Goal: Task Accomplishment & Management: Manage account settings

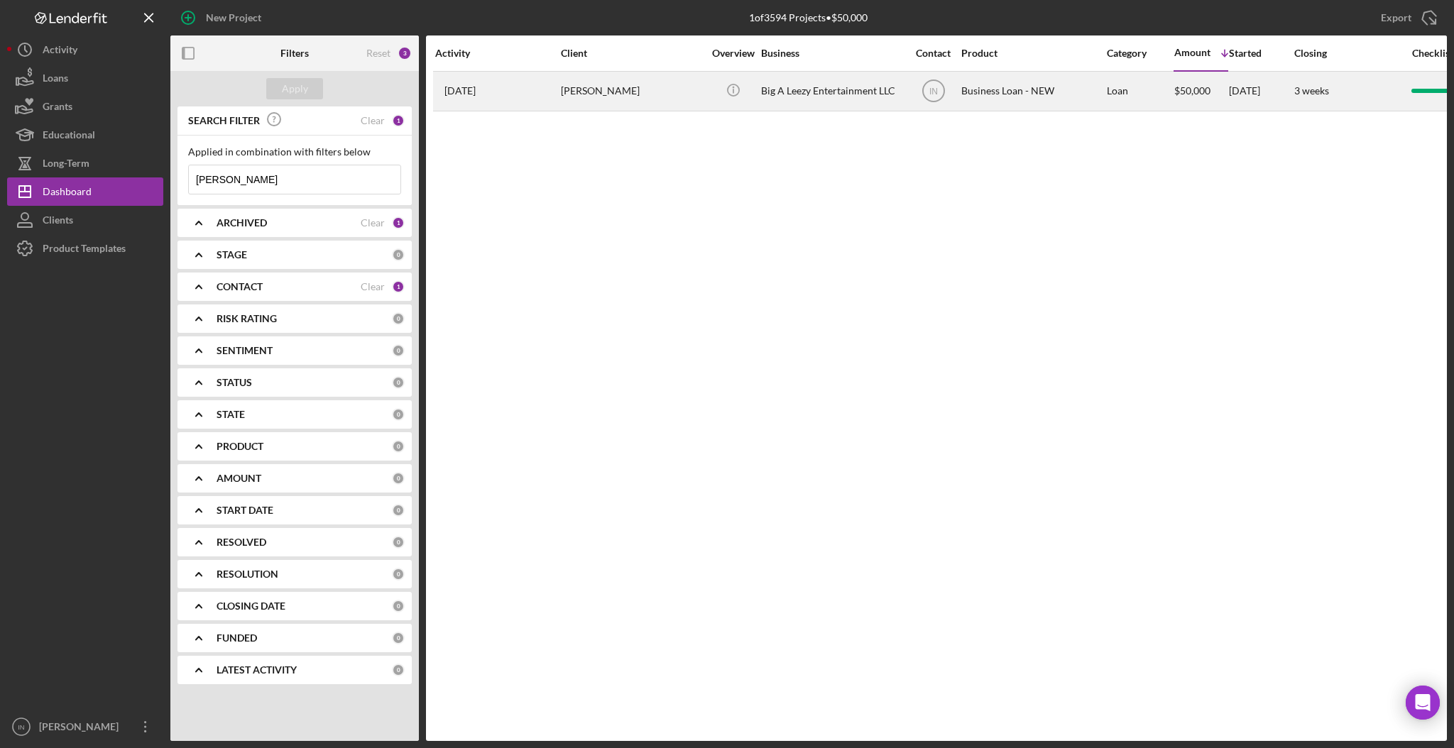
click at [630, 94] on div "[PERSON_NAME]" at bounding box center [632, 91] width 142 height 38
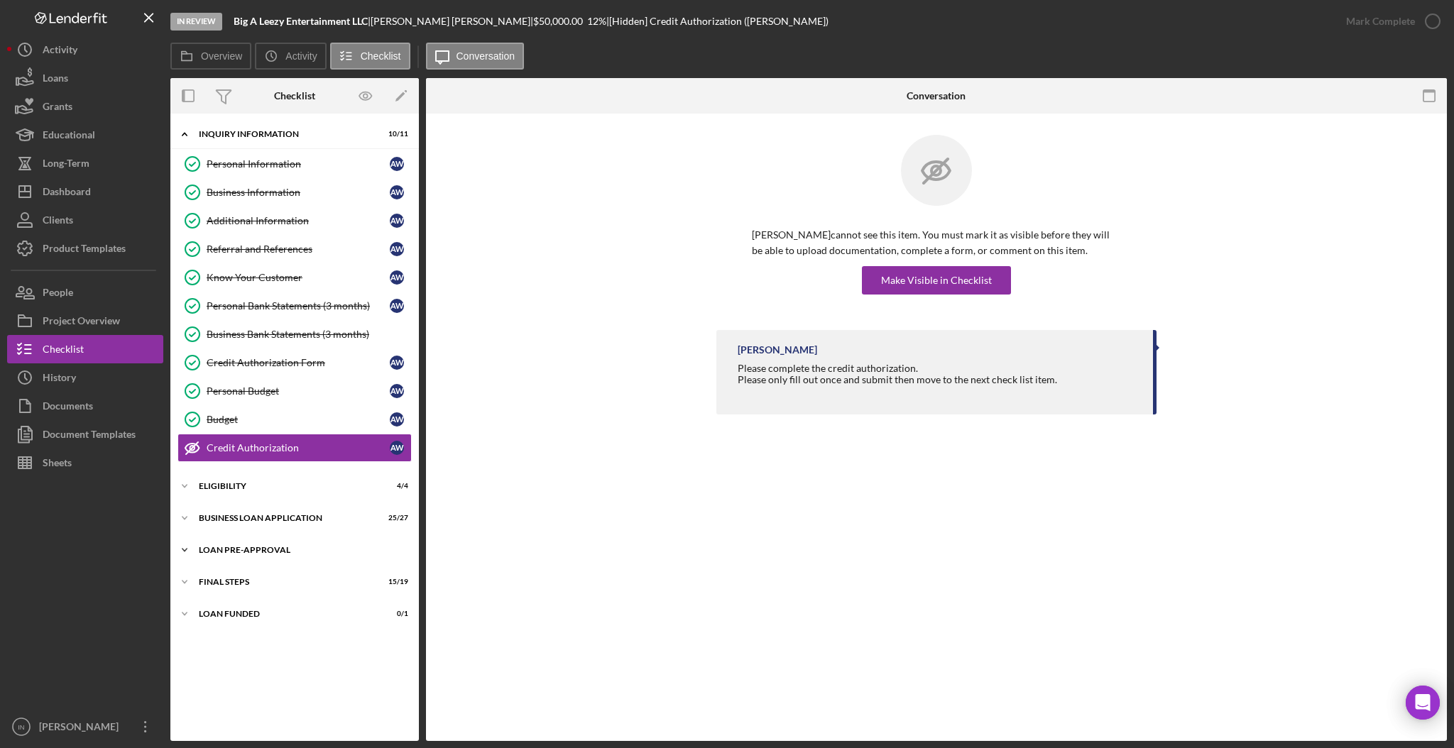
click at [297, 552] on div "LOAN PRE-APPROVAL" at bounding box center [300, 550] width 202 height 9
click at [243, 650] on div "FINAL STEPS" at bounding box center [300, 646] width 202 height 9
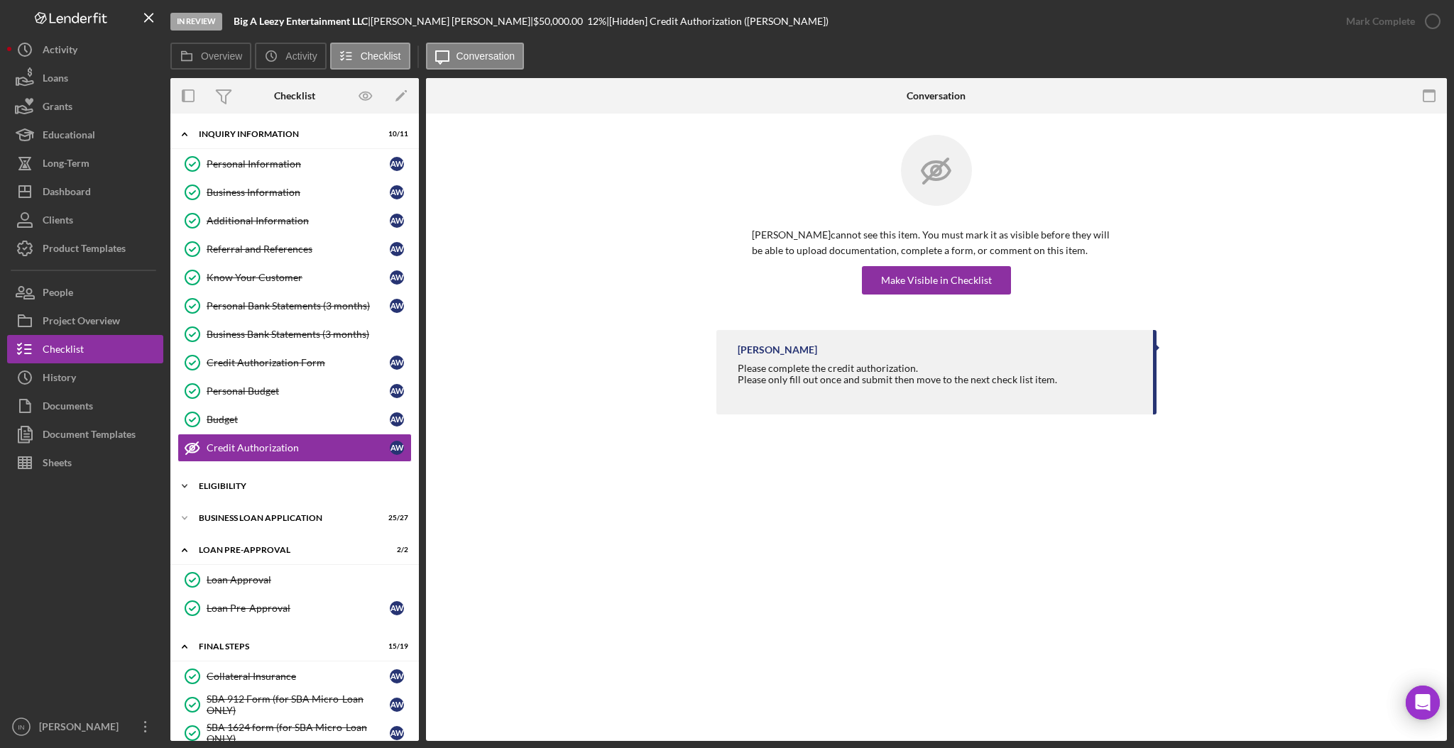
click at [275, 488] on div "ELIGIBILITY" at bounding box center [300, 486] width 202 height 9
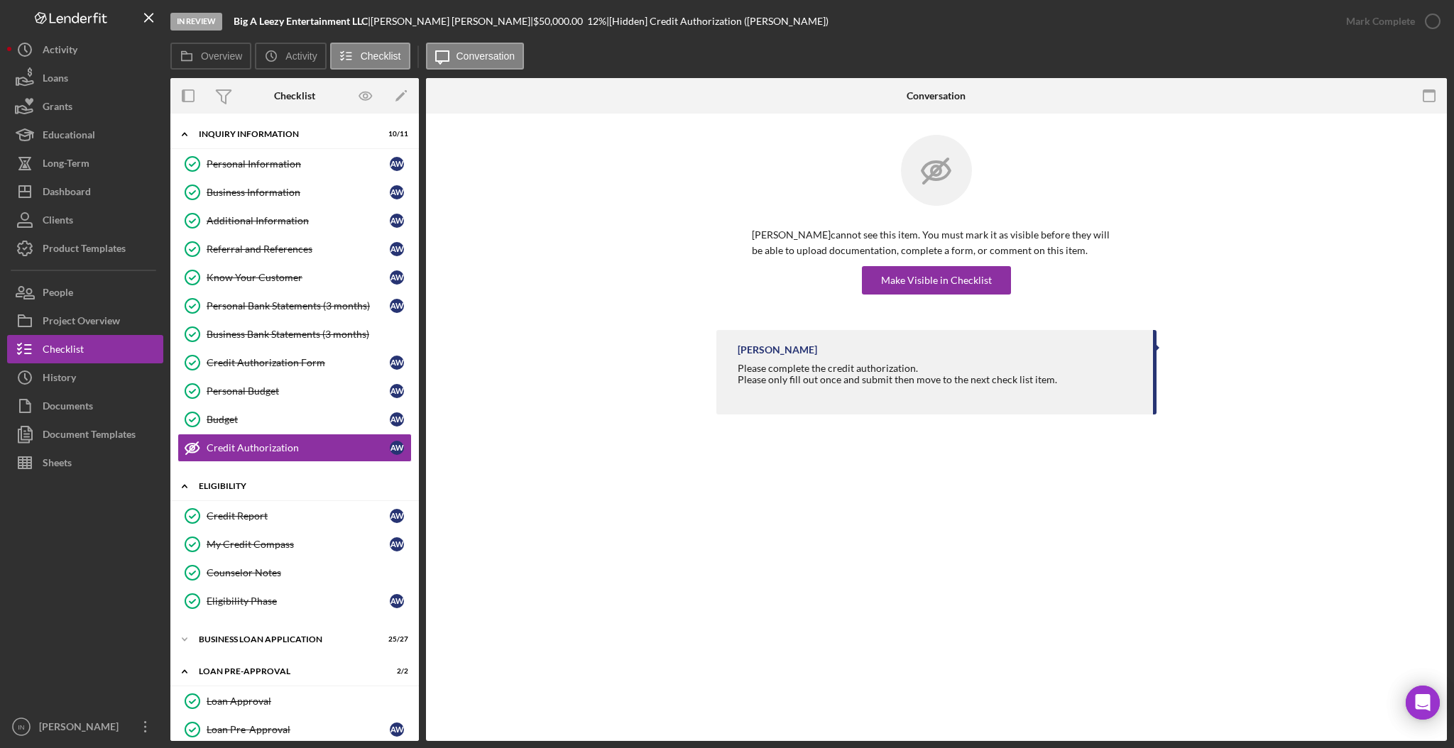
click at [248, 483] on div "ELIGIBILITY" at bounding box center [300, 486] width 202 height 9
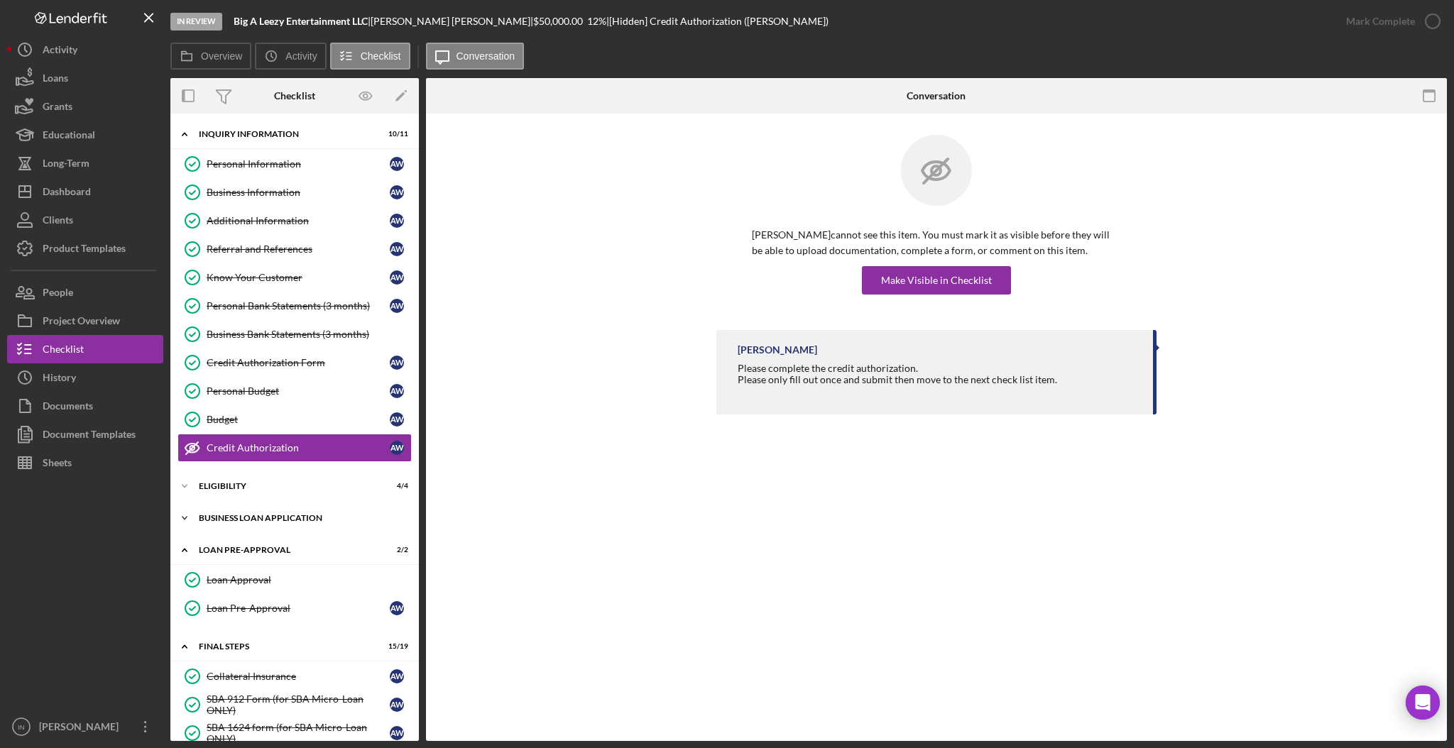
click at [285, 515] on div "BUSINESS LOAN APPLICATION" at bounding box center [300, 518] width 202 height 9
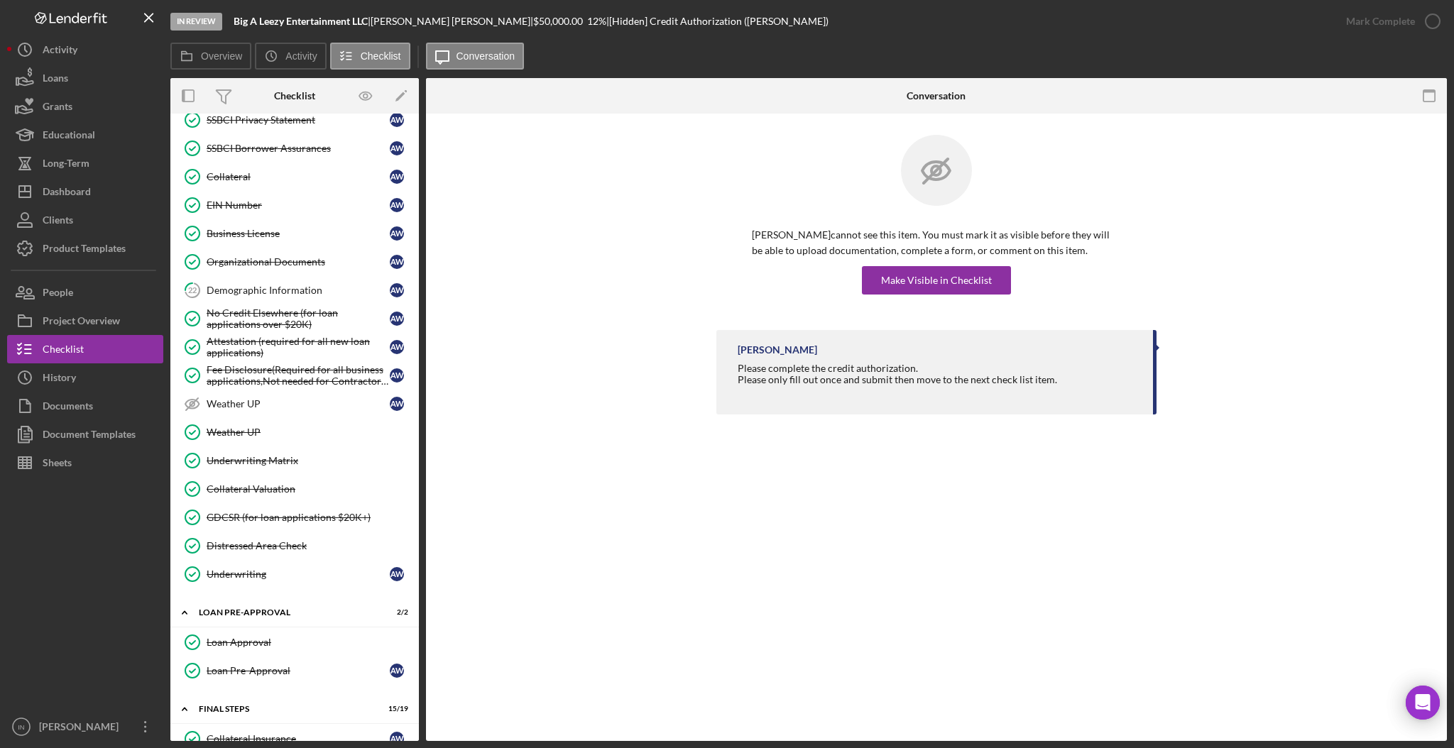
scroll to position [734, 0]
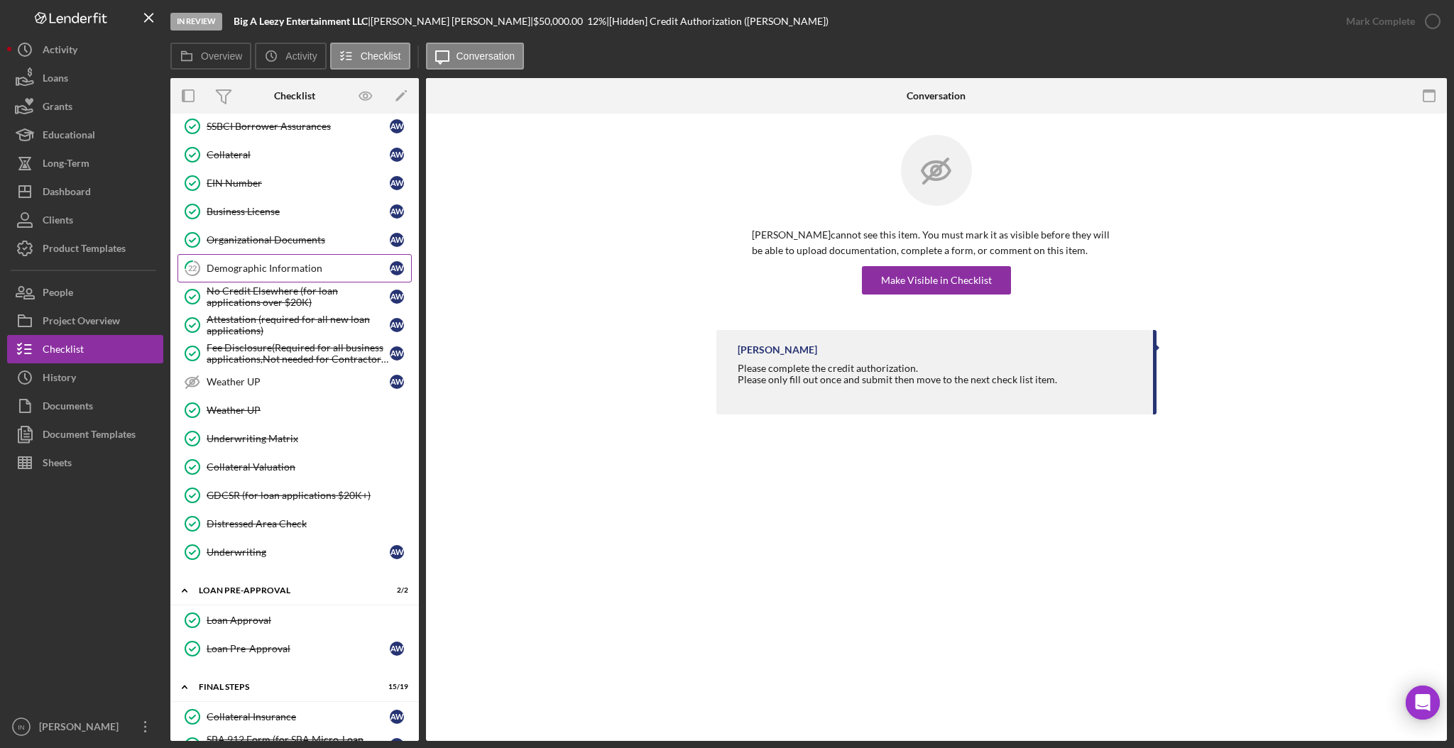
click at [282, 265] on div "Demographic Information" at bounding box center [298, 268] width 183 height 11
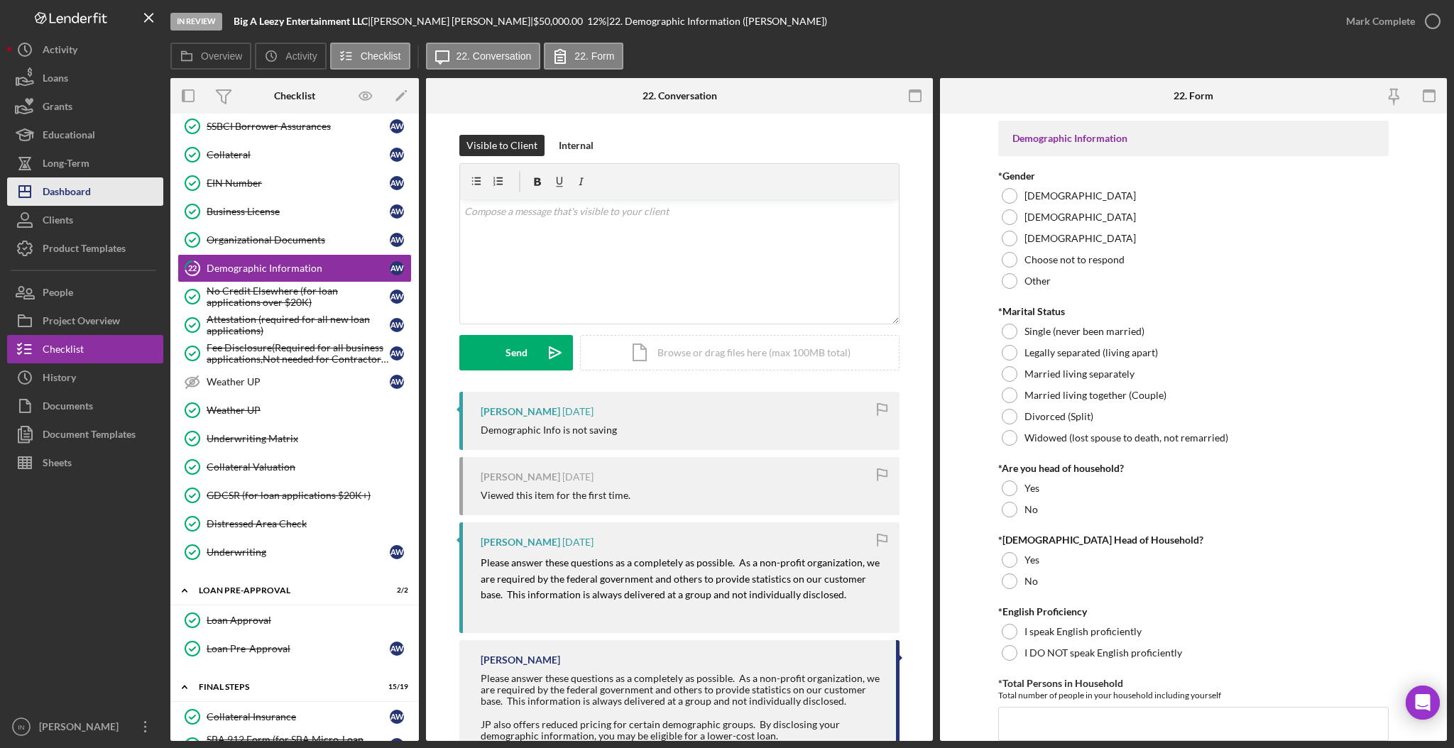
click at [68, 189] on div "Dashboard" at bounding box center [67, 193] width 48 height 32
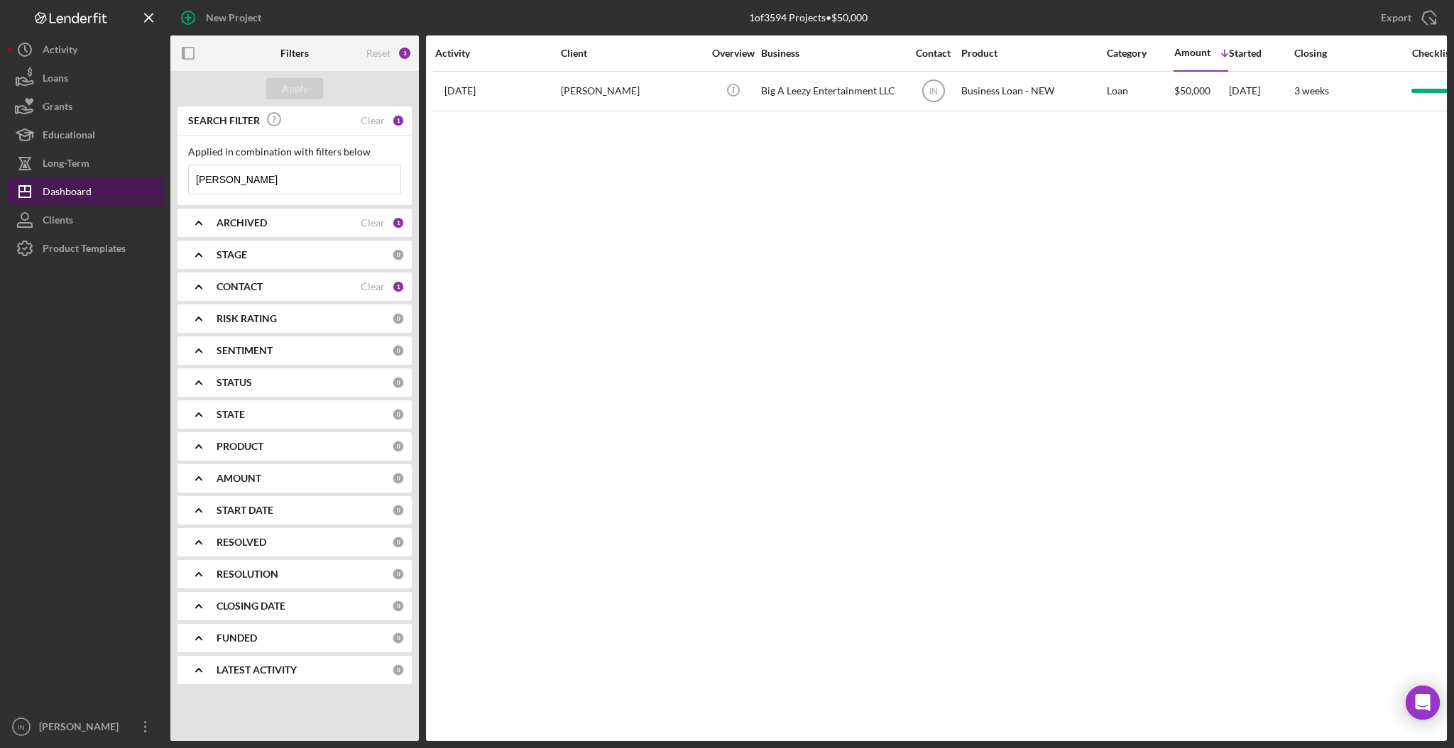
click at [84, 191] on div "Dashboard" at bounding box center [67, 193] width 49 height 32
click at [279, 182] on input "[PERSON_NAME]" at bounding box center [295, 179] width 212 height 28
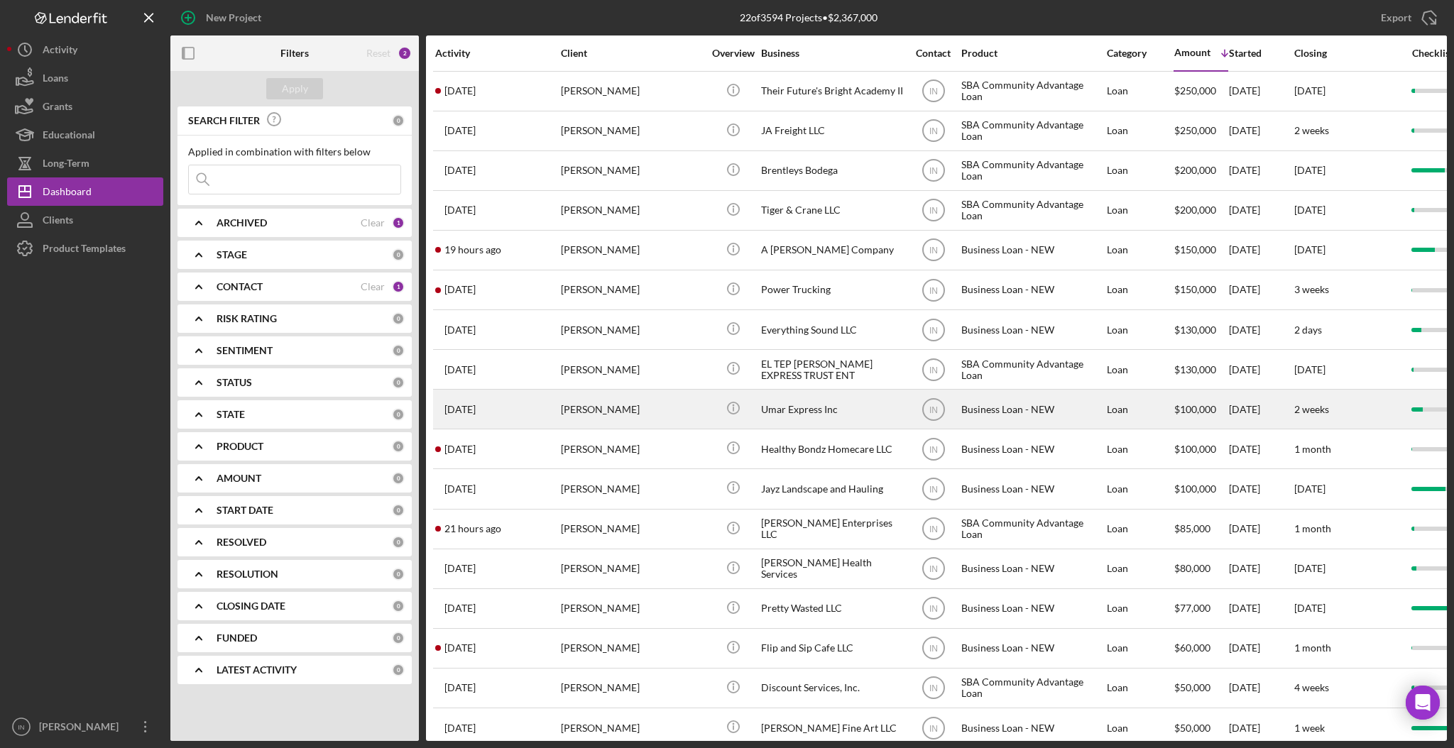
scroll to position [231, 0]
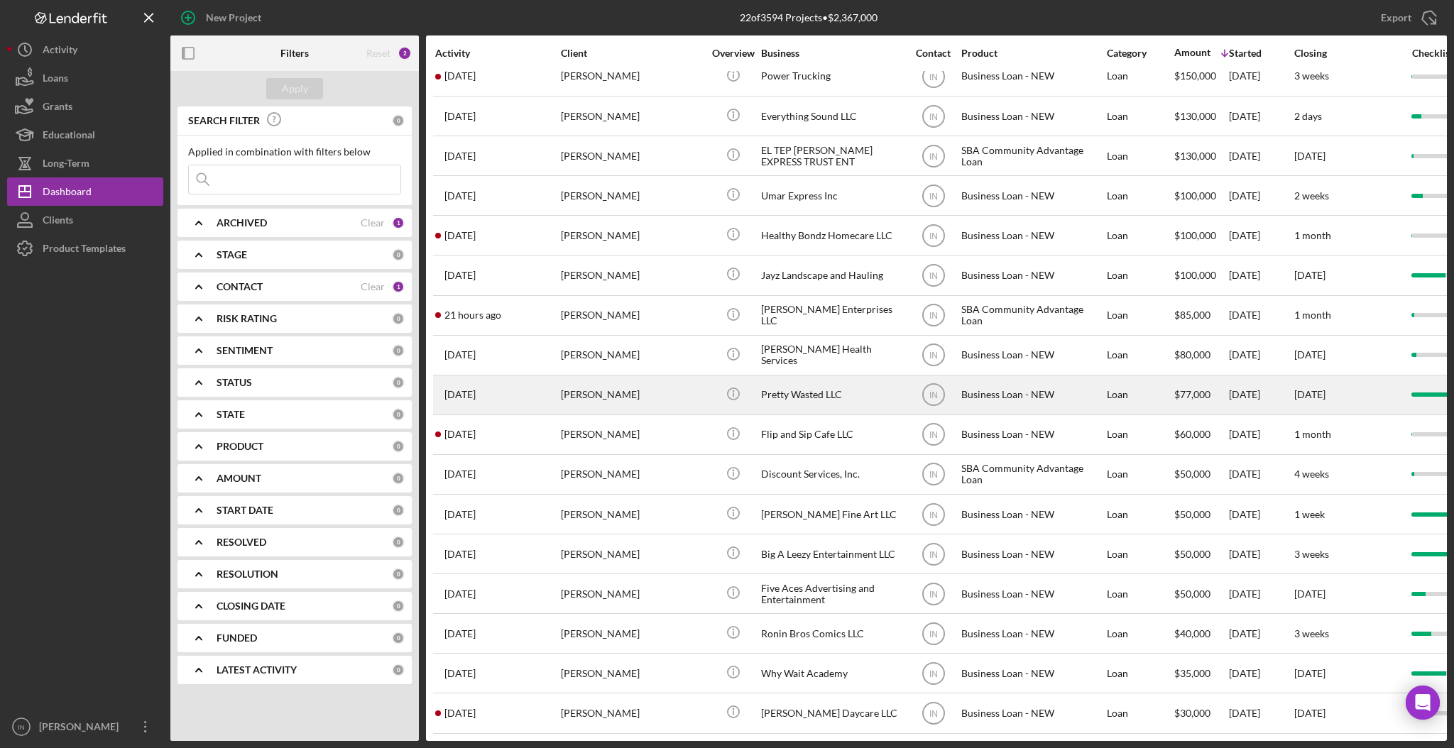
click at [600, 376] on div "[PERSON_NAME]" at bounding box center [632, 395] width 142 height 38
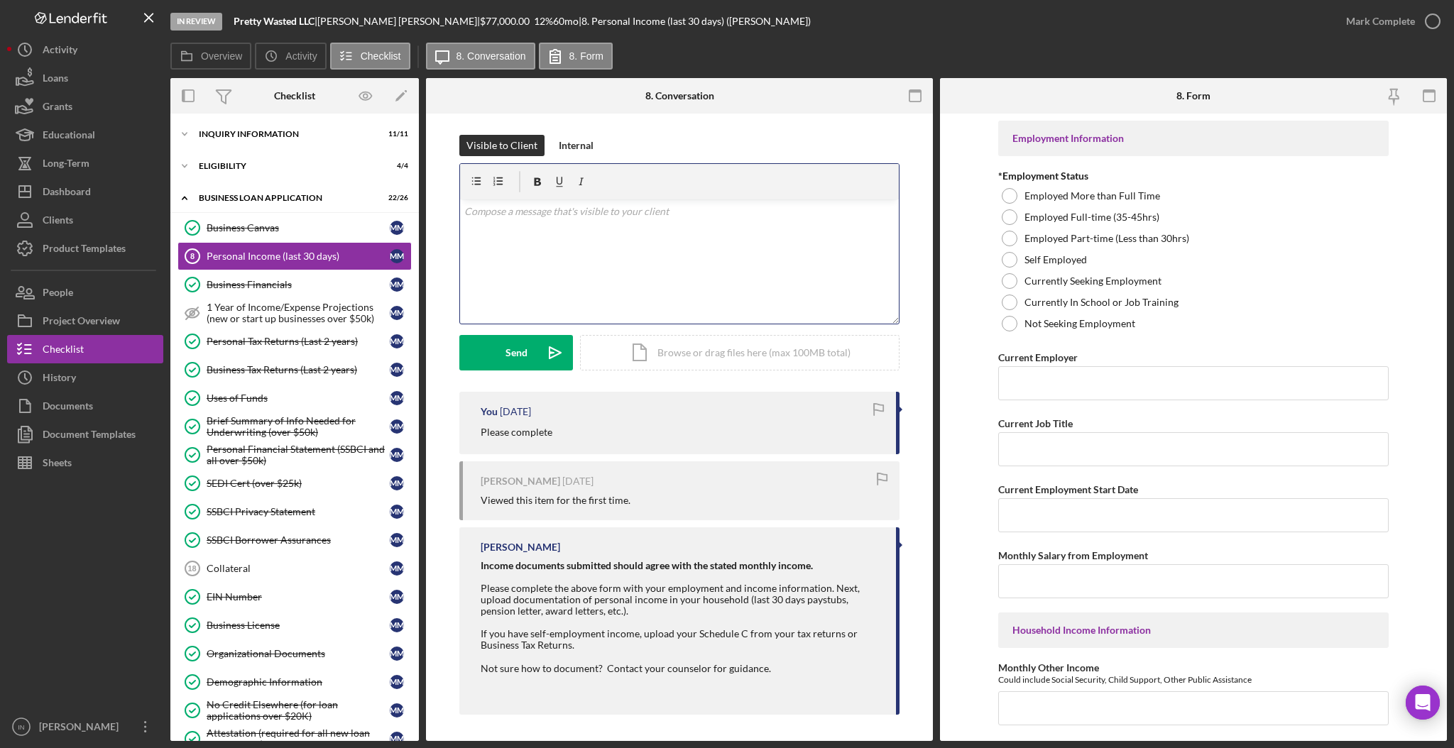
click at [599, 231] on div "v Color teal Color pink Remove color Add row above Add row below Add column bef…" at bounding box center [679, 261] width 439 height 124
click at [494, 363] on button "Send Icon/icon-invite-send" at bounding box center [516, 352] width 114 height 35
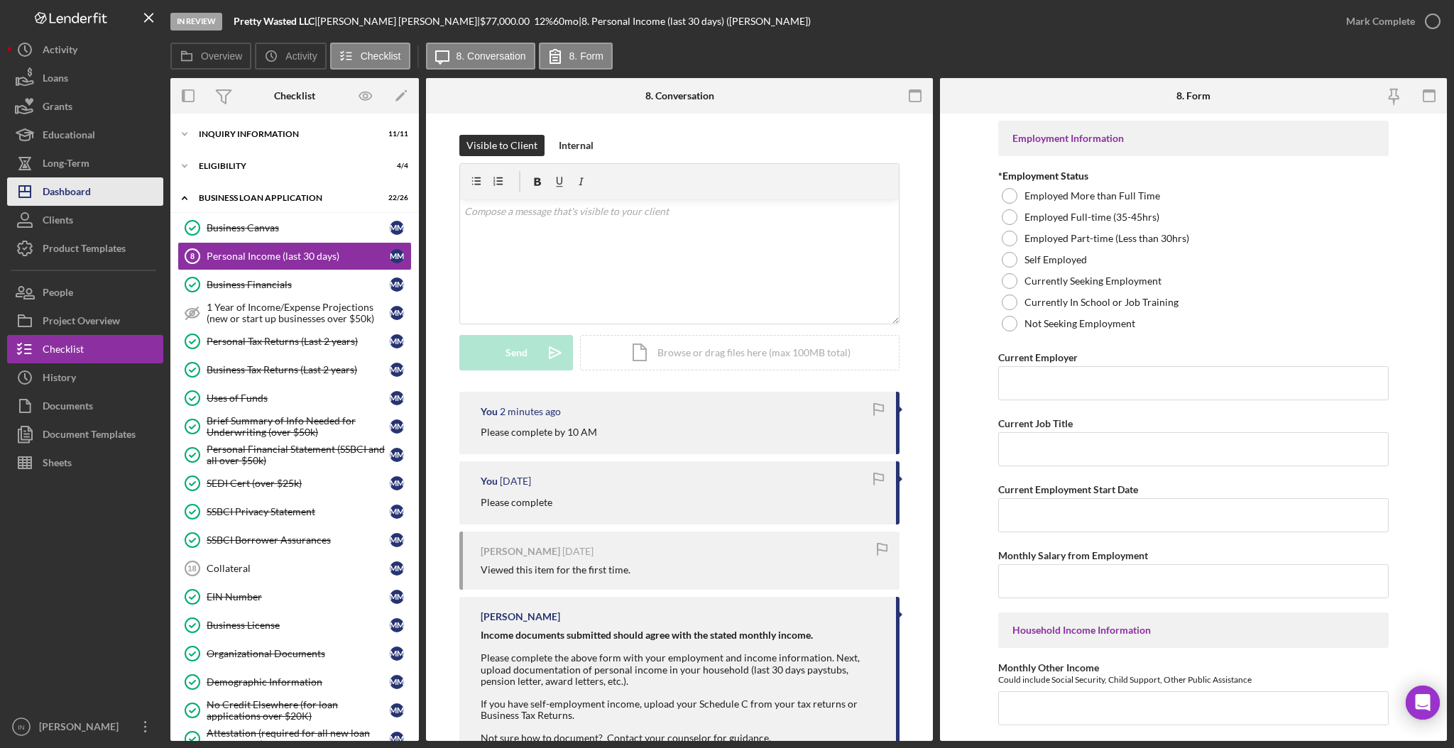
click at [60, 187] on div "Dashboard" at bounding box center [67, 193] width 48 height 32
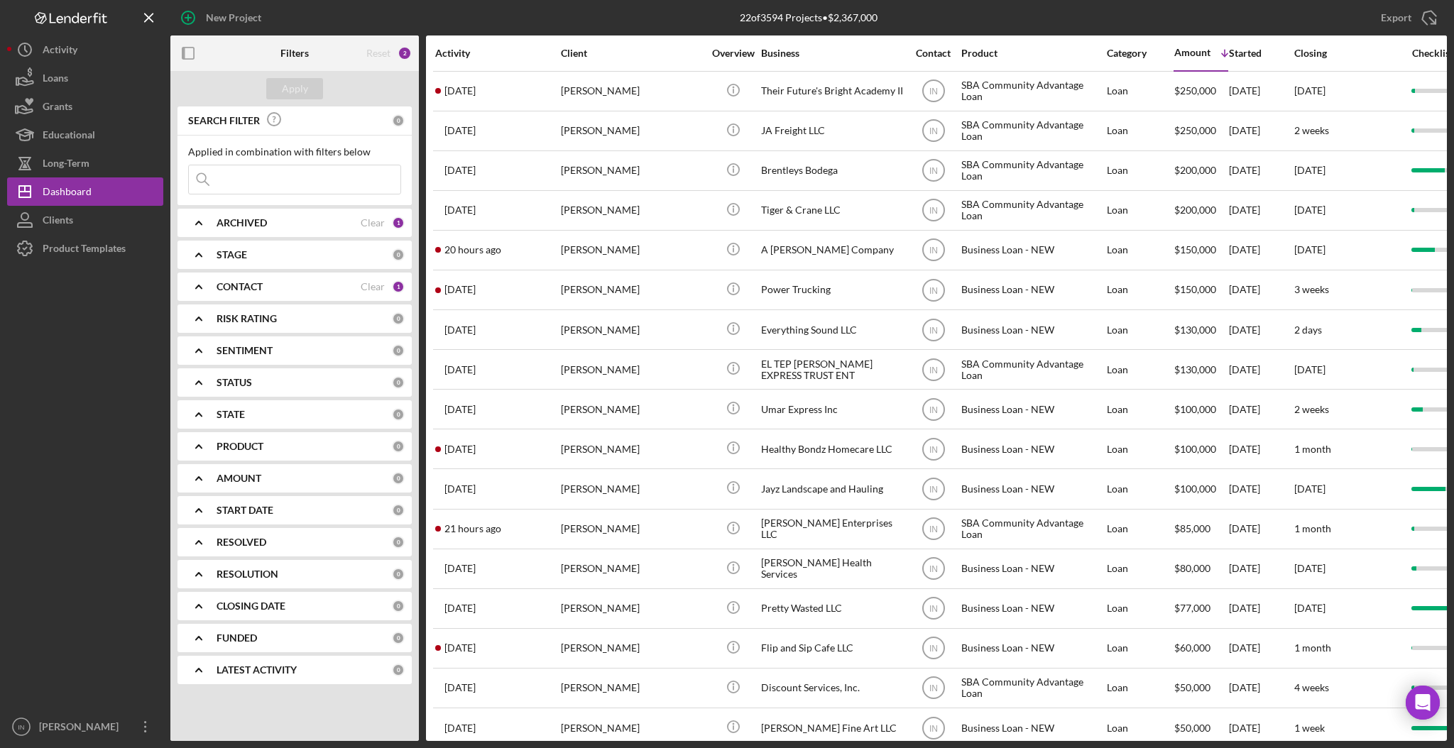
click at [256, 182] on input at bounding box center [295, 179] width 212 height 28
type input "[PERSON_NAME]"
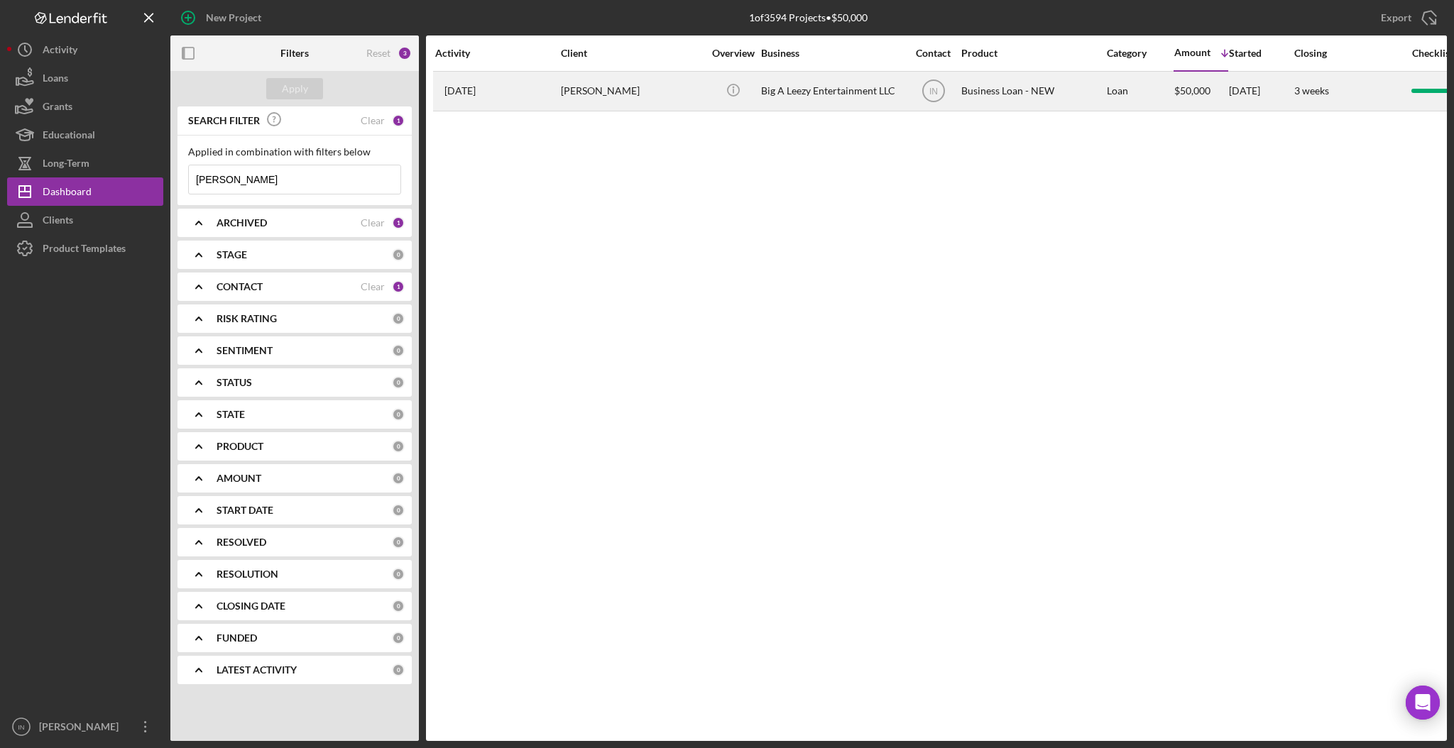
click at [582, 89] on div "[PERSON_NAME]" at bounding box center [632, 91] width 142 height 38
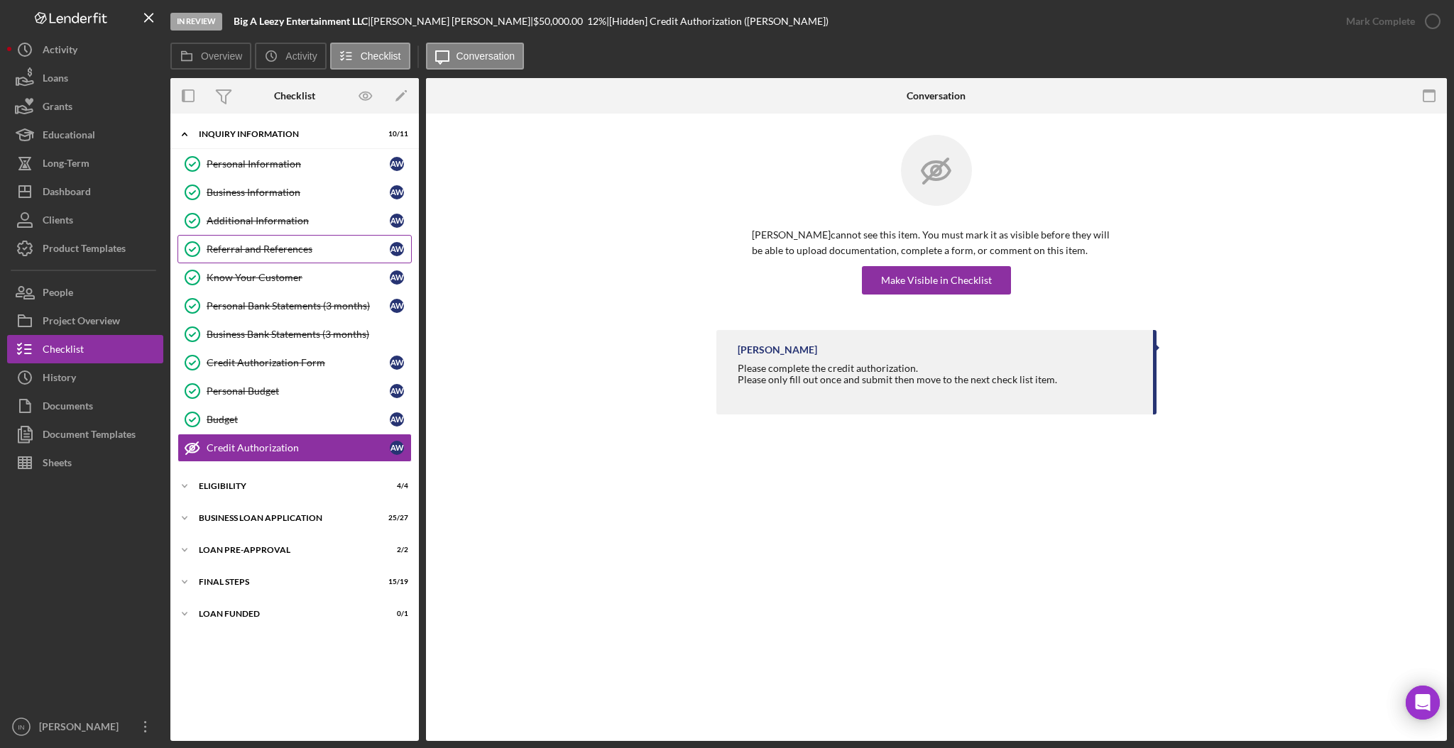
click at [261, 256] on link "Referral and References Referral and References A W" at bounding box center [294, 249] width 234 height 28
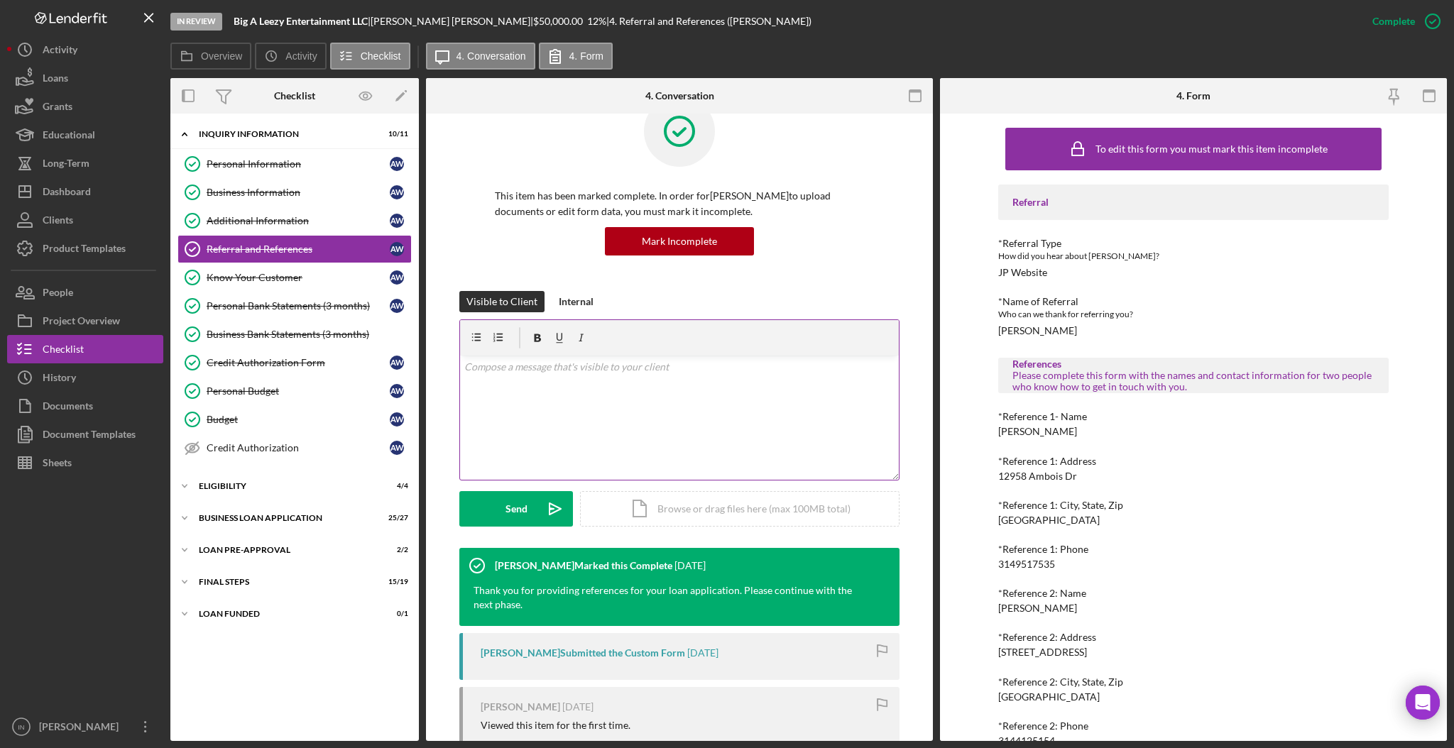
scroll to position [42, 0]
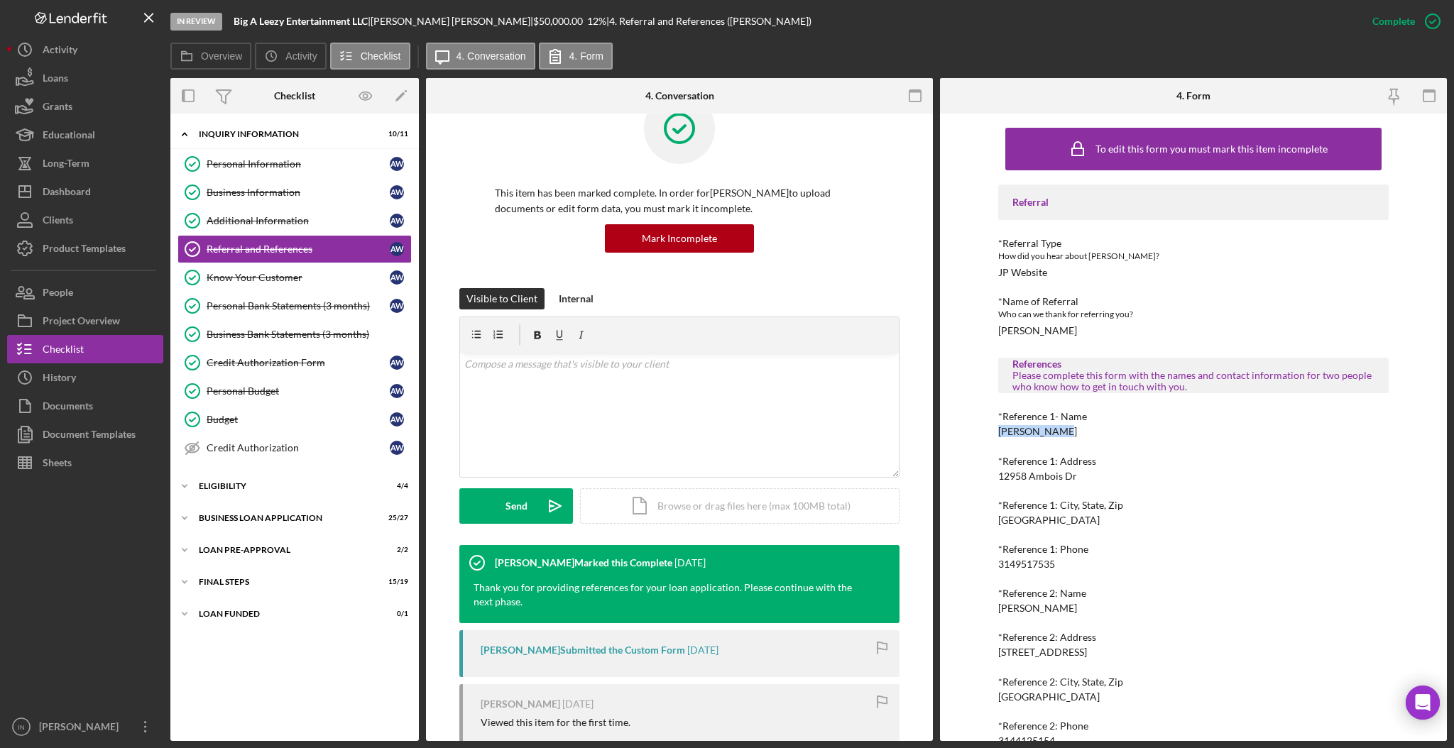
drag, startPoint x: 1055, startPoint y: 428, endPoint x: 993, endPoint y: 435, distance: 62.2
click at [993, 435] on div "To edit this form you must mark this item incomplete Referral *Referral Type Ho…" at bounding box center [1193, 427] width 507 height 627
copy div "[PERSON_NAME]"
drag, startPoint x: 1070, startPoint y: 564, endPoint x: 979, endPoint y: 566, distance: 90.9
click at [979, 566] on div "To edit this form you must mark this item incomplete Referral *Referral Type Ho…" at bounding box center [1193, 427] width 507 height 627
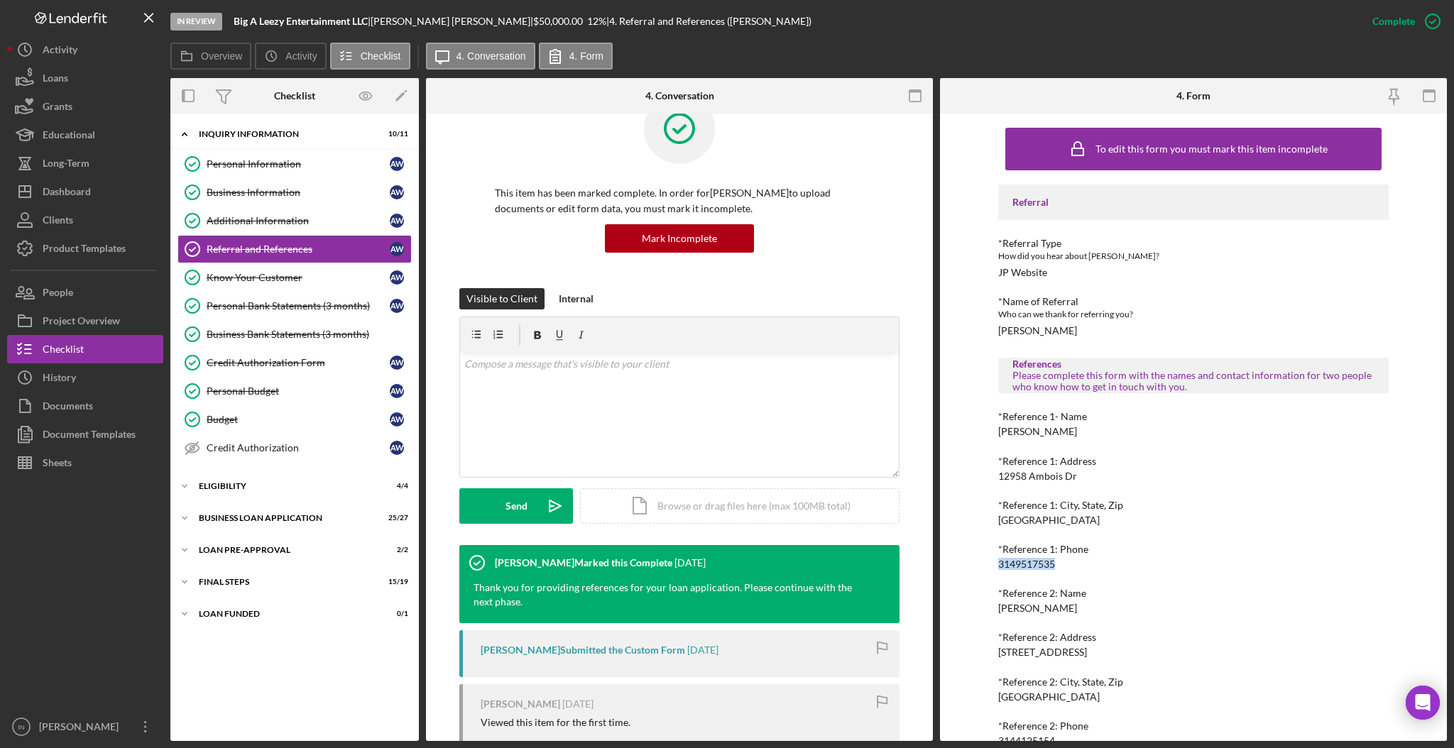
copy div "3149517535"
drag, startPoint x: 1087, startPoint y: 610, endPoint x: 984, endPoint y: 608, distance: 102.9
click at [984, 608] on div "To edit this form you must mark this item incomplete Referral *Referral Type Ho…" at bounding box center [1193, 427] width 507 height 627
copy div "[PERSON_NAME]"
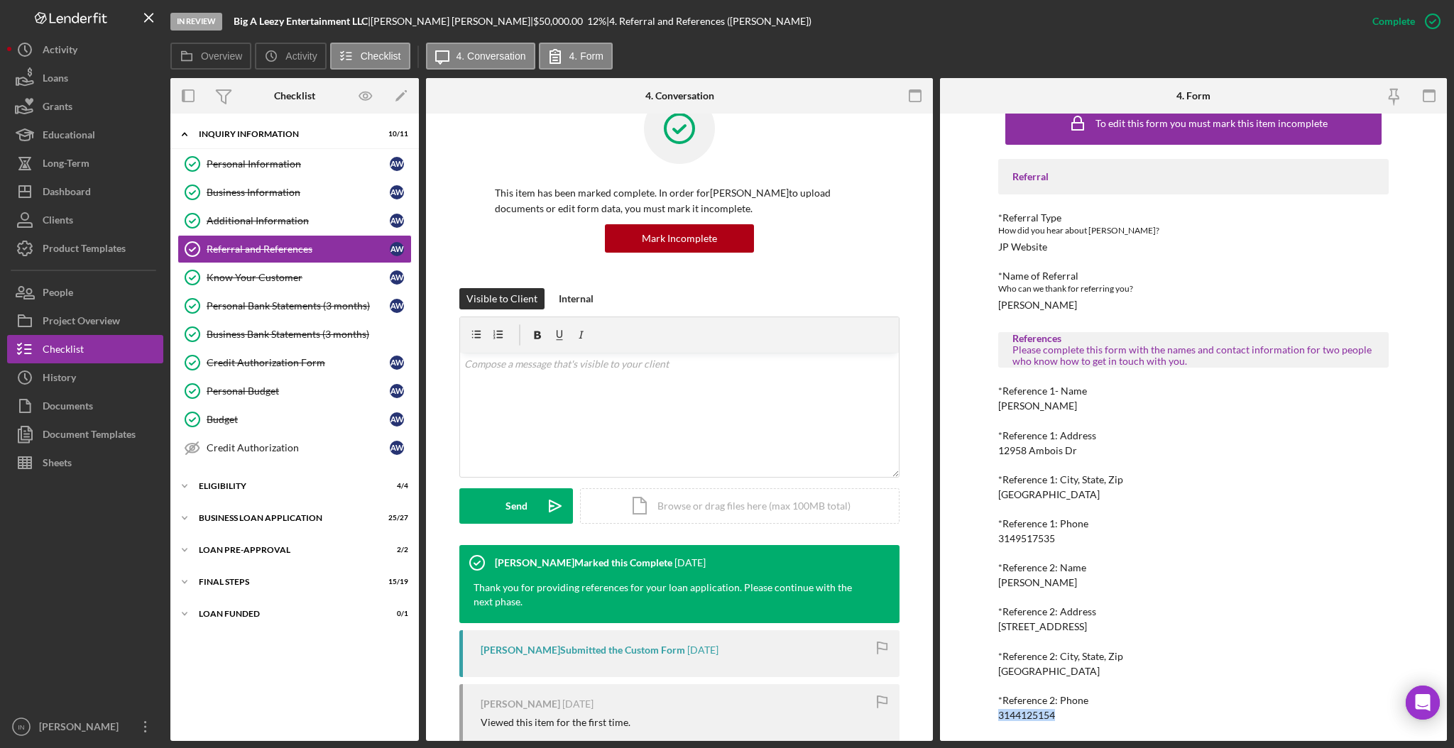
drag, startPoint x: 1054, startPoint y: 714, endPoint x: 984, endPoint y: 713, distance: 70.3
click at [984, 713] on div "To edit this form you must mark this item incomplete Referral *Referral Type Ho…" at bounding box center [1193, 427] width 507 height 627
copy div "3144125154"
click at [257, 190] on div "Business Information" at bounding box center [298, 192] width 183 height 11
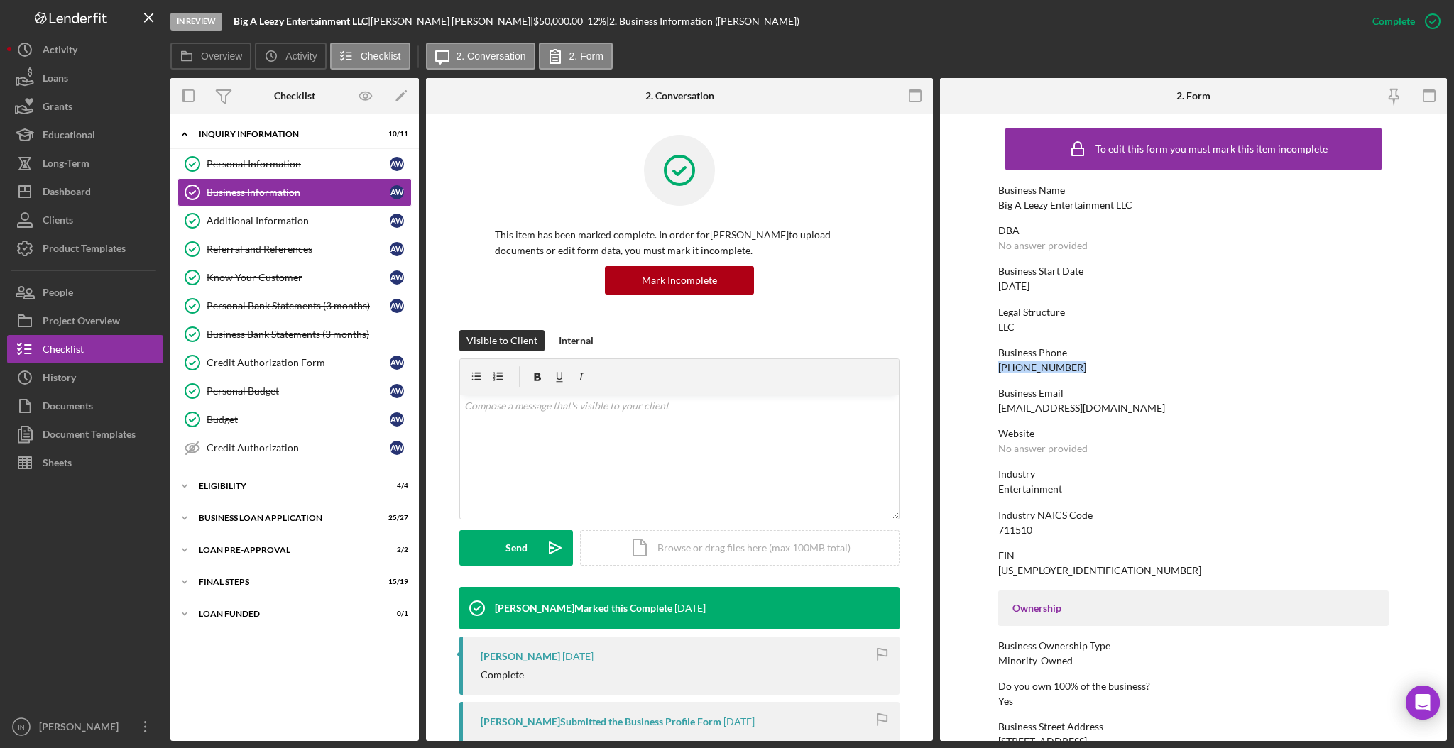
drag, startPoint x: 1077, startPoint y: 362, endPoint x: 960, endPoint y: 367, distance: 117.9
click at [960, 367] on form "To edit this form you must mark this item incomplete Business Name Big A Leezy …" at bounding box center [1193, 427] width 507 height 627
copy div "[PHONE_NUMBER]"
click at [266, 522] on div "BUSINESS LOAN APPLICATION" at bounding box center [300, 518] width 202 height 9
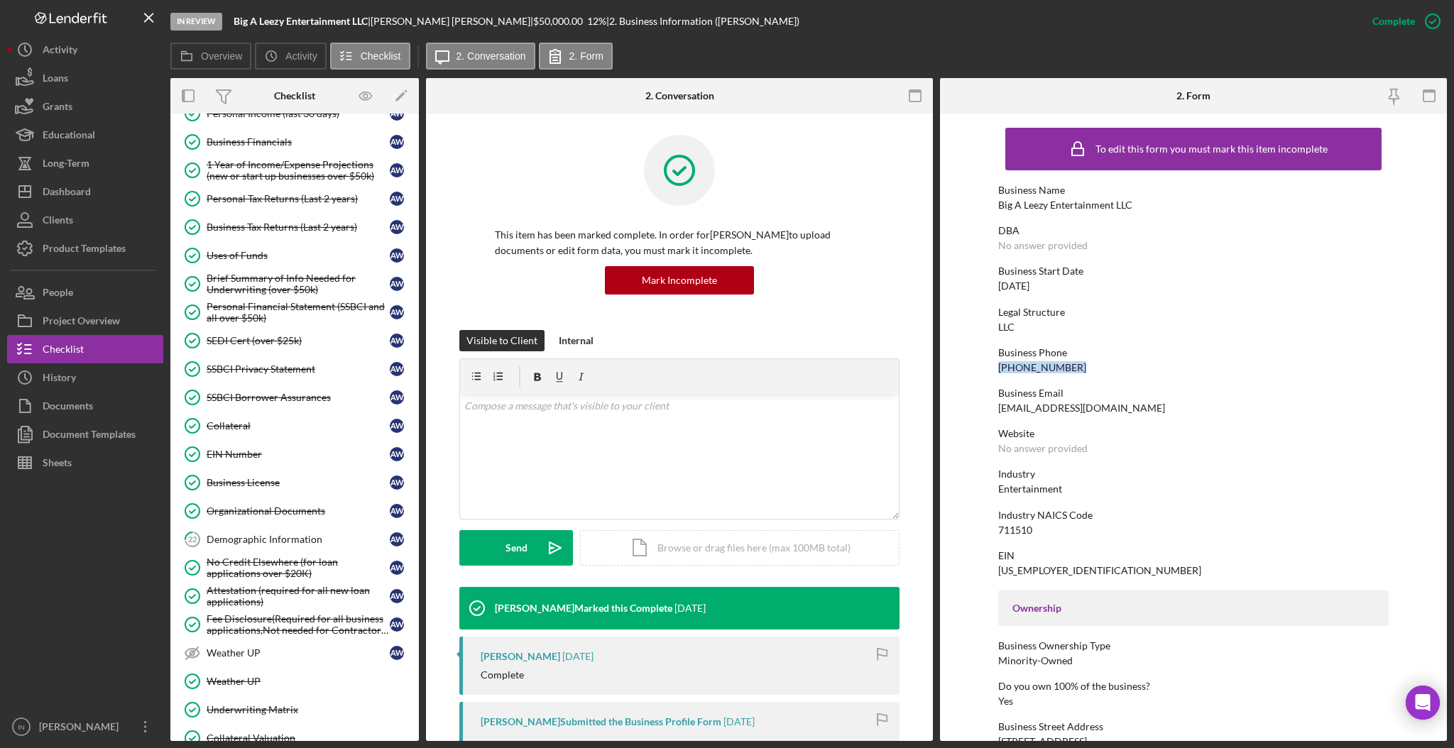
scroll to position [466, 0]
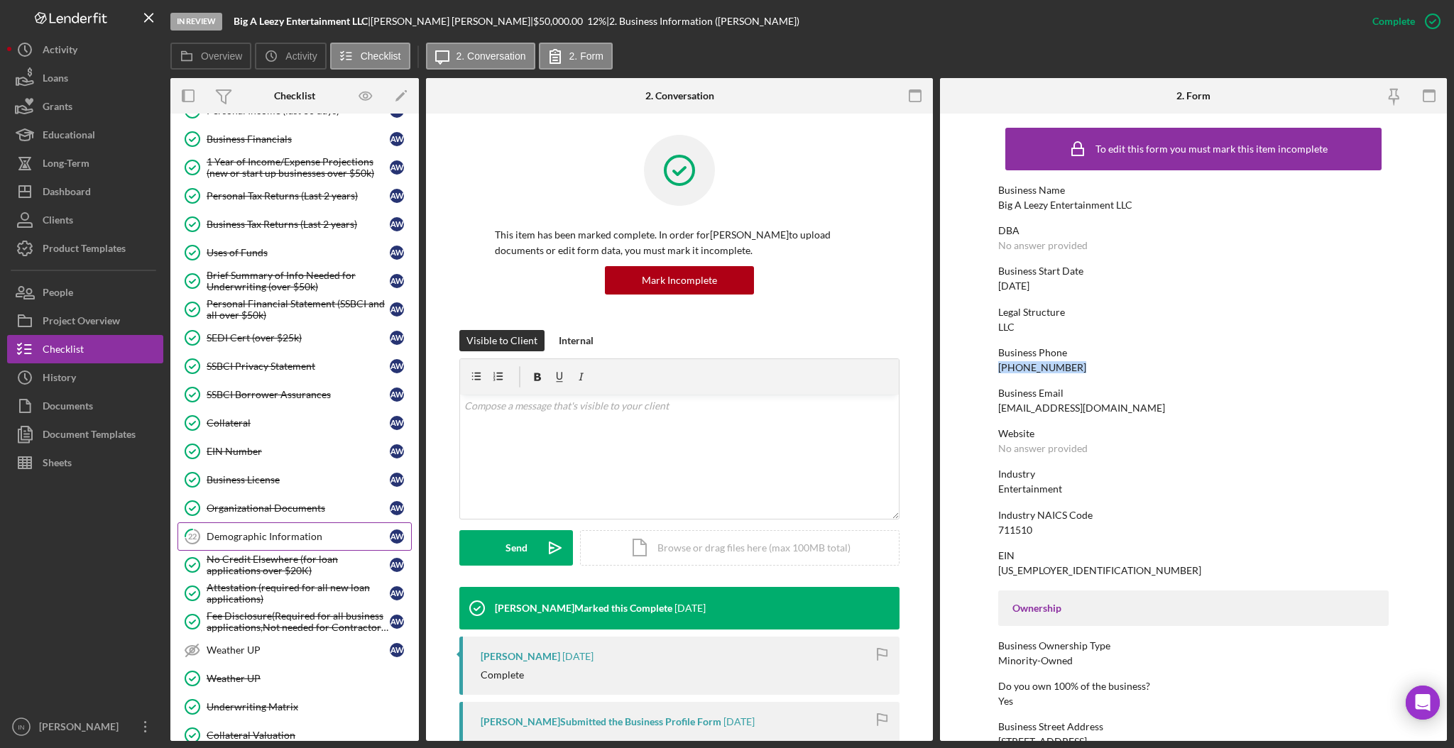
click at [253, 538] on div "Demographic Information" at bounding box center [298, 536] width 183 height 11
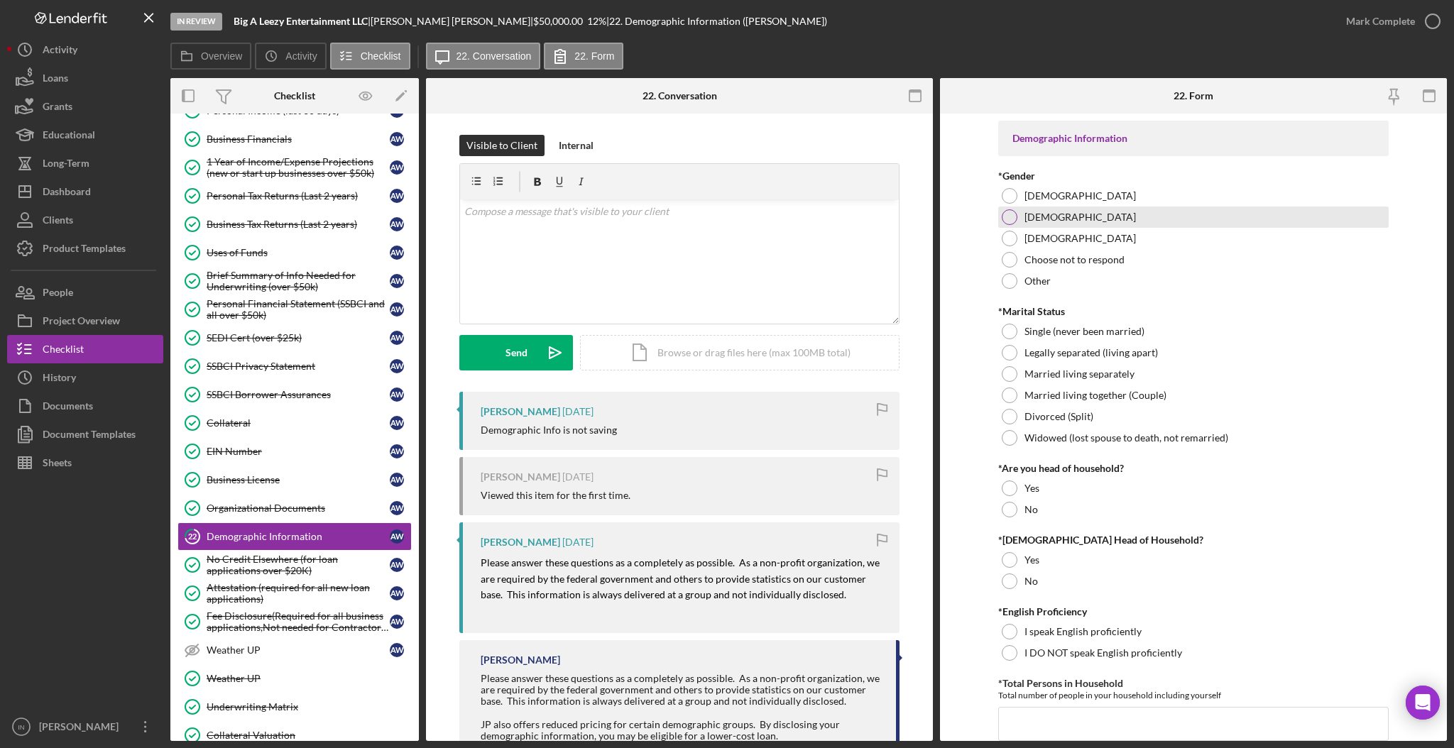
click at [1012, 214] on div at bounding box center [1009, 217] width 16 height 16
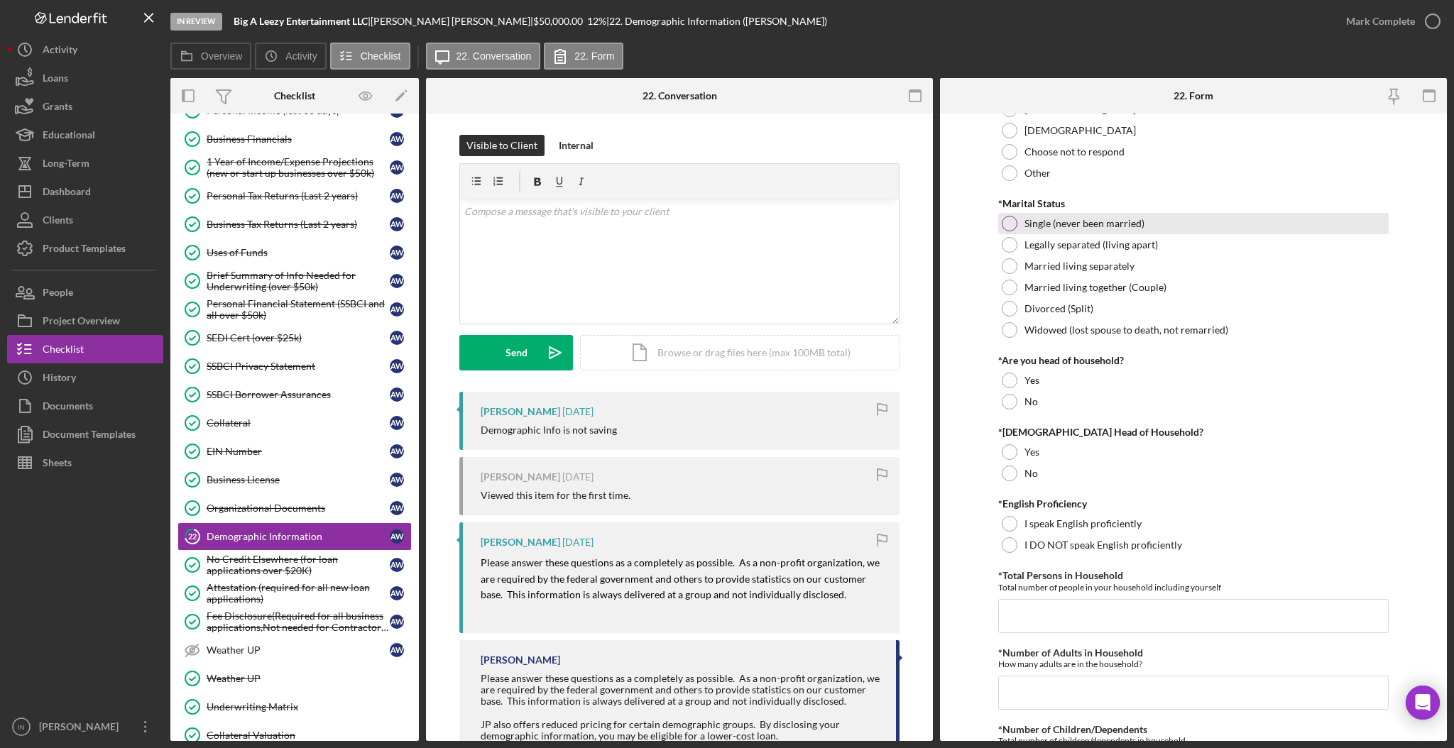
scroll to position [109, 0]
click at [1017, 220] on div "Single (never been married)" at bounding box center [1193, 222] width 390 height 21
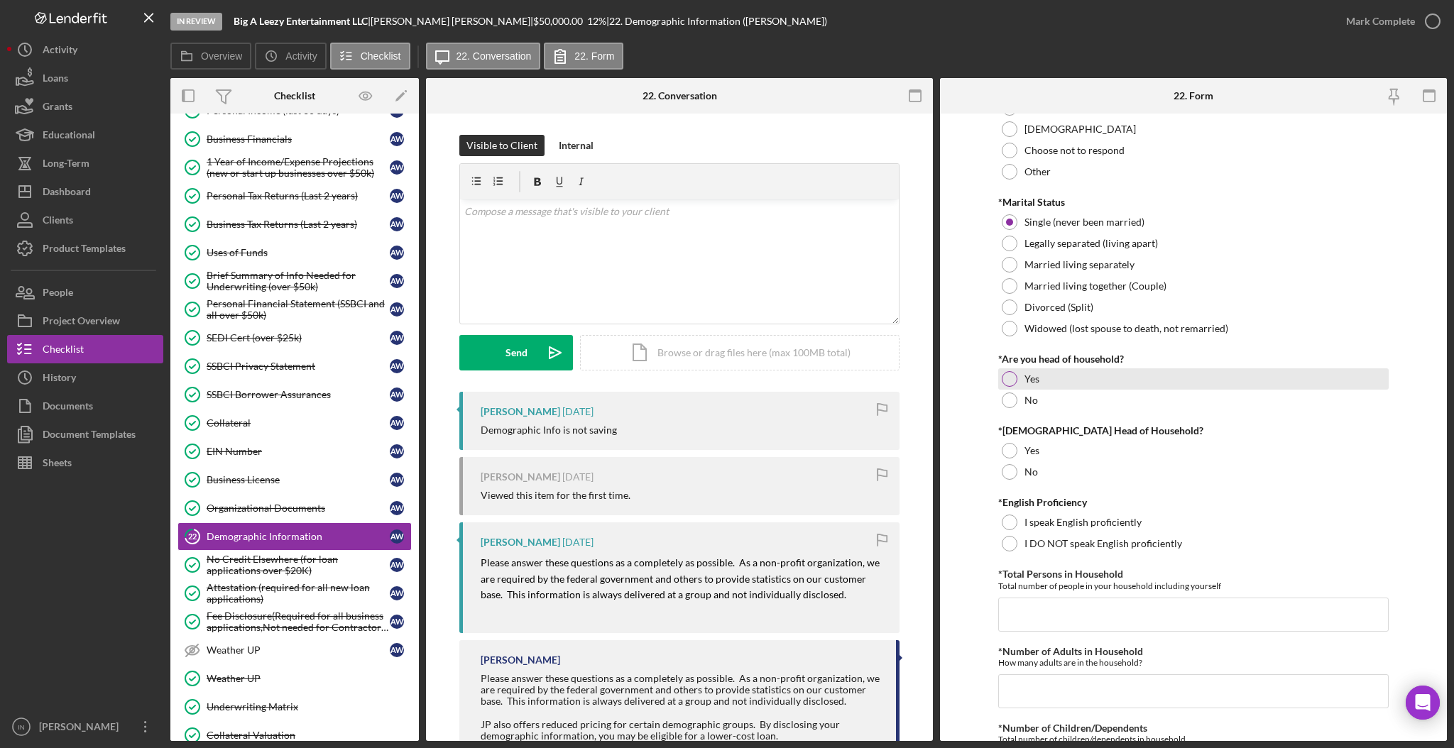
click at [1045, 384] on div "Yes" at bounding box center [1193, 378] width 390 height 21
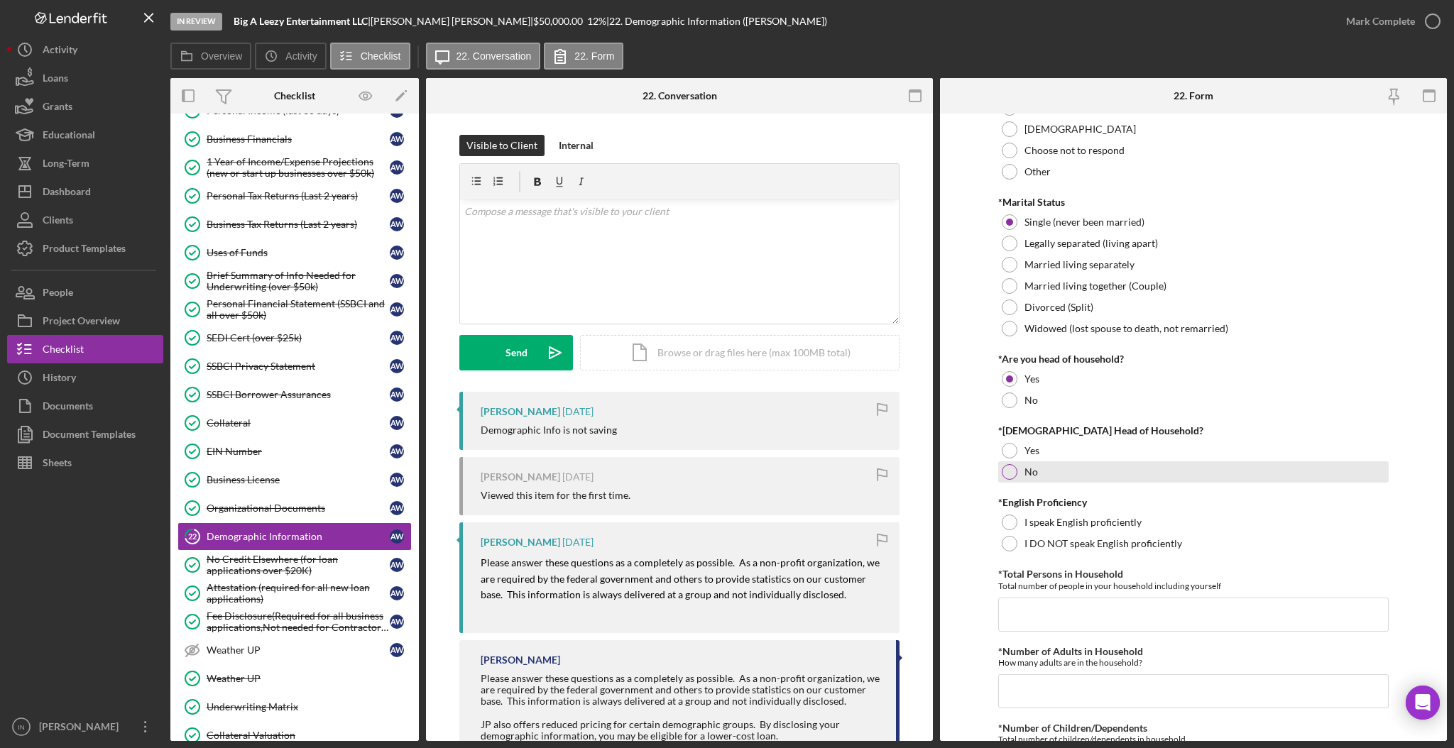
click at [1029, 466] on label "No" at bounding box center [1030, 471] width 13 height 11
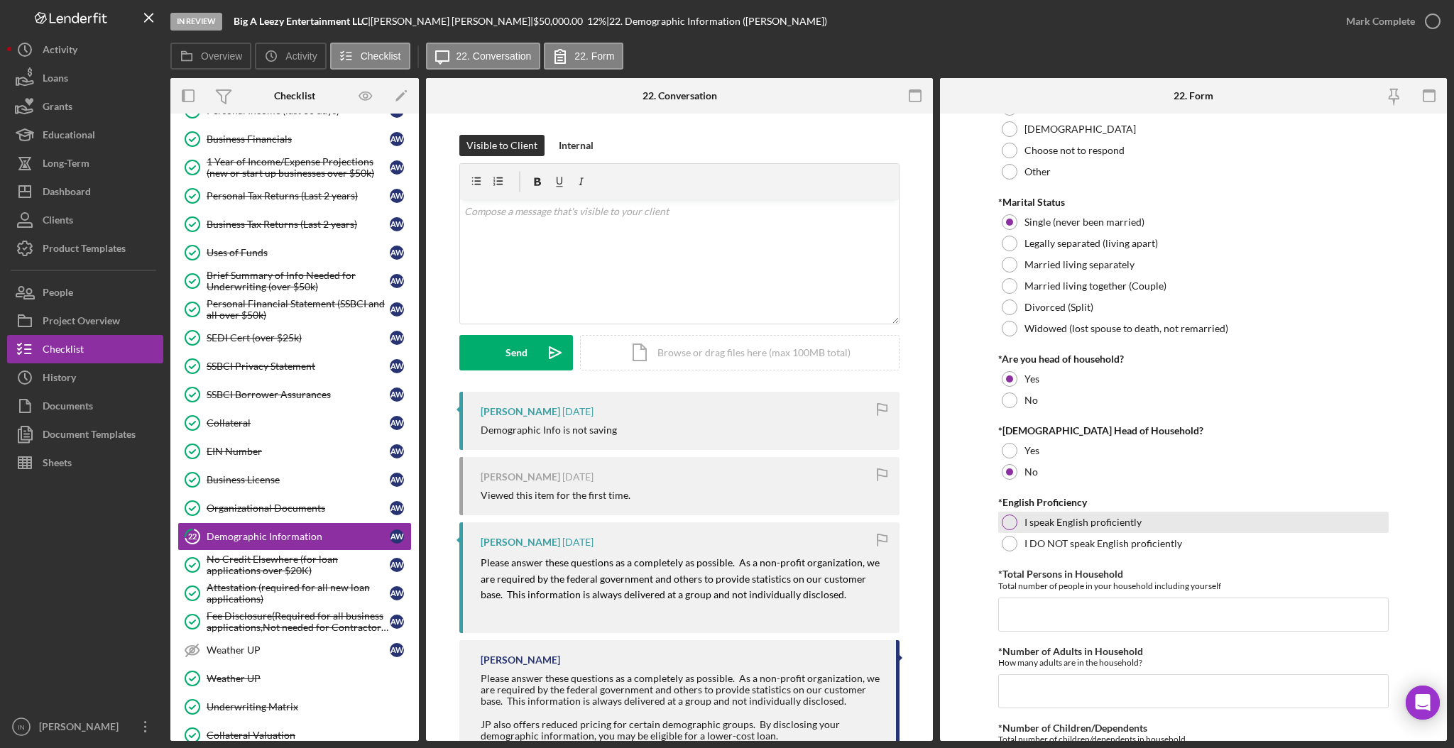
click at [1016, 521] on div "I speak English proficiently" at bounding box center [1193, 522] width 390 height 21
click at [1043, 625] on input "*Total Persons in Household" at bounding box center [1193, 615] width 390 height 34
type input "1"
click at [1014, 679] on input "*Number of Adults in Household" at bounding box center [1193, 691] width 390 height 34
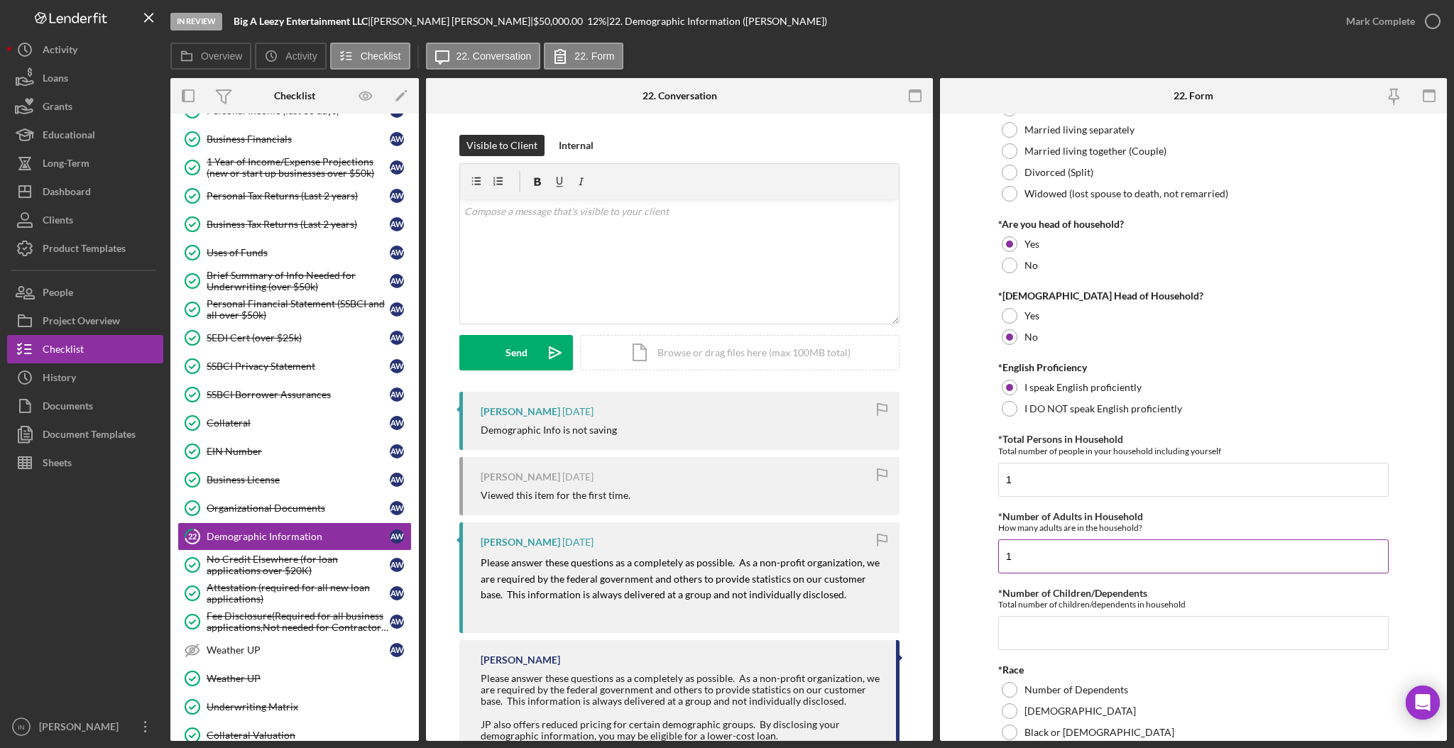
scroll to position [246, 0]
type input "1"
click at [1016, 647] on input "*Number of Children/Dependents" at bounding box center [1193, 632] width 390 height 34
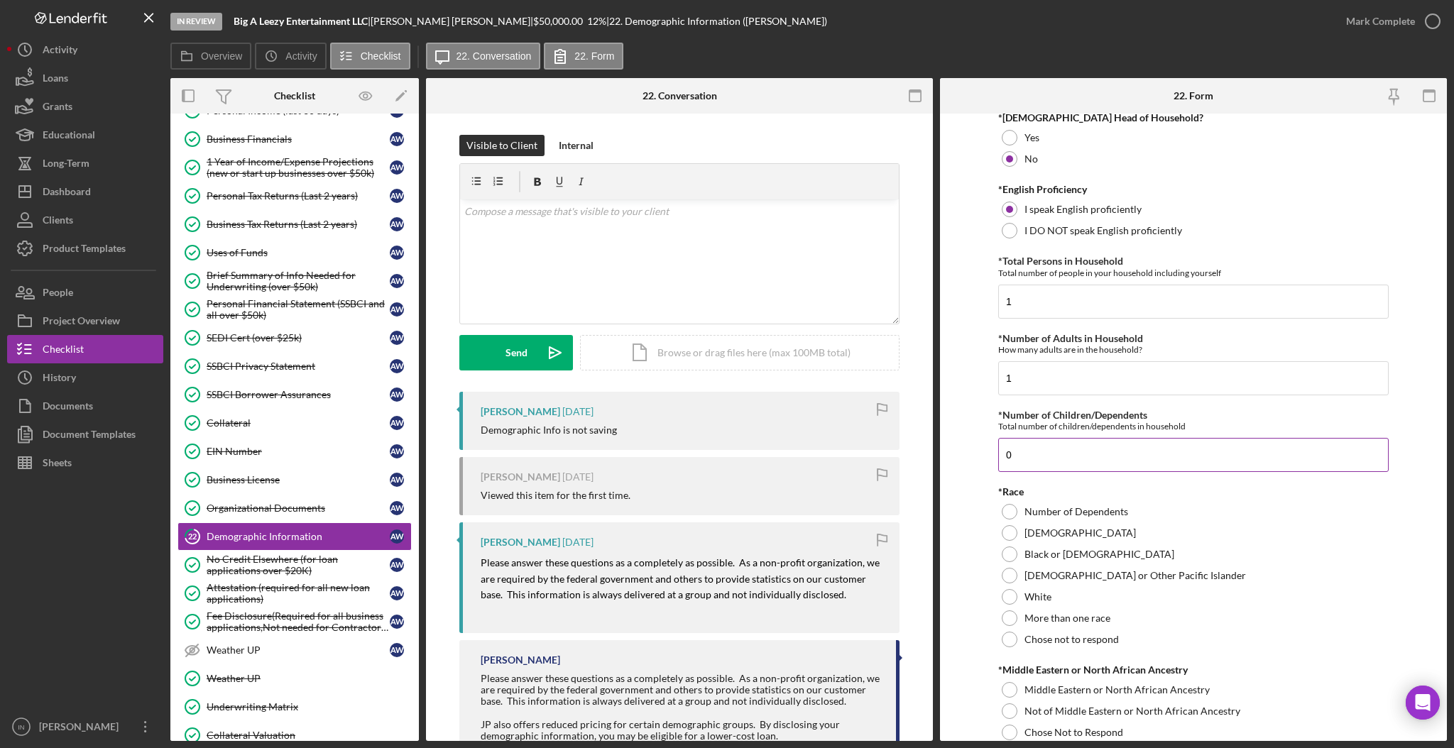
scroll to position [423, 0]
type input "0"
click at [1031, 561] on div "Black or [DEMOGRAPHIC_DATA]" at bounding box center [1193, 553] width 390 height 21
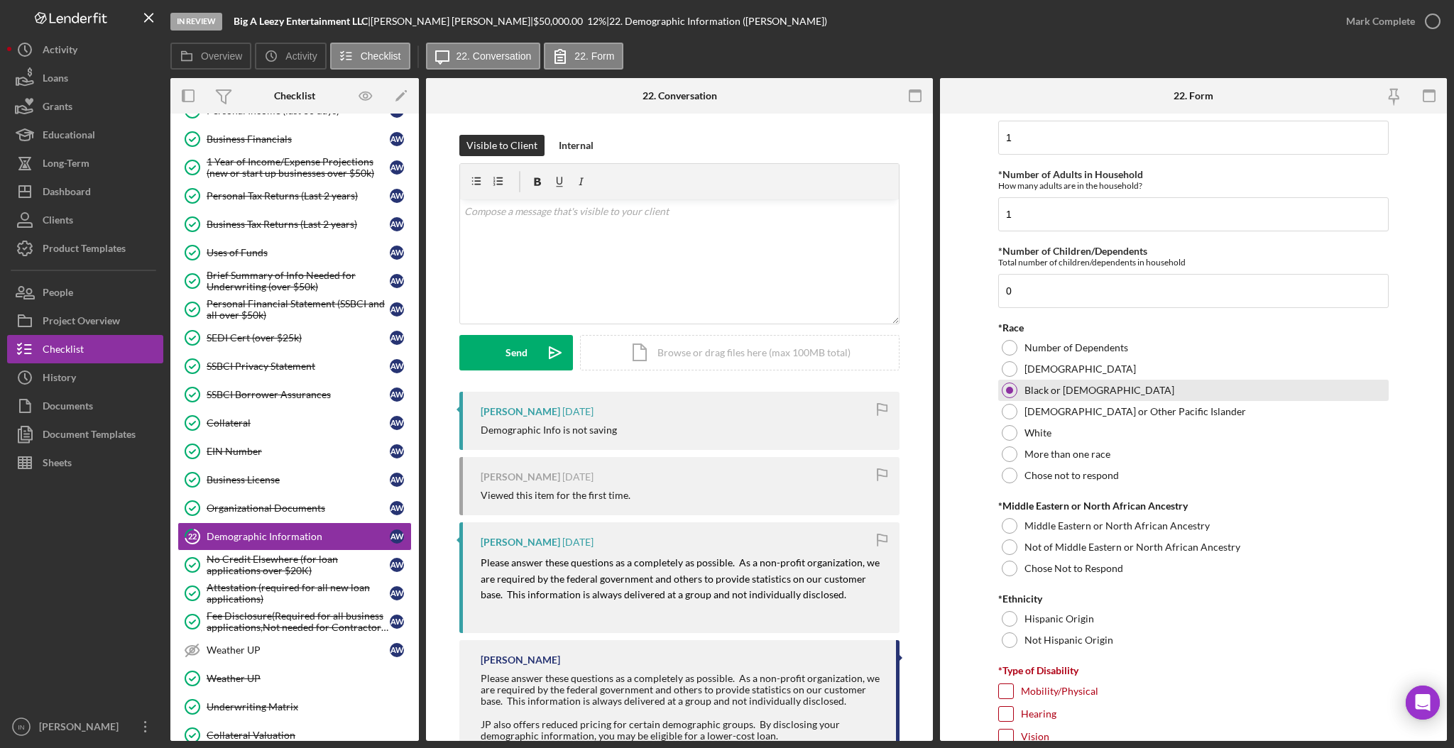
scroll to position [600, 0]
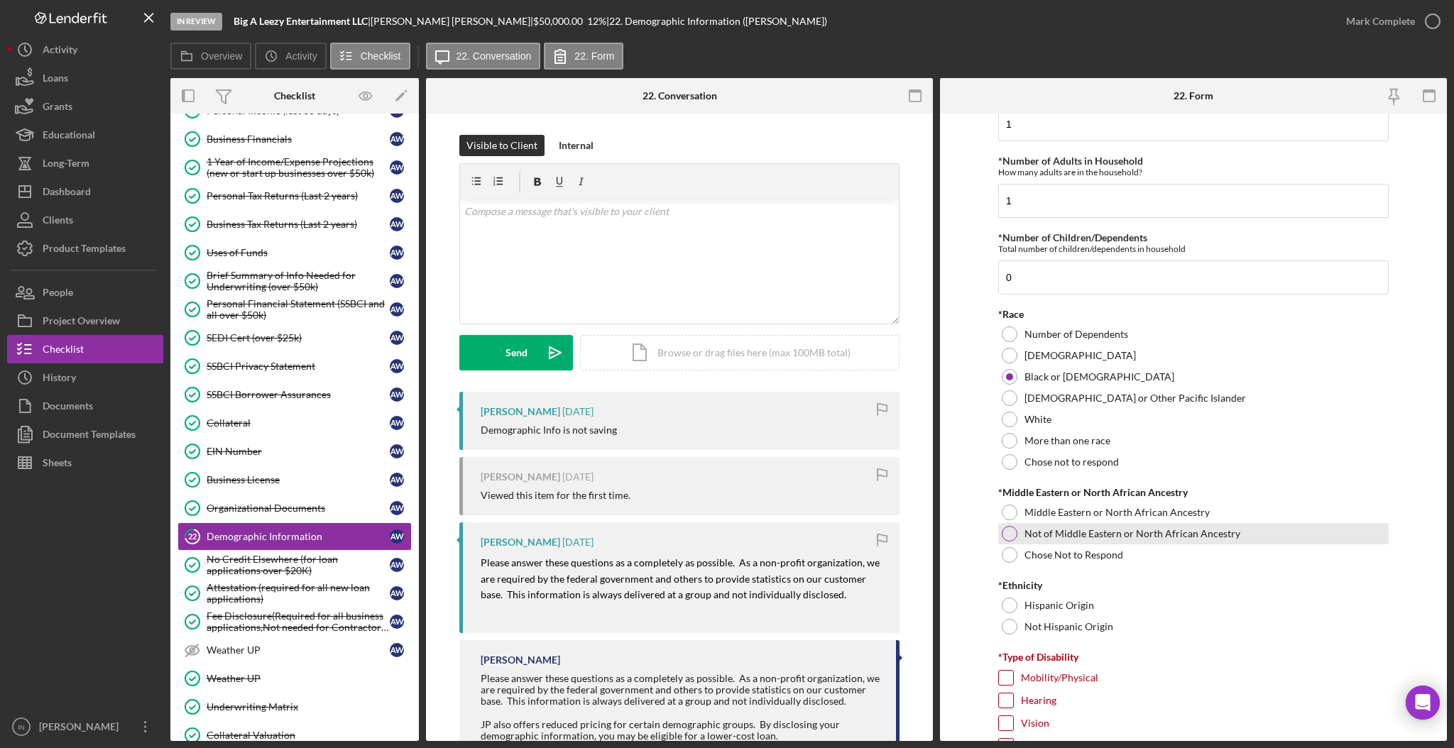
click at [1017, 530] on div "Not of Middle Eastern or North African Ancestry" at bounding box center [1193, 533] width 390 height 21
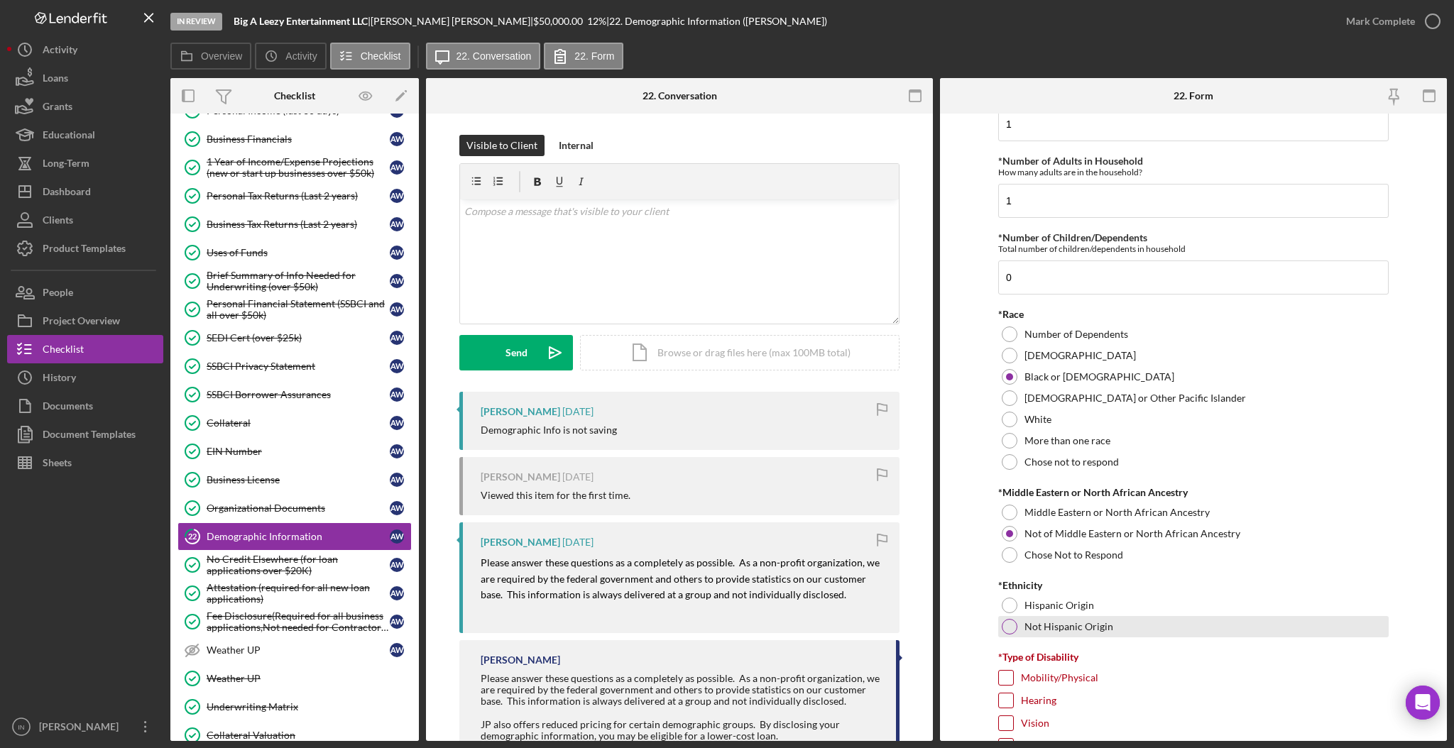
click at [1016, 626] on div "Not Hispanic Origin" at bounding box center [1193, 626] width 390 height 21
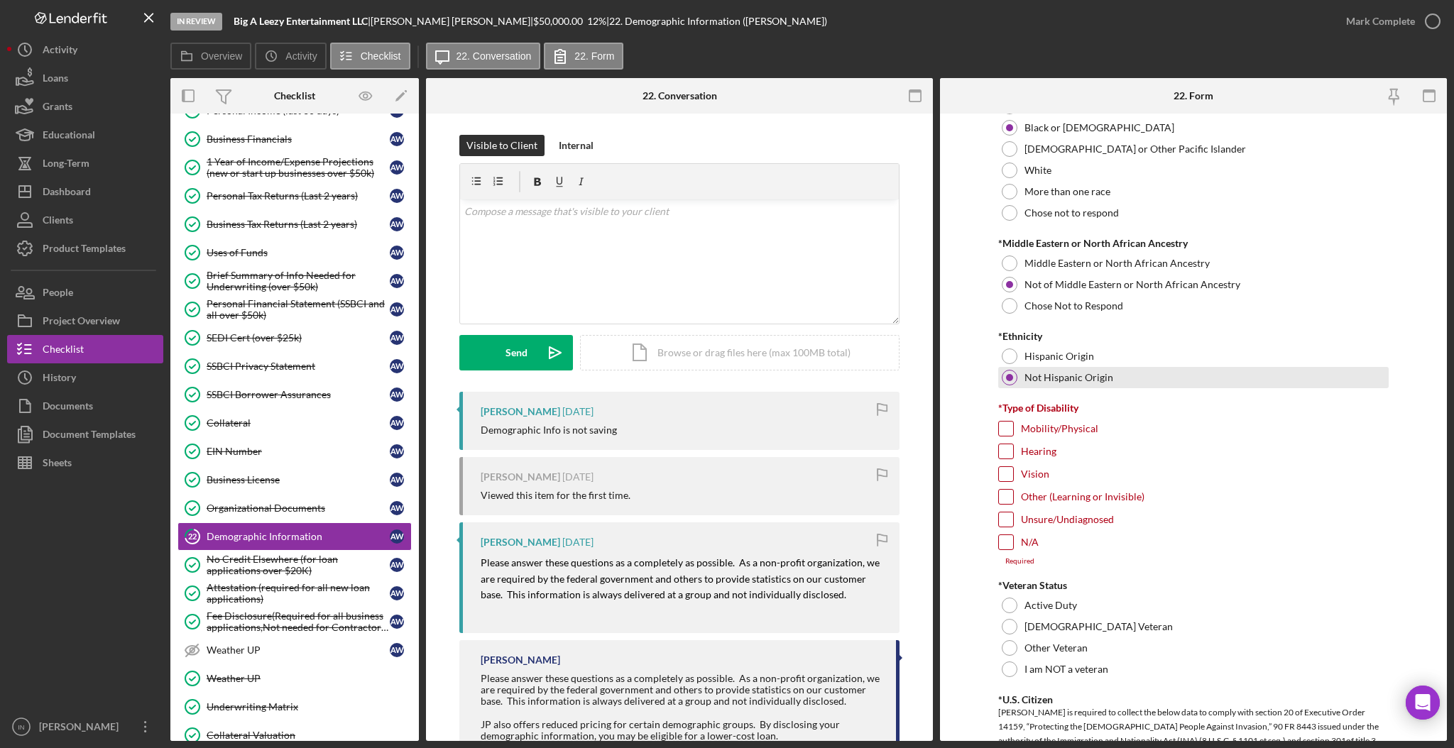
scroll to position [850, 0]
click at [1008, 537] on input "N/A" at bounding box center [1006, 541] width 14 height 14
checkbox input "true"
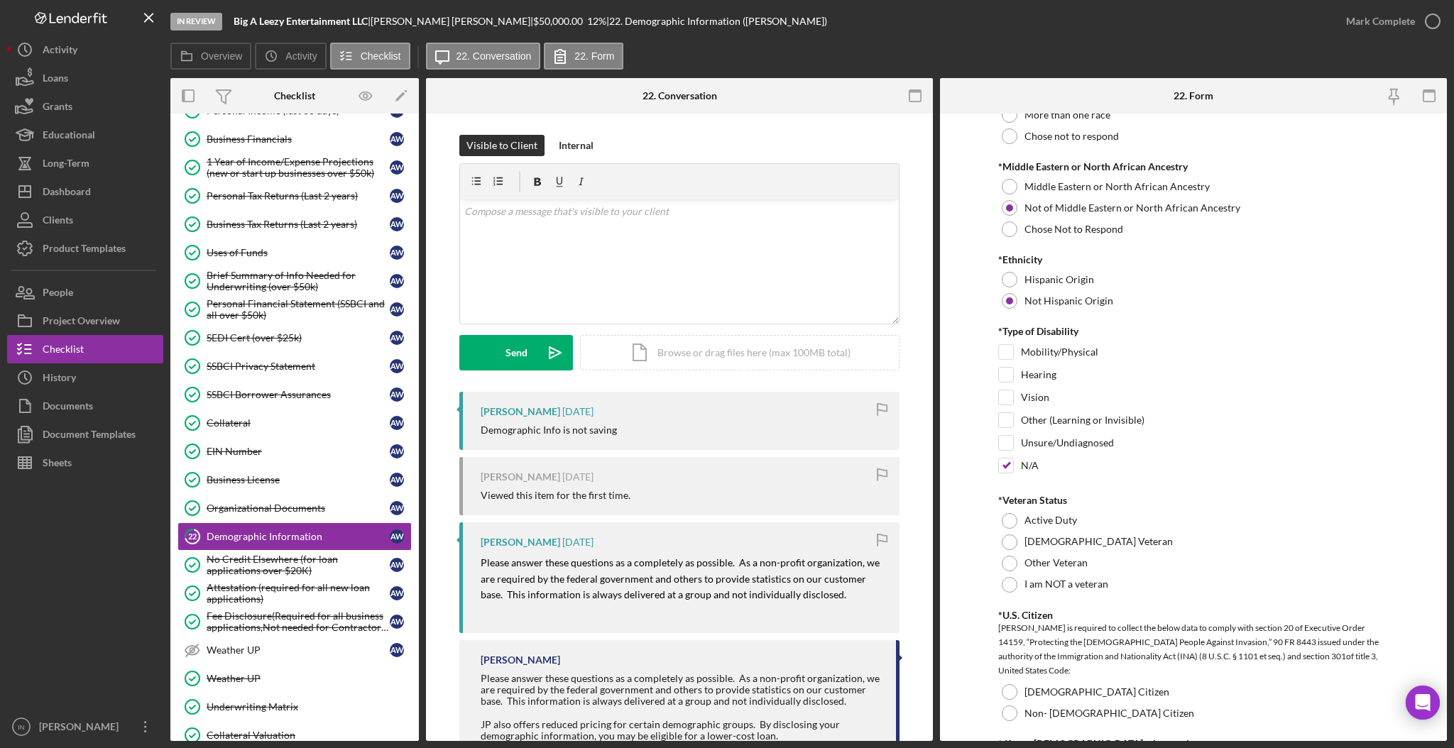
scroll to position [927, 0]
click at [1076, 578] on label "I am NOT a veteran" at bounding box center [1066, 582] width 84 height 11
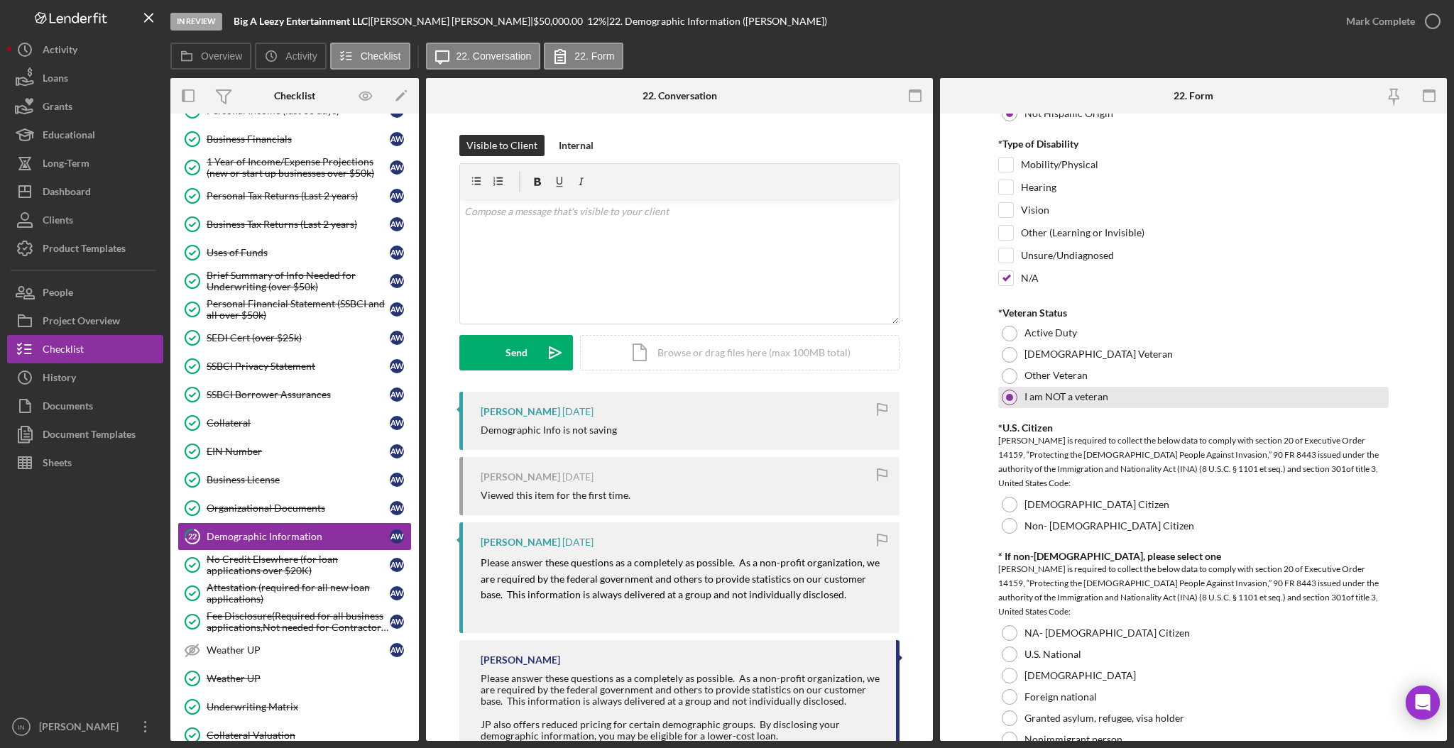
scroll to position [1119, 0]
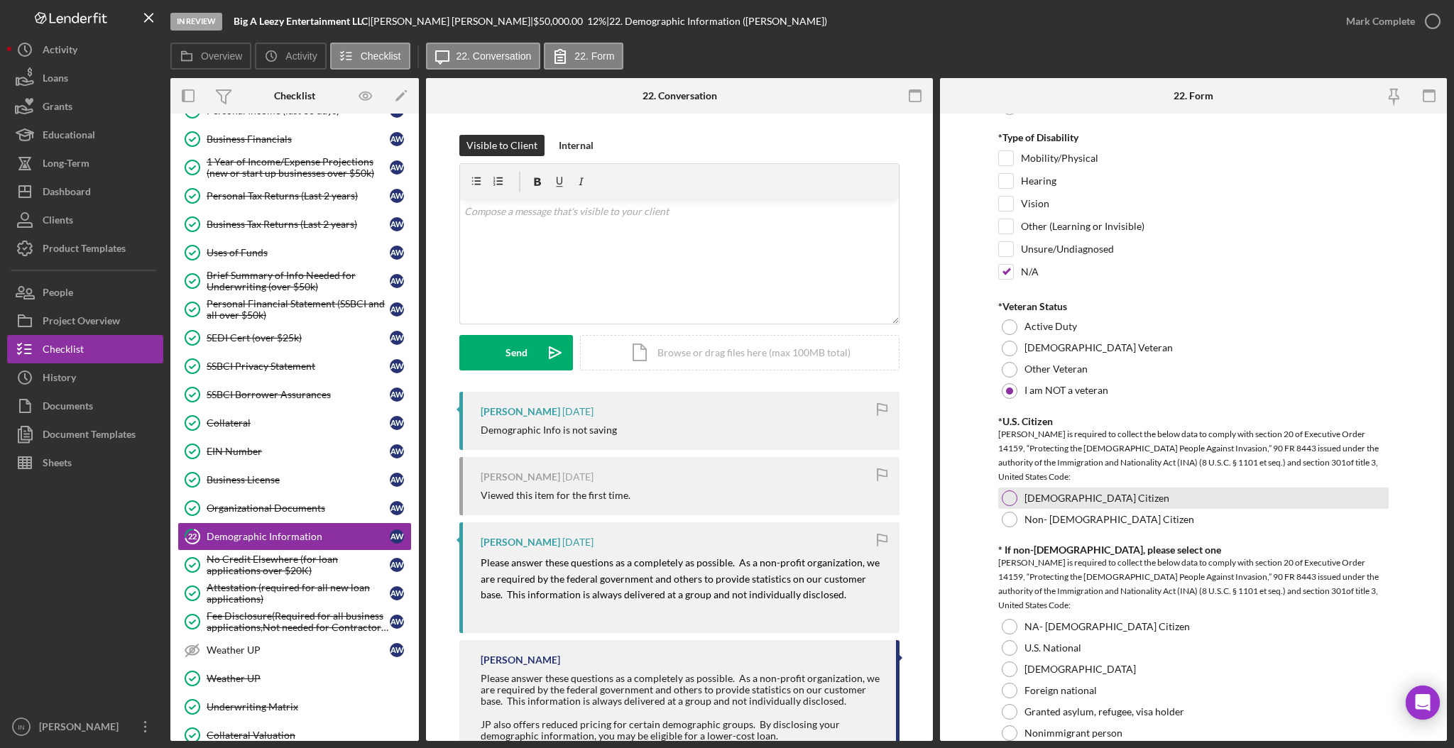
click at [1011, 493] on div at bounding box center [1009, 498] width 16 height 16
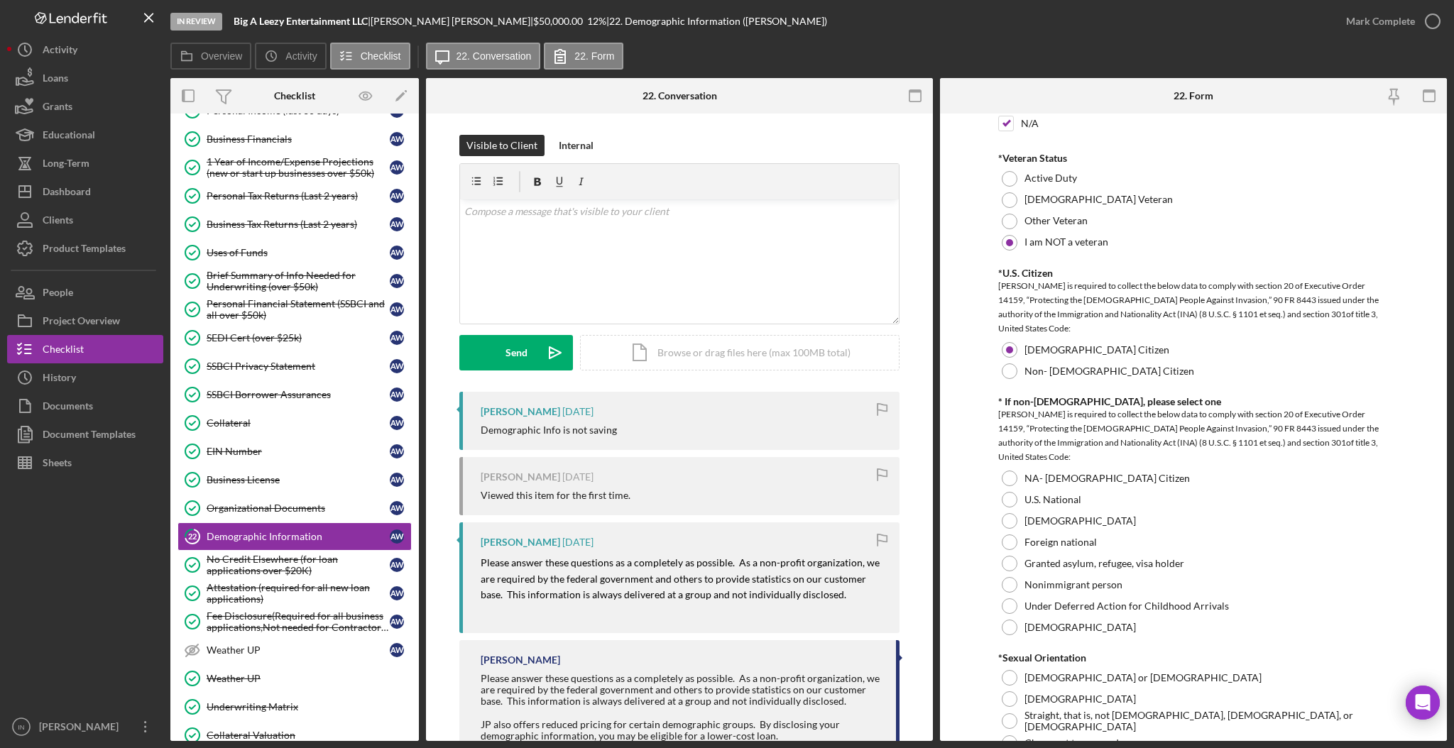
scroll to position [1269, 0]
click at [1008, 476] on div at bounding box center [1009, 477] width 16 height 16
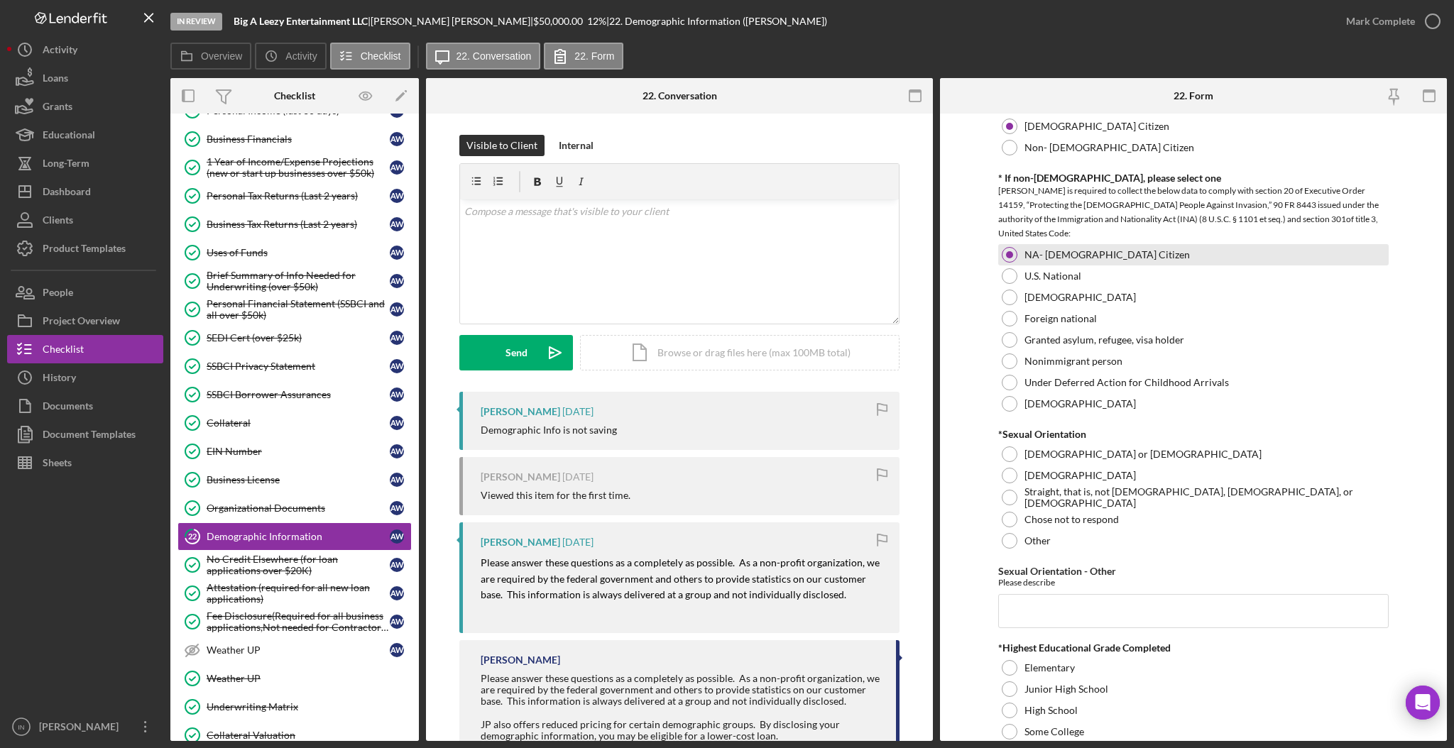
scroll to position [1493, 0]
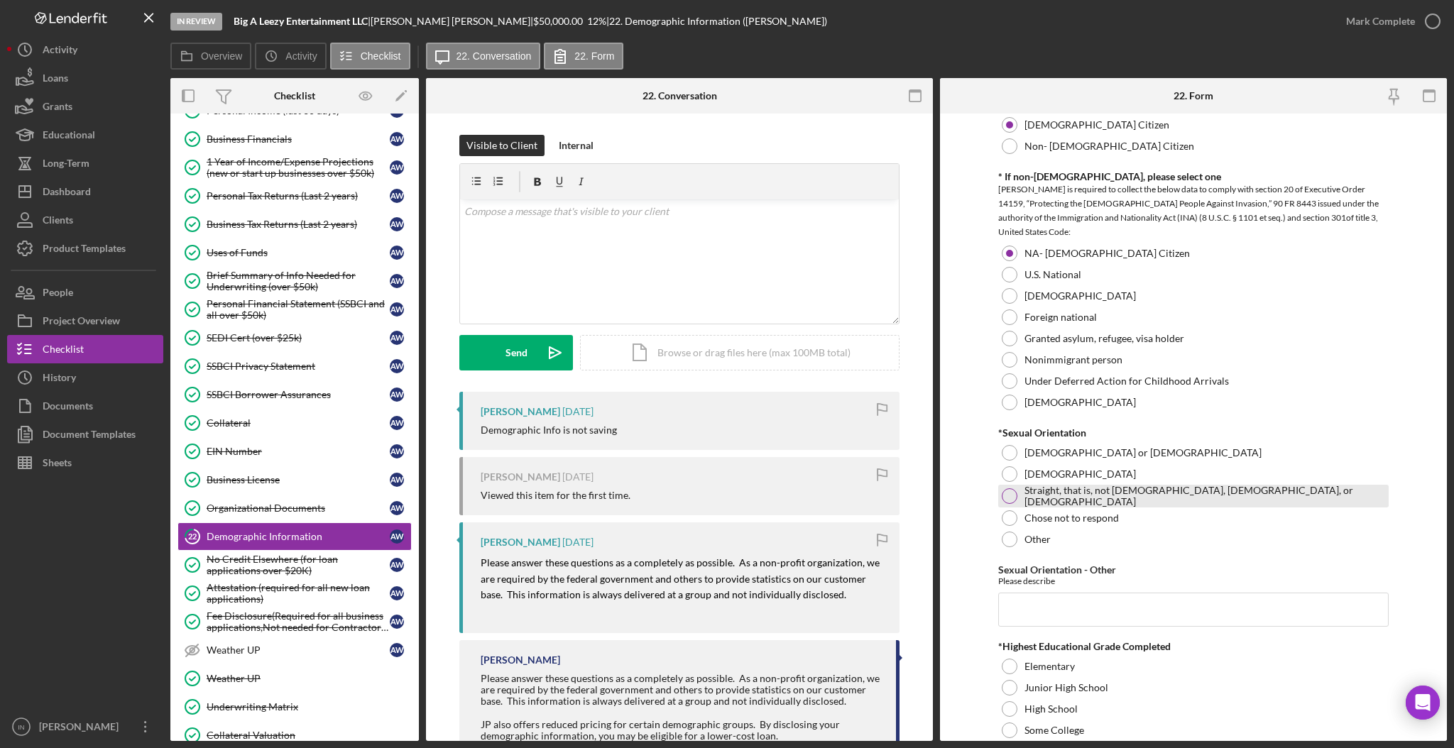
click at [1082, 485] on div "Straight, that is, not [DEMOGRAPHIC_DATA], [DEMOGRAPHIC_DATA], or [DEMOGRAPHIC_…" at bounding box center [1193, 496] width 390 height 23
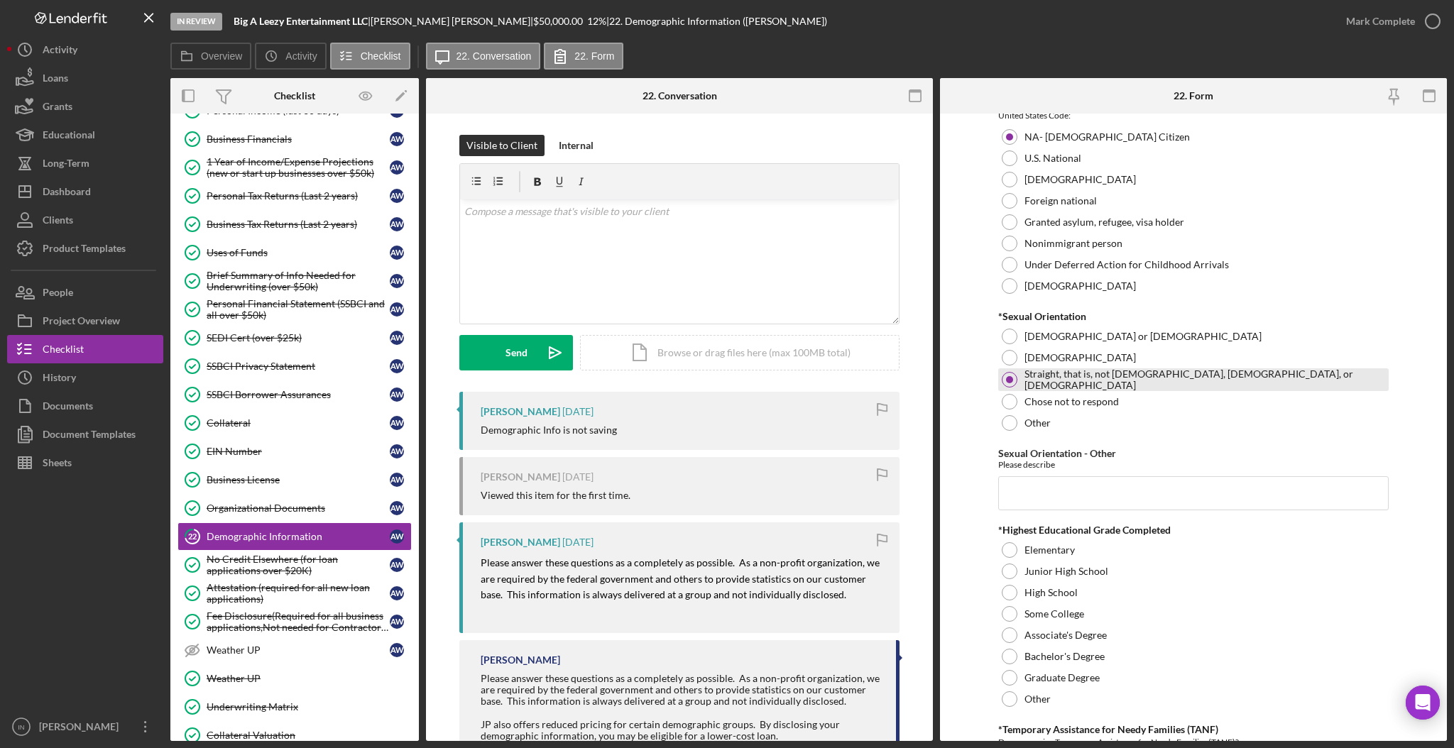
scroll to position [1653, 0]
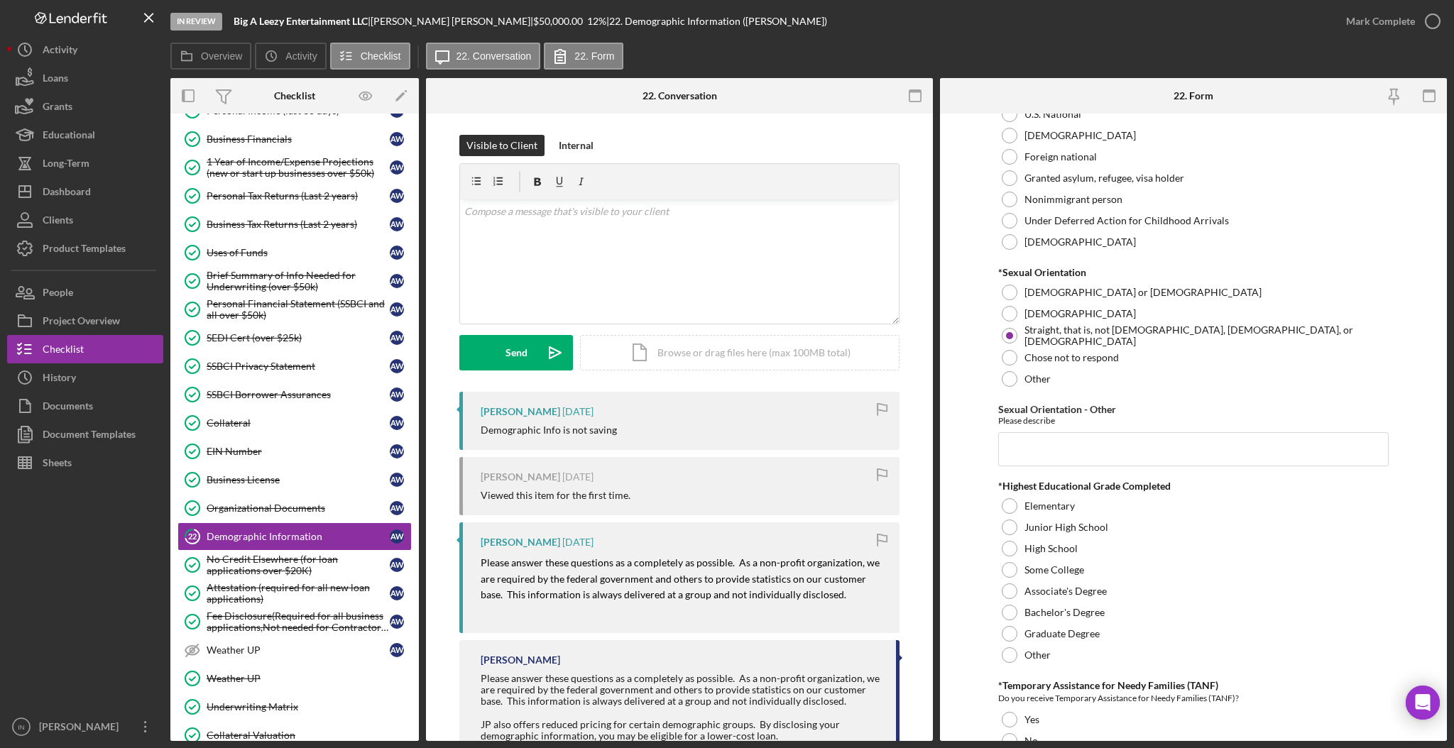
click at [1079, 477] on div "Demographic Information *Gender [DEMOGRAPHIC_DATA] [DEMOGRAPHIC_DATA] [DEMOGRAP…" at bounding box center [1193, 108] width 390 height 3281
click at [1075, 440] on input "Sexual Orientation - Other" at bounding box center [1193, 449] width 390 height 34
type input "n/a"
click at [1015, 586] on div "Associate's Degree" at bounding box center [1193, 591] width 390 height 21
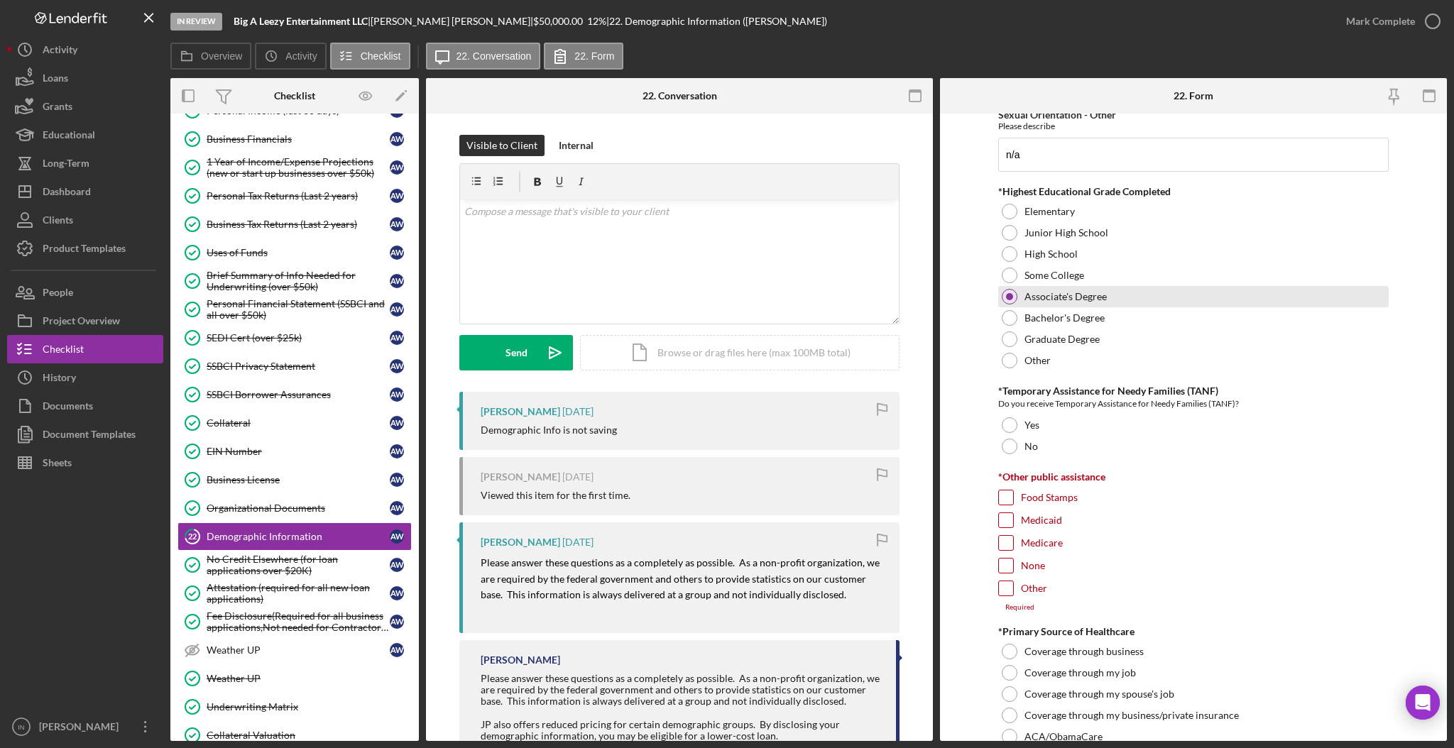
scroll to position [1949, 0]
click at [998, 556] on div "None" at bounding box center [1193, 567] width 390 height 23
click at [1001, 561] on input "None" at bounding box center [1006, 564] width 14 height 14
checkbox input "true"
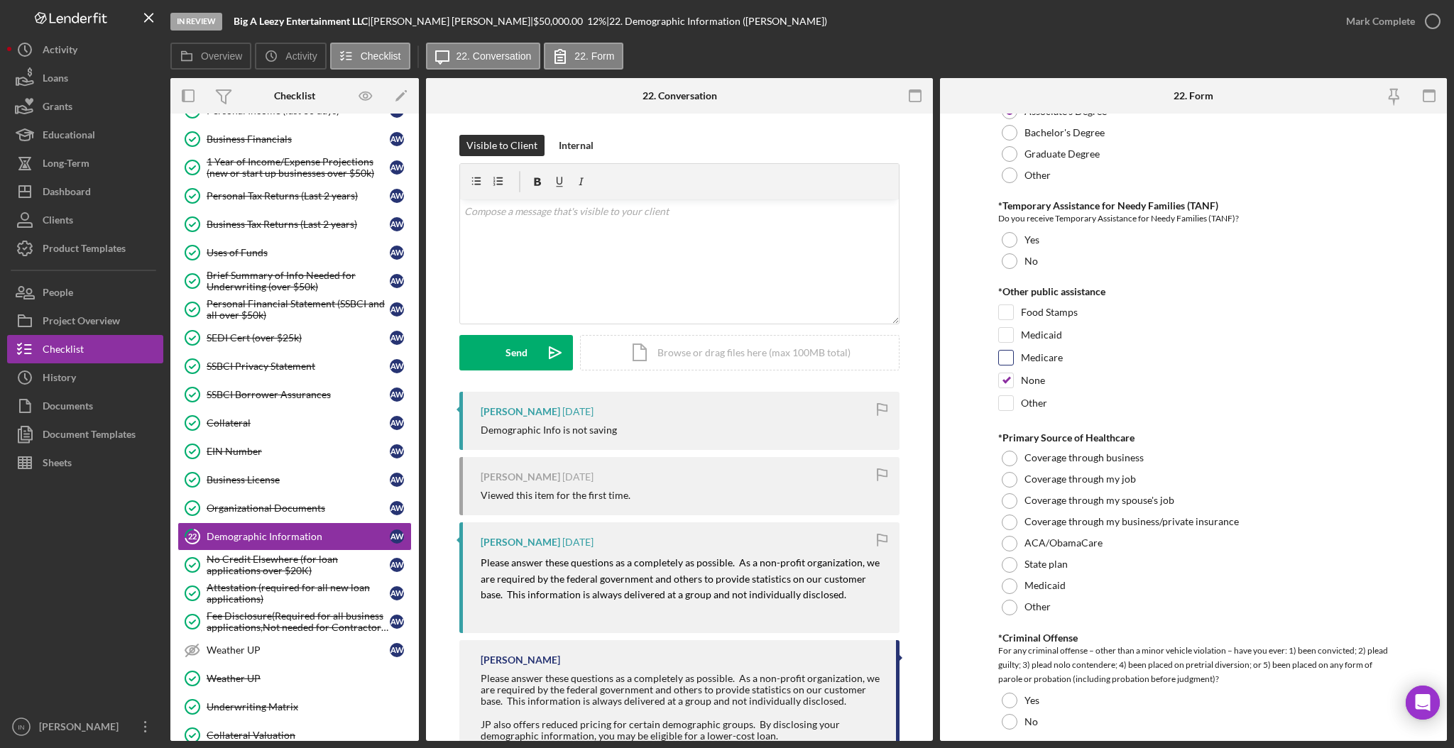
scroll to position [2136, 0]
click at [1014, 477] on div at bounding box center [1009, 476] width 16 height 16
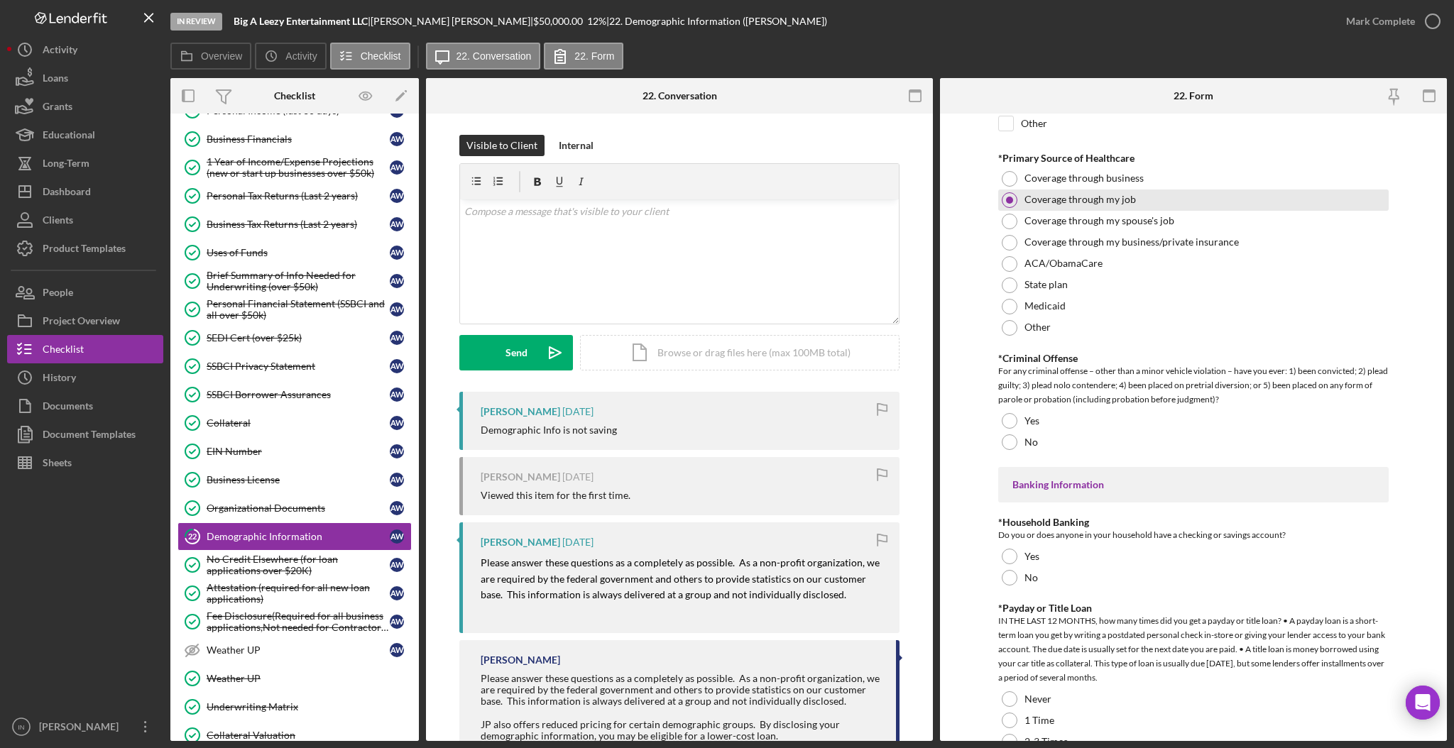
scroll to position [2417, 0]
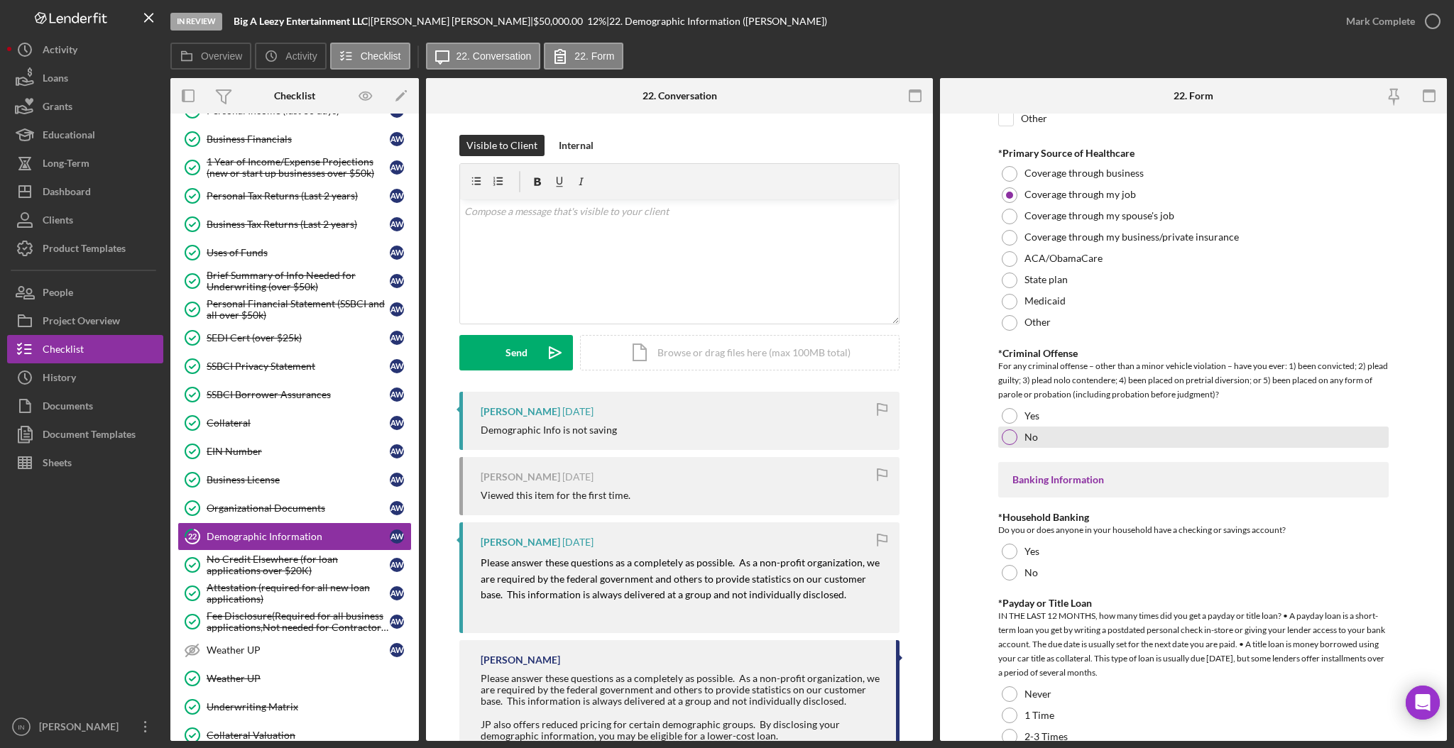
click at [1042, 441] on div "No" at bounding box center [1193, 437] width 390 height 21
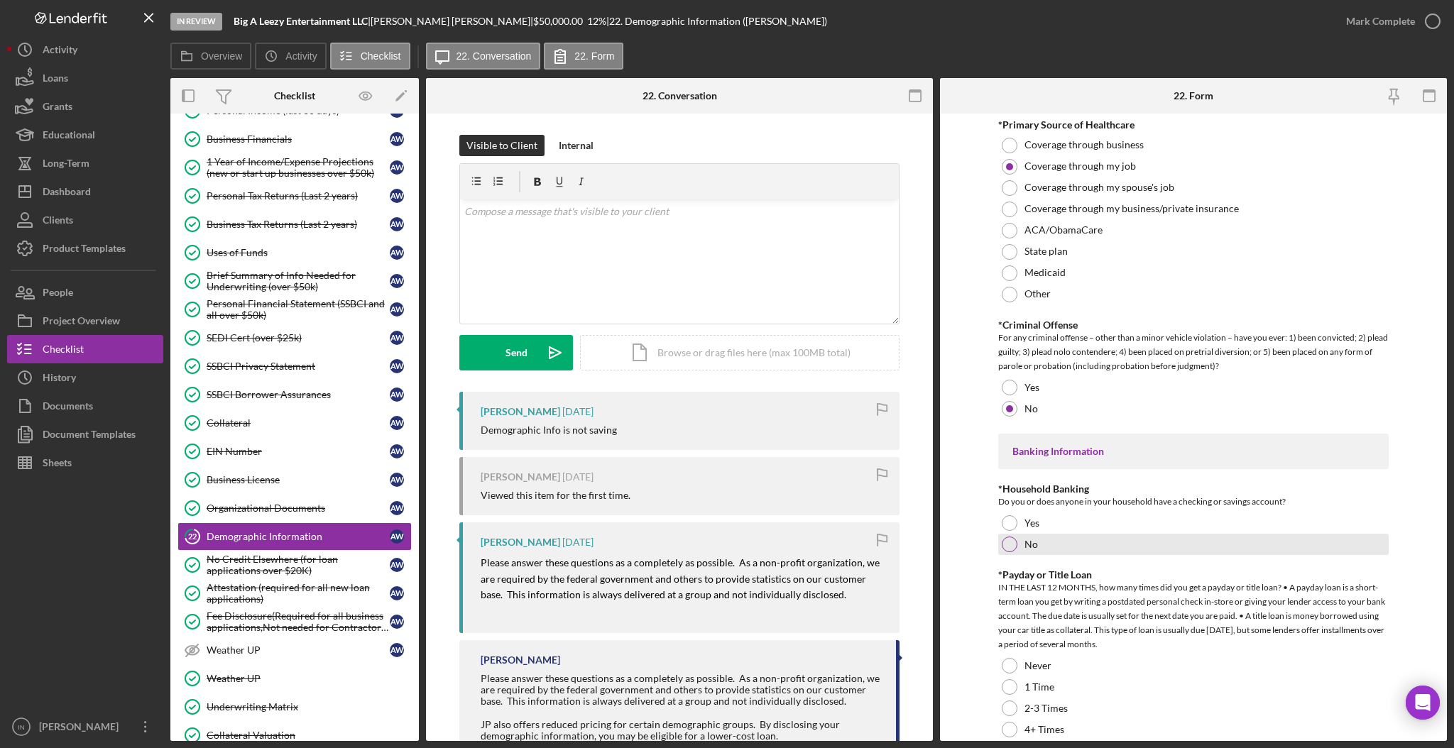
scroll to position [2454, 0]
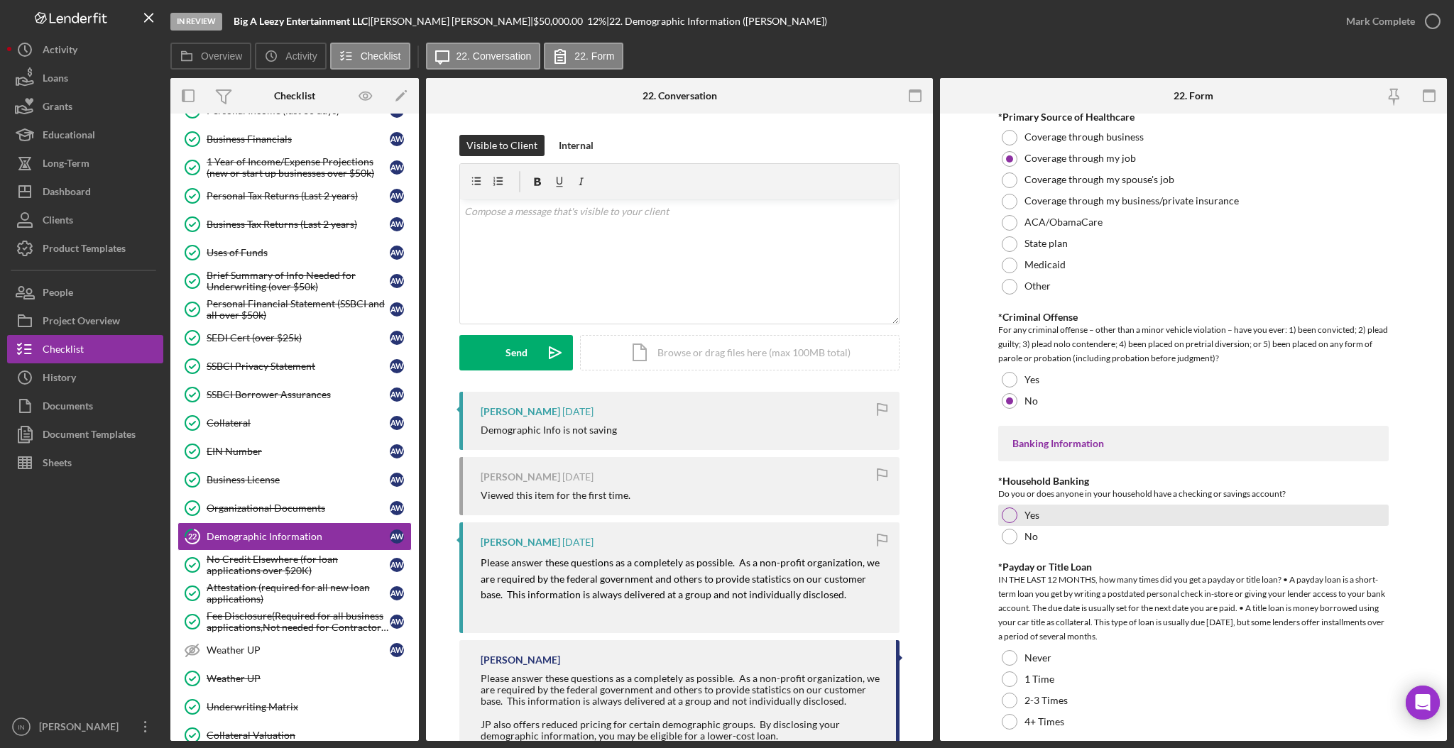
click at [1057, 515] on div "Yes" at bounding box center [1193, 515] width 390 height 21
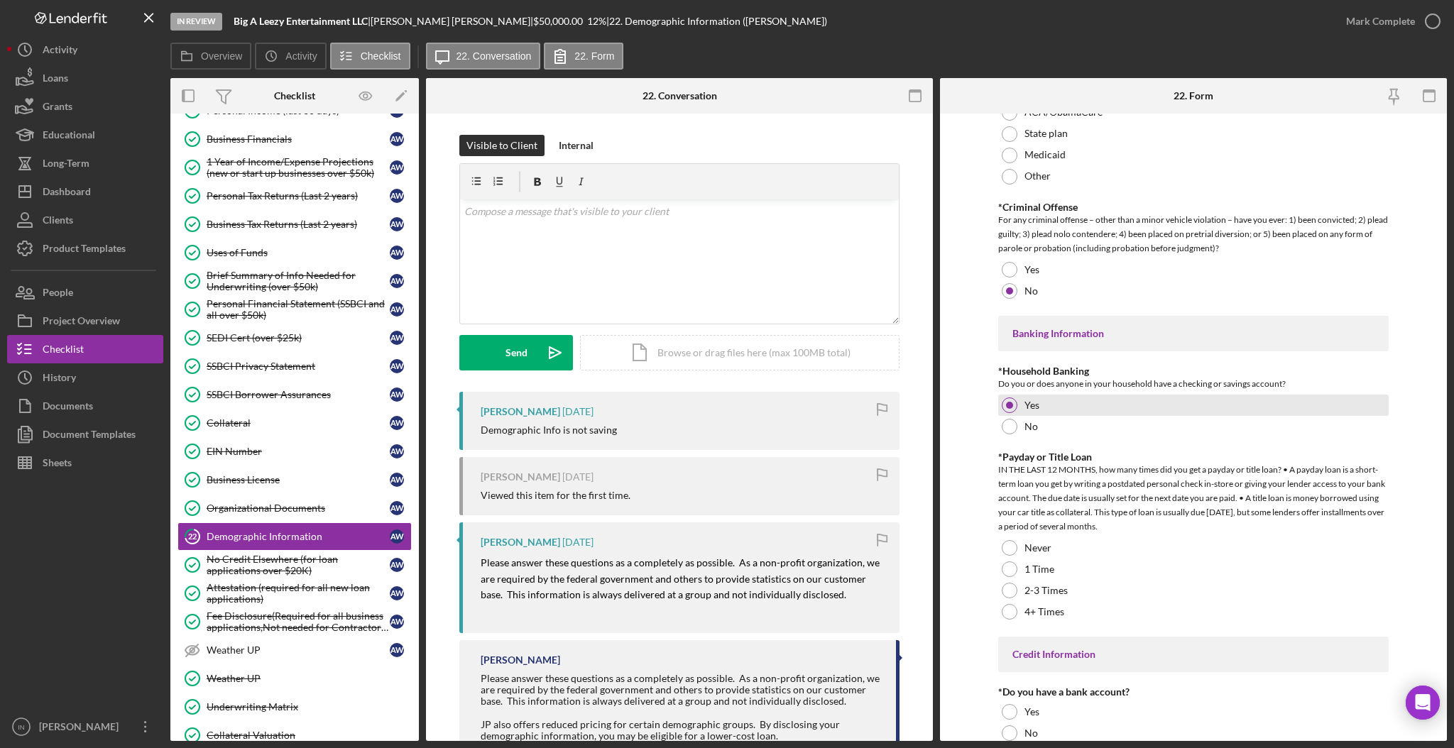
scroll to position [2583, 0]
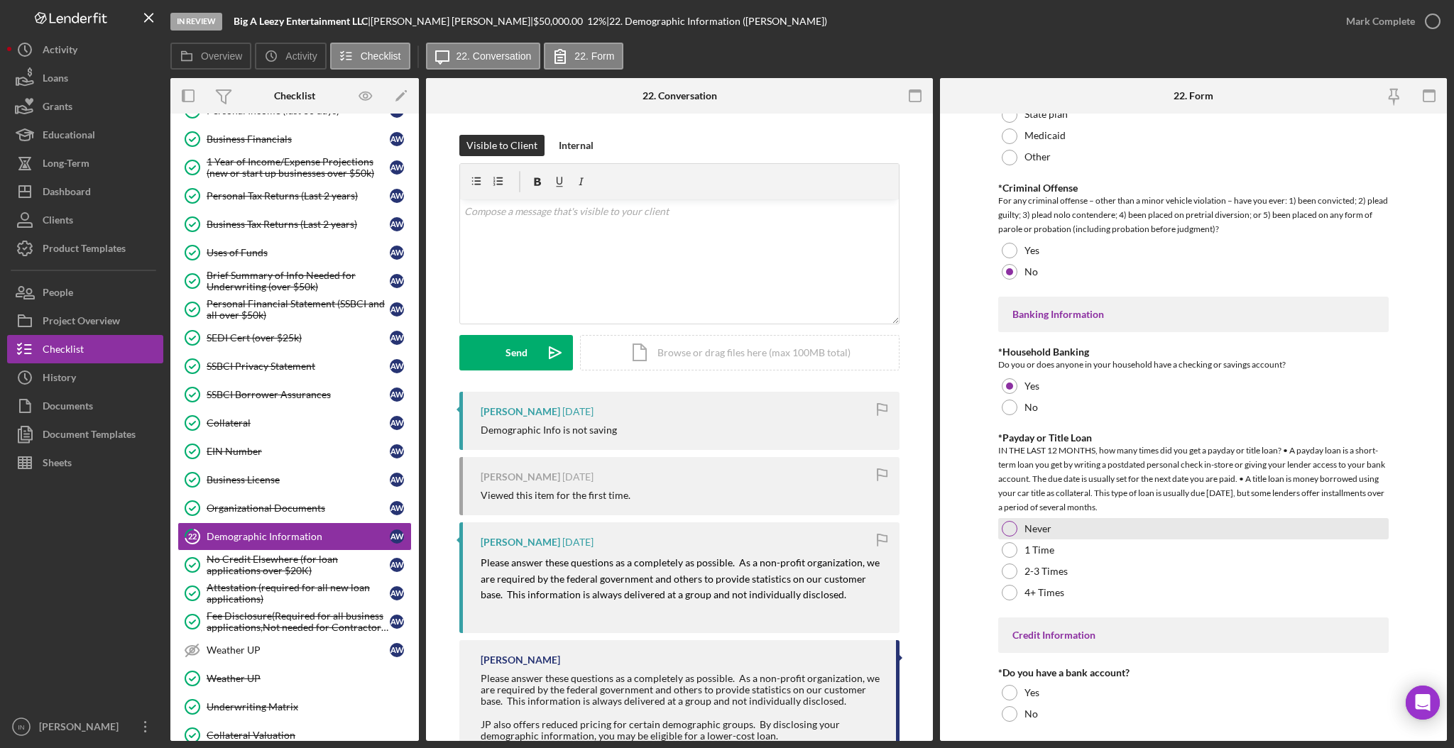
click at [1006, 524] on div at bounding box center [1009, 529] width 16 height 16
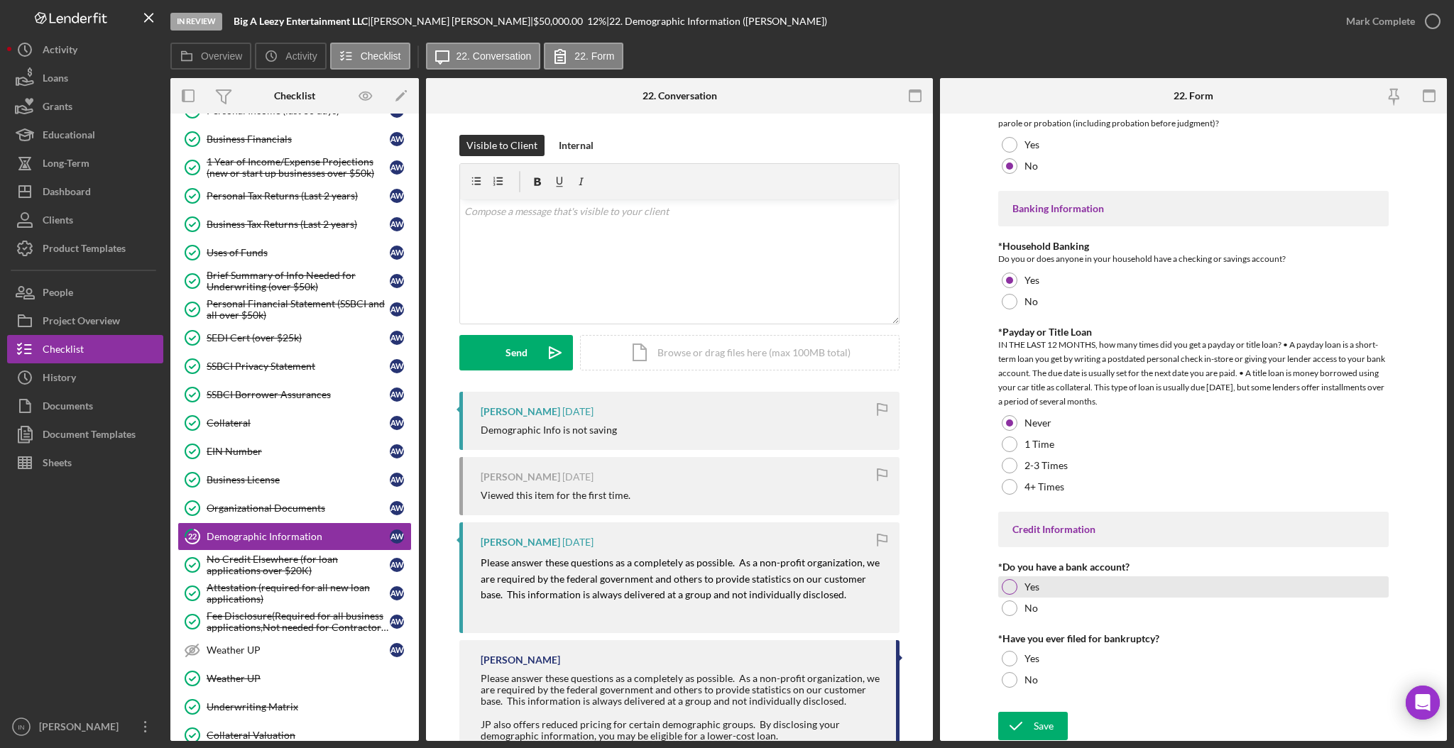
click at [1009, 582] on div at bounding box center [1009, 587] width 16 height 16
click at [1051, 682] on div "No" at bounding box center [1193, 679] width 390 height 21
click at [1033, 720] on div "Save" at bounding box center [1043, 726] width 20 height 28
click at [1033, 727] on div "Save" at bounding box center [1043, 726] width 20 height 28
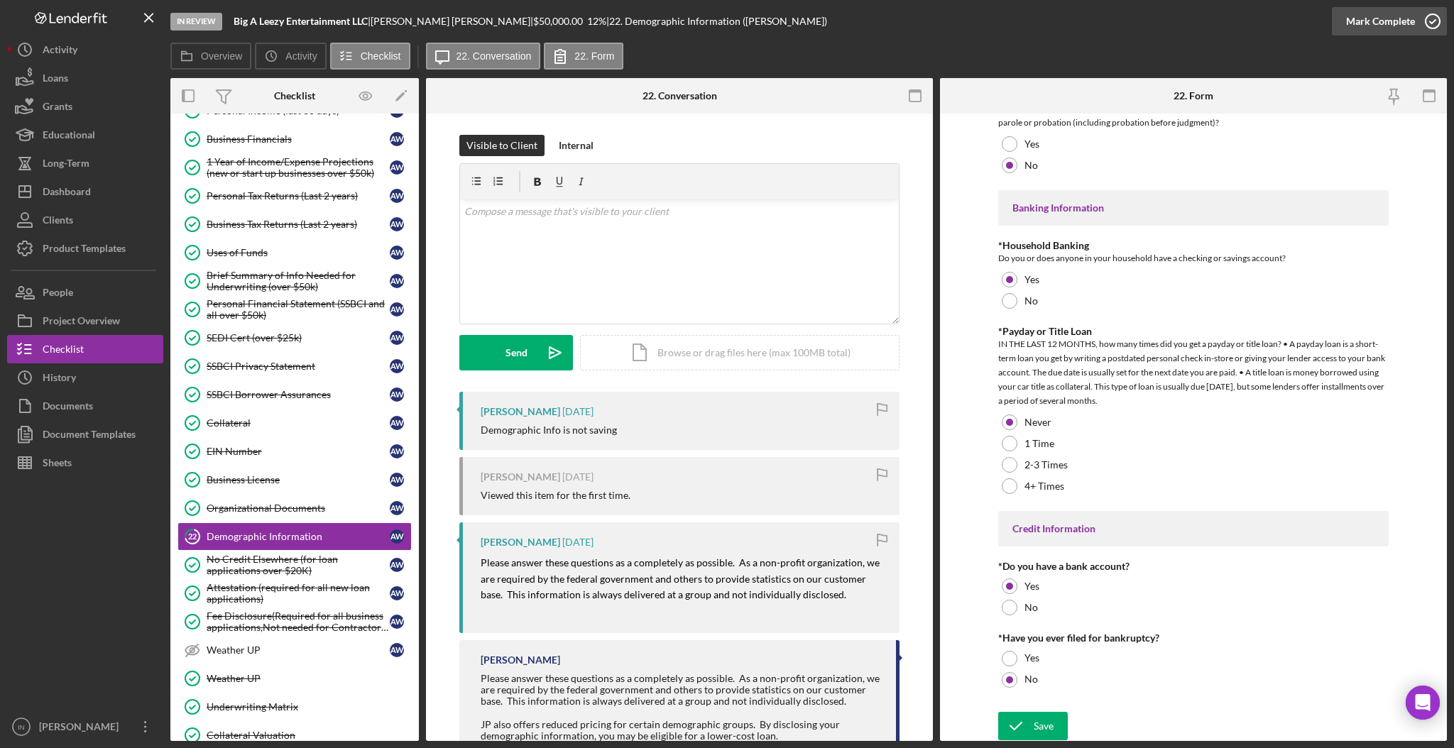
click at [1382, 18] on div "Mark Complete" at bounding box center [1380, 21] width 69 height 28
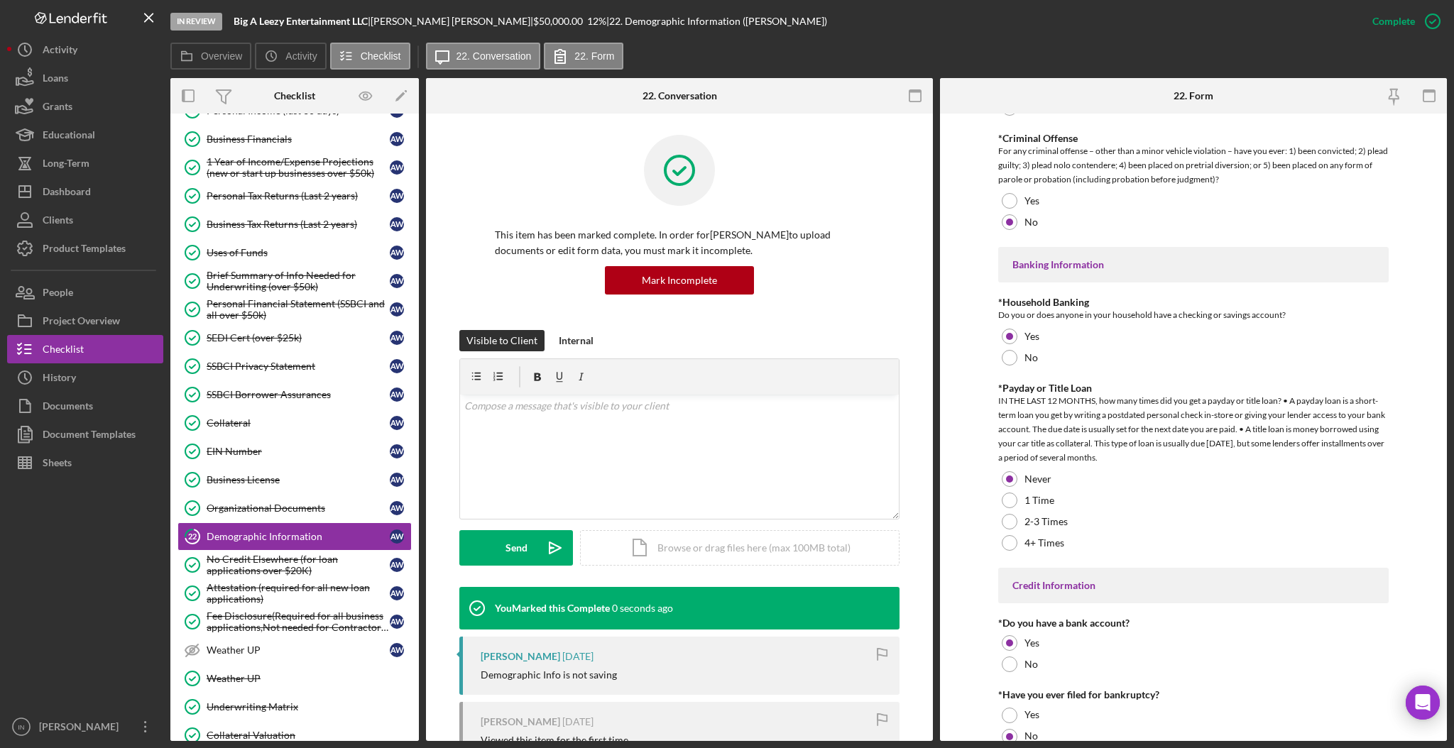
scroll to position [2754, 0]
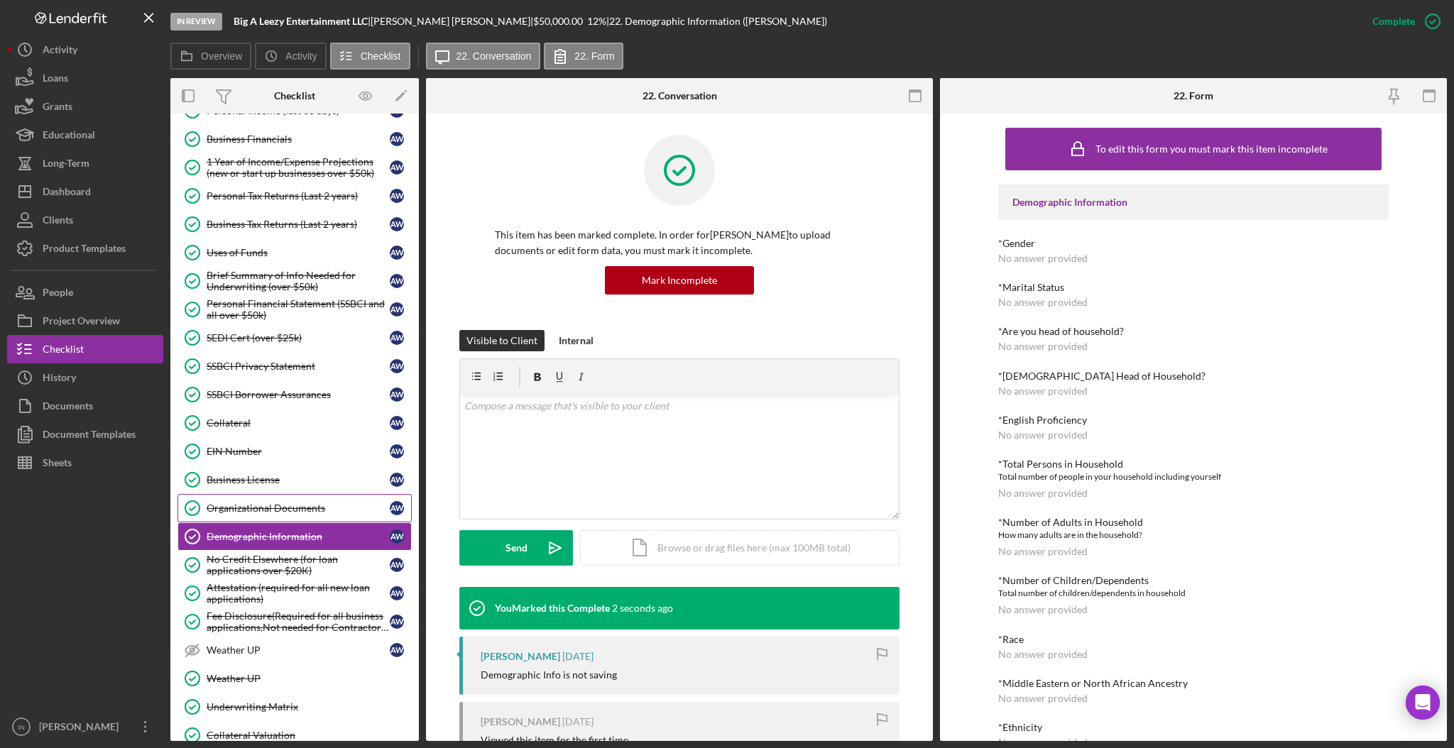
click at [304, 497] on link "Organizational Documents Organizational Documents A W" at bounding box center [294, 508] width 234 height 28
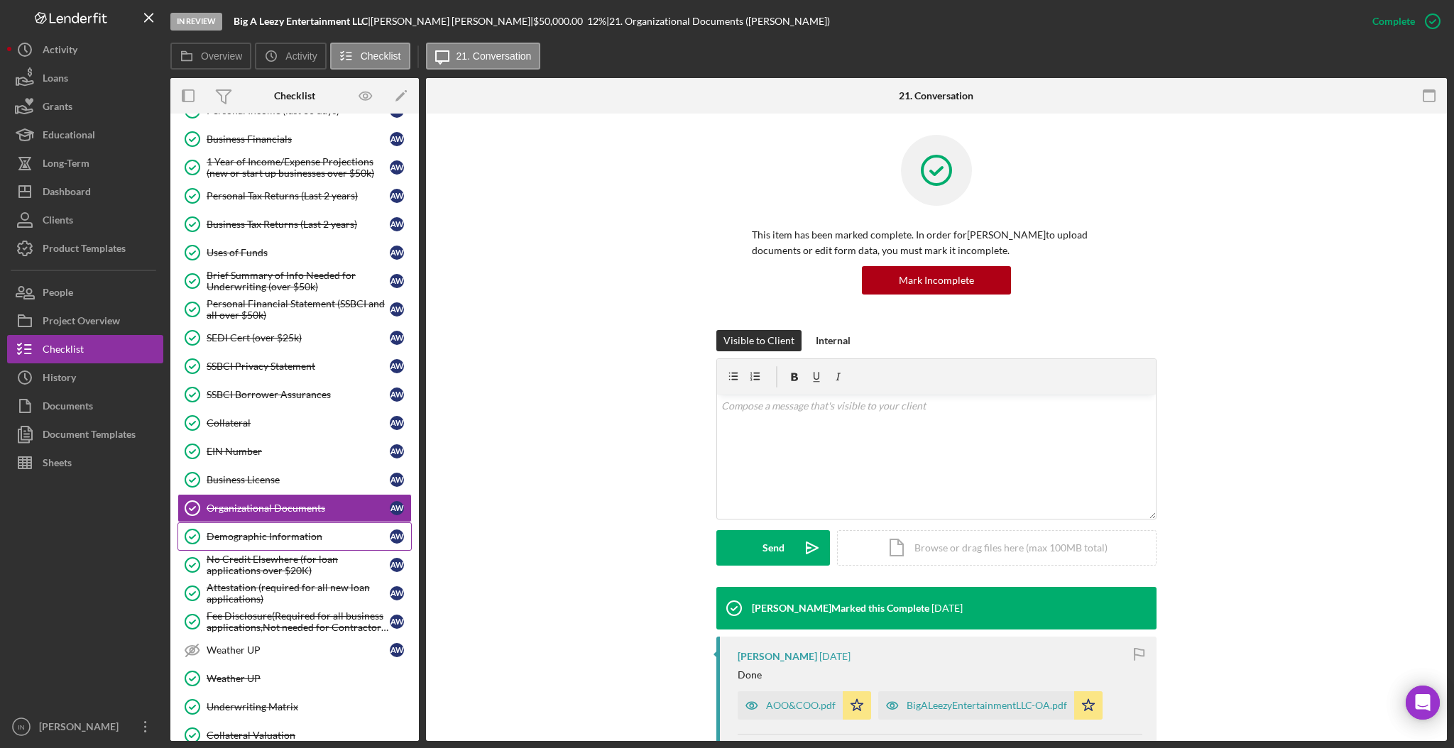
click at [286, 534] on div "Demographic Information" at bounding box center [298, 536] width 183 height 11
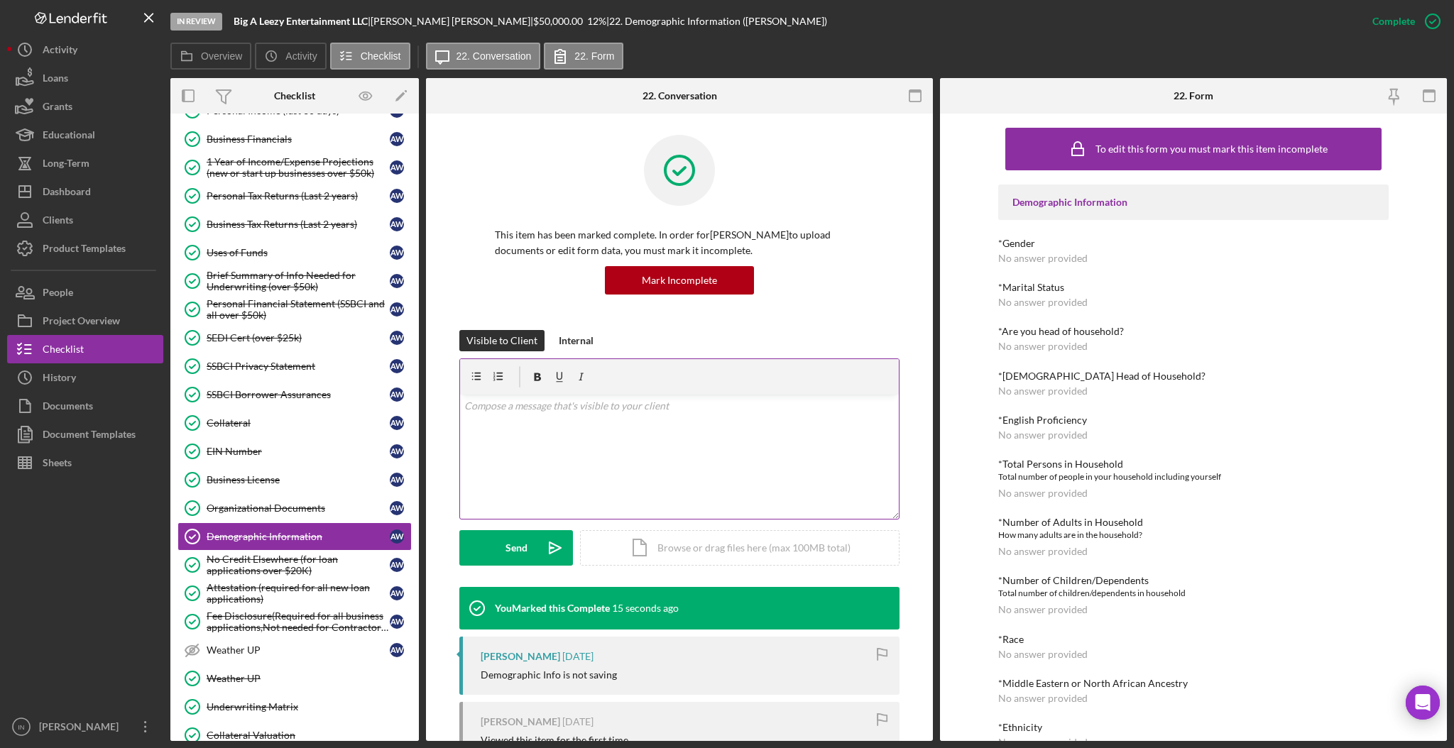
click at [639, 447] on div "v Color teal Color pink Remove color Add row above Add row below Add column bef…" at bounding box center [679, 457] width 439 height 124
click at [1400, 18] on div "Mark Incomplete" at bounding box center [1377, 21] width 76 height 28
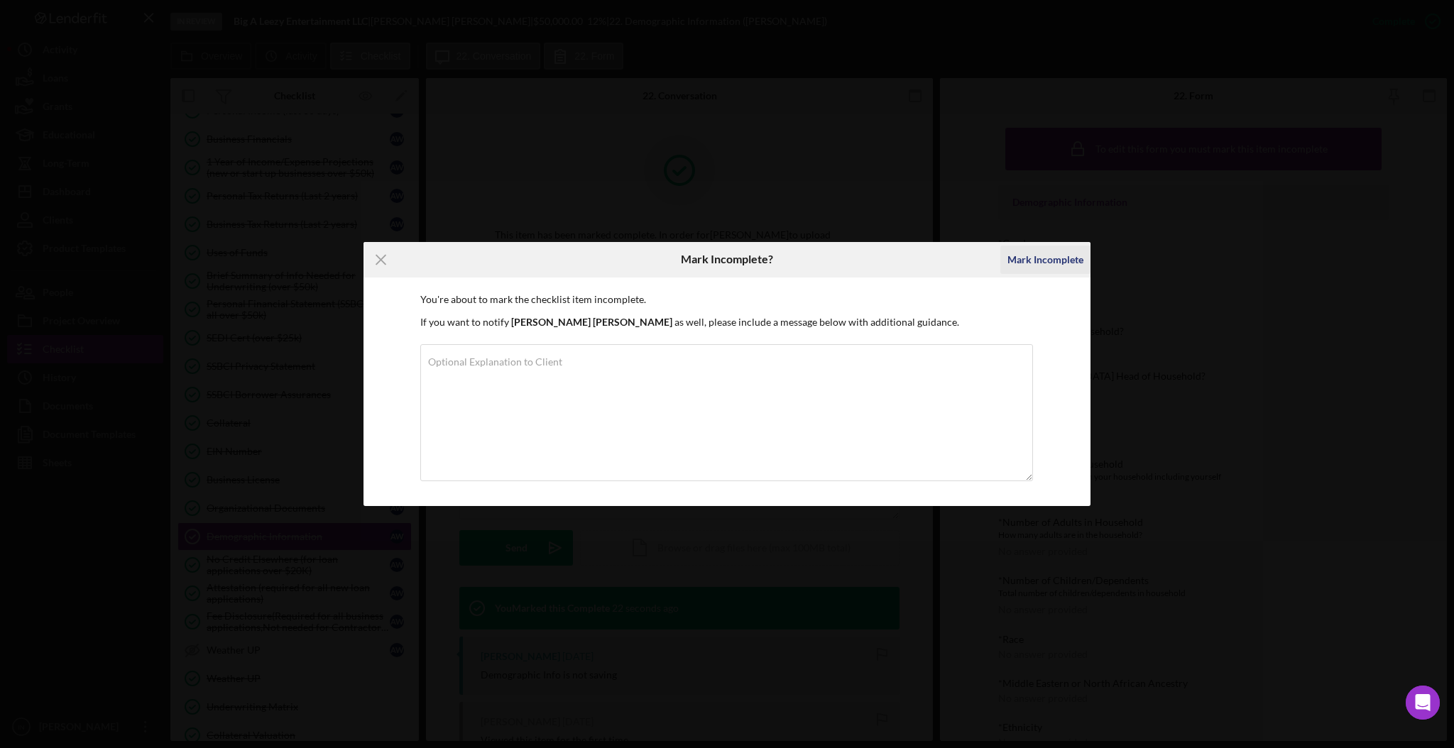
click at [1074, 256] on div "Mark Incomplete" at bounding box center [1045, 260] width 76 height 28
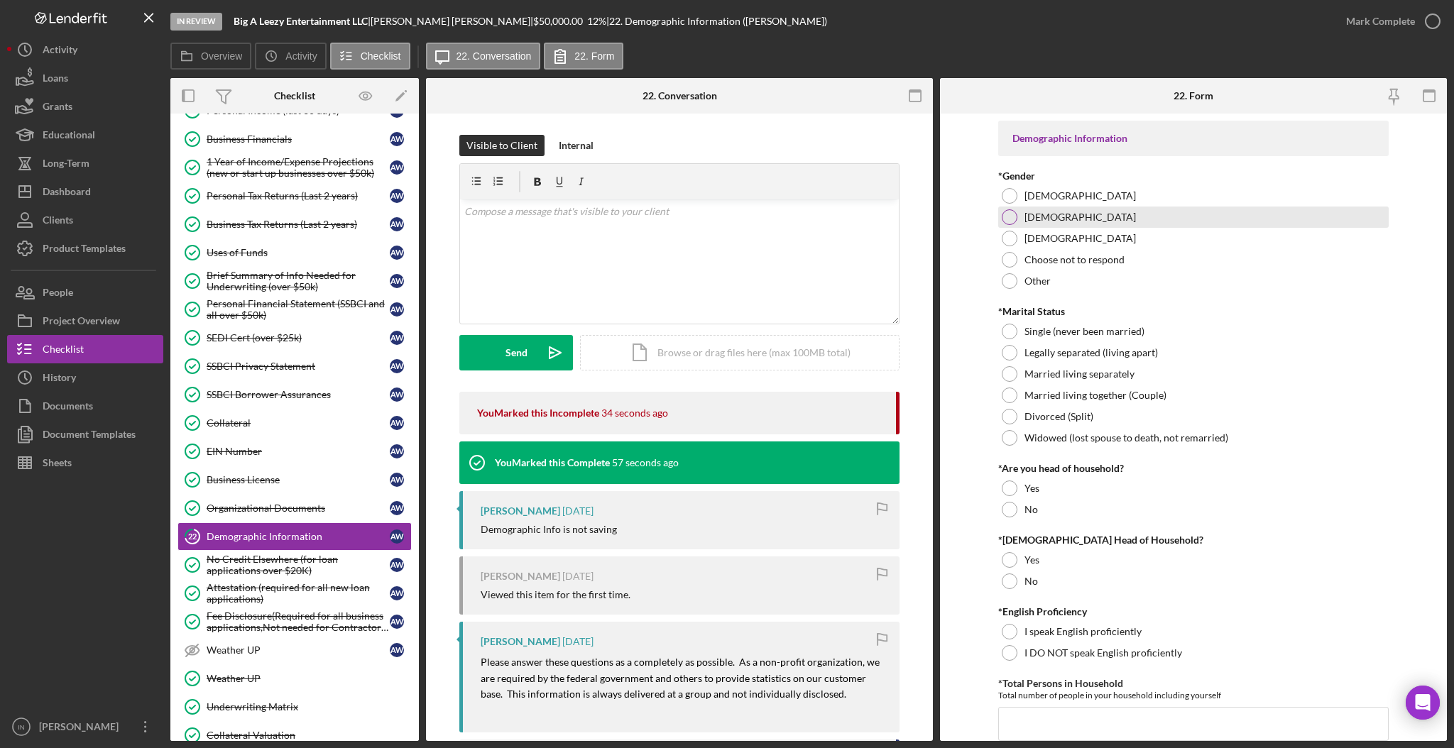
click at [1028, 217] on label "[DEMOGRAPHIC_DATA]" at bounding box center [1079, 217] width 111 height 11
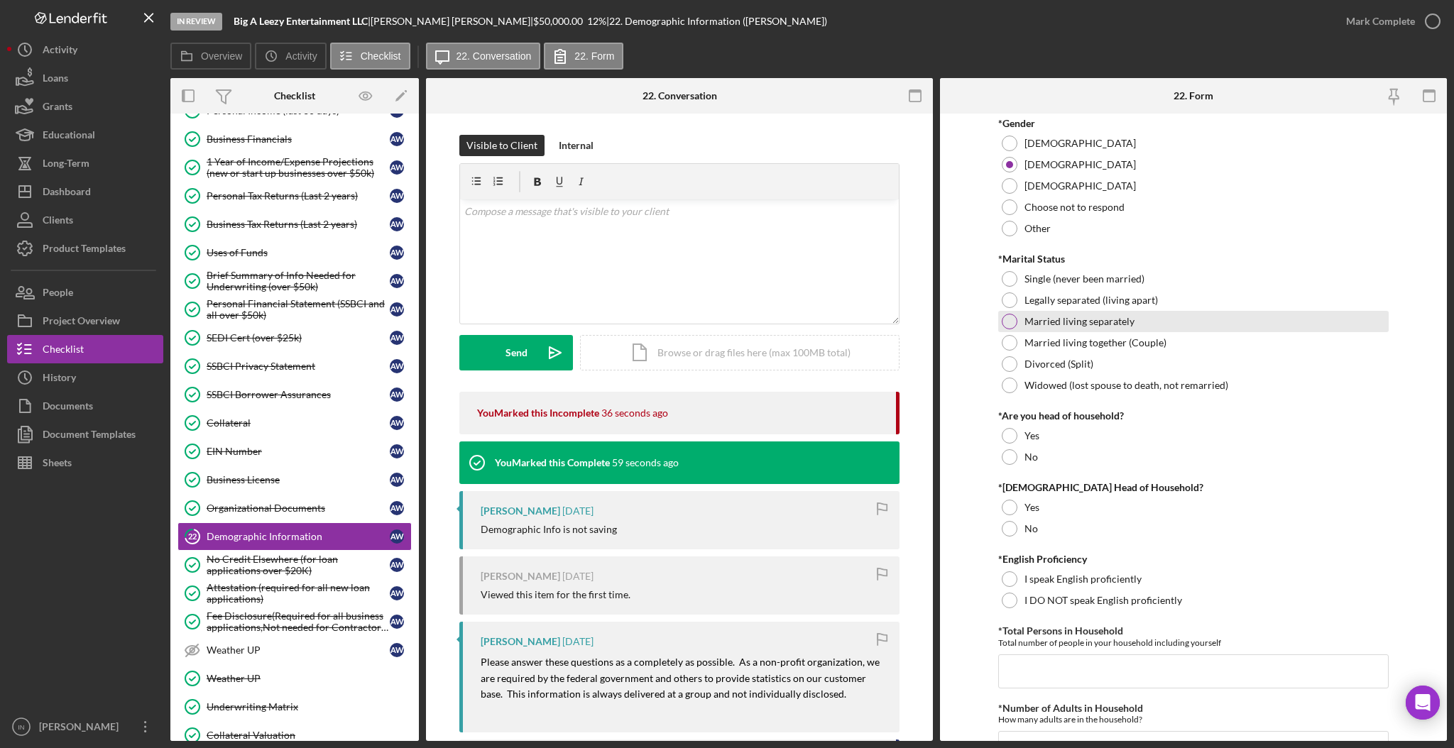
scroll to position [55, 0]
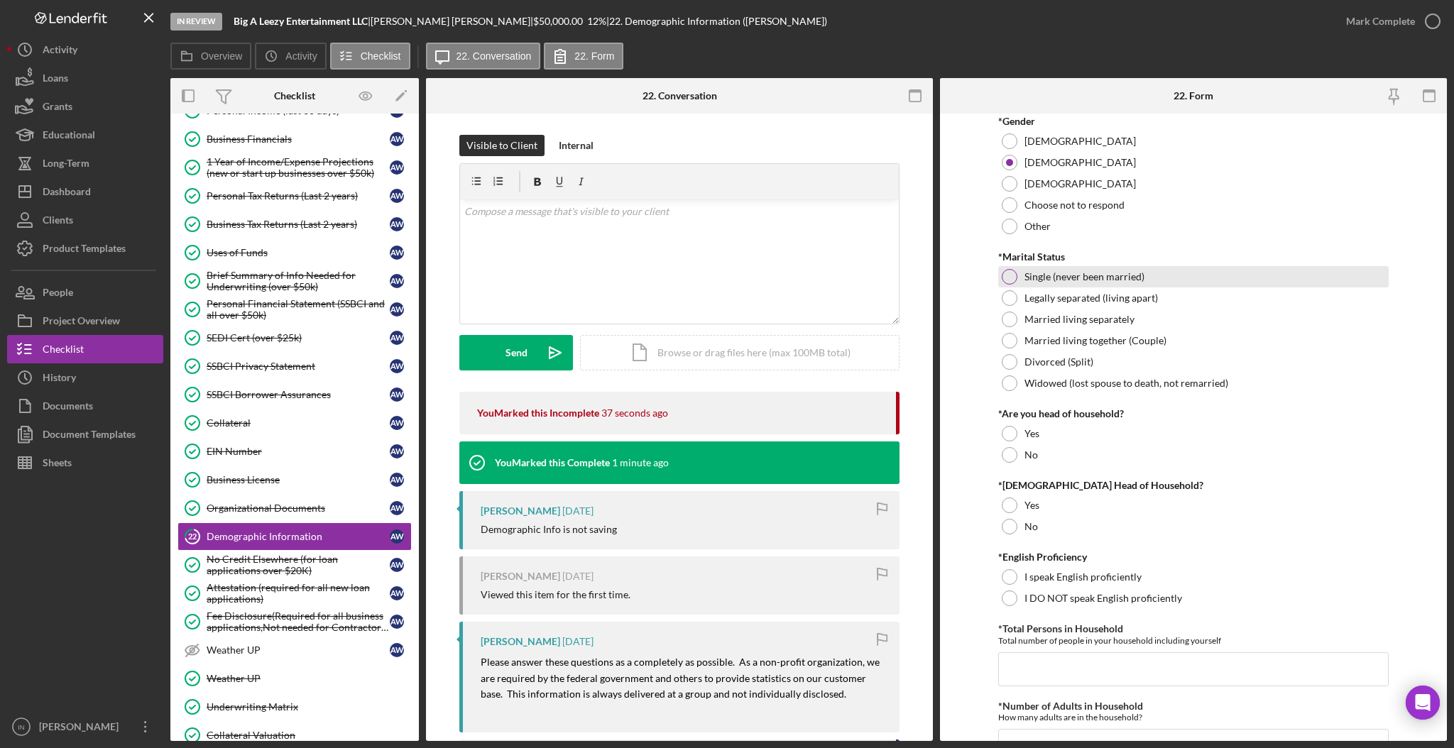
click at [1097, 280] on label "Single (never been married)" at bounding box center [1084, 276] width 120 height 11
click at [652, 251] on div "v Color teal Color pink Remove color Add row above Add row below Add column bef…" at bounding box center [679, 261] width 439 height 124
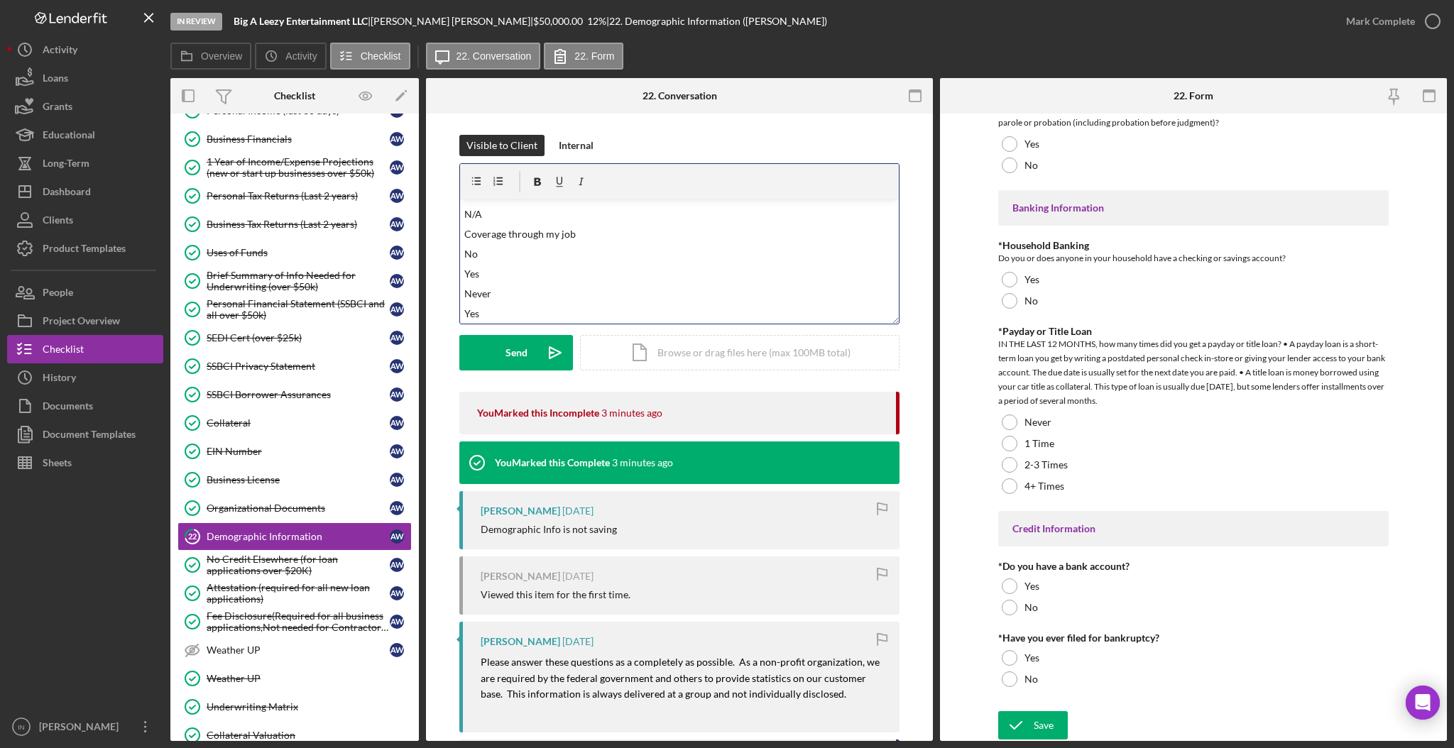
scroll to position [373, 0]
click at [547, 333] on form "v Color teal Color pink Remove color Add row above Add row below Add column bef…" at bounding box center [679, 266] width 440 height 207
click at [524, 349] on div "Send" at bounding box center [516, 352] width 22 height 35
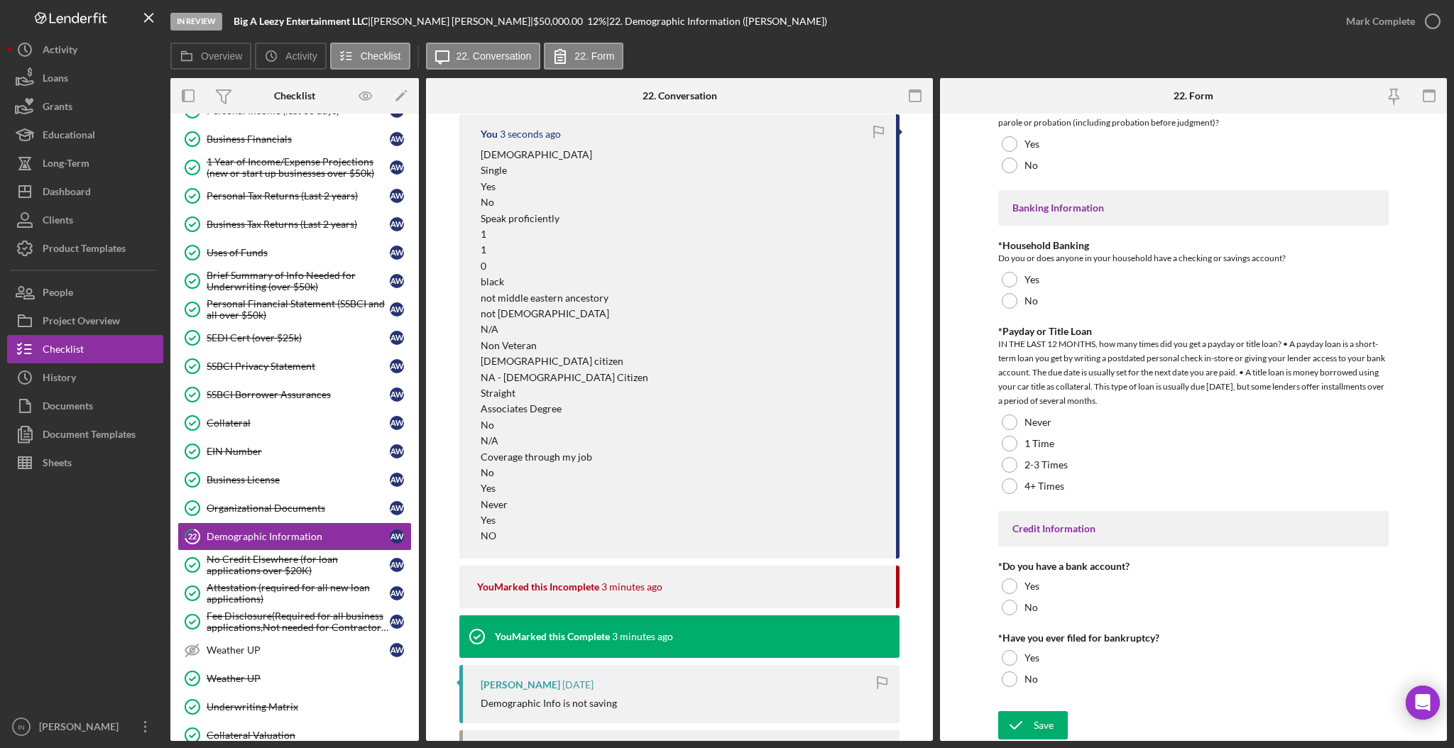
scroll to position [259, 0]
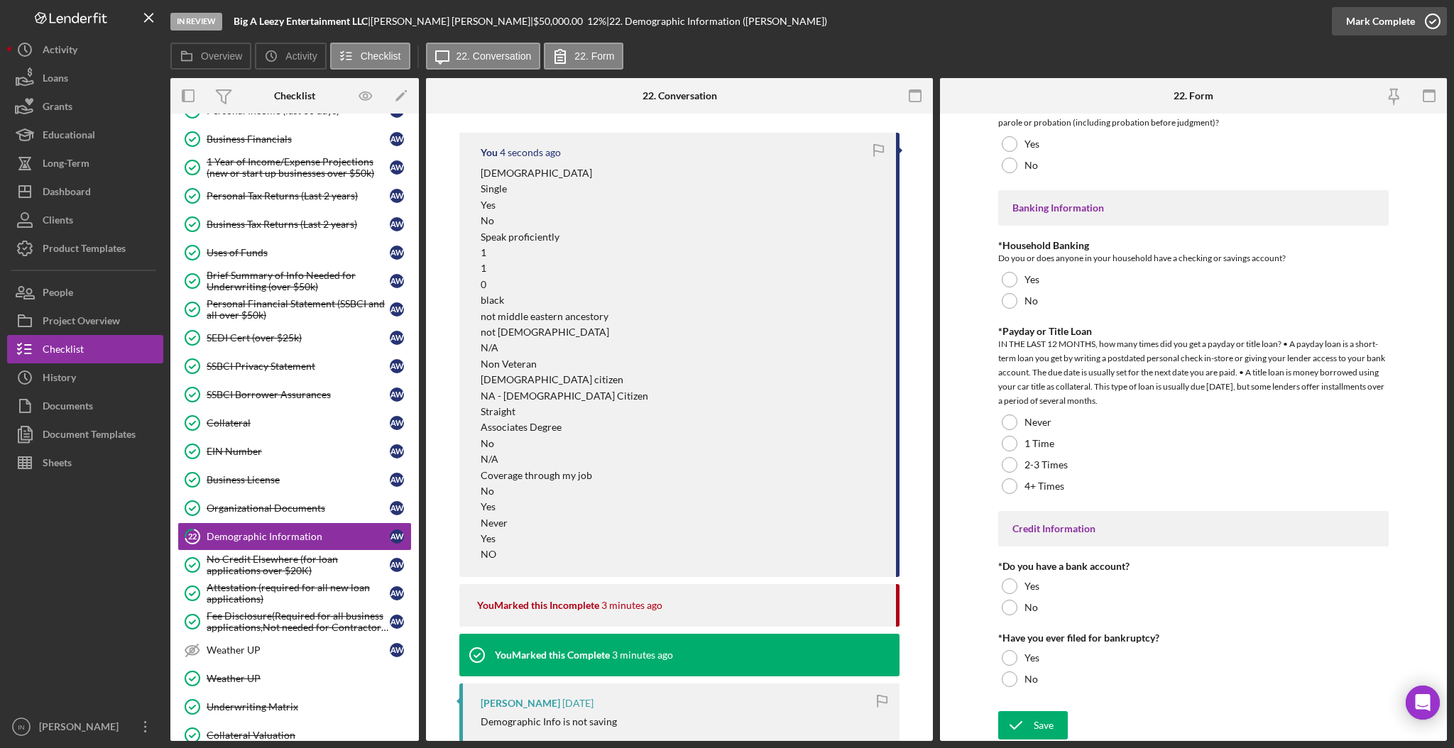
click at [1391, 11] on div "Mark Complete" at bounding box center [1380, 21] width 69 height 28
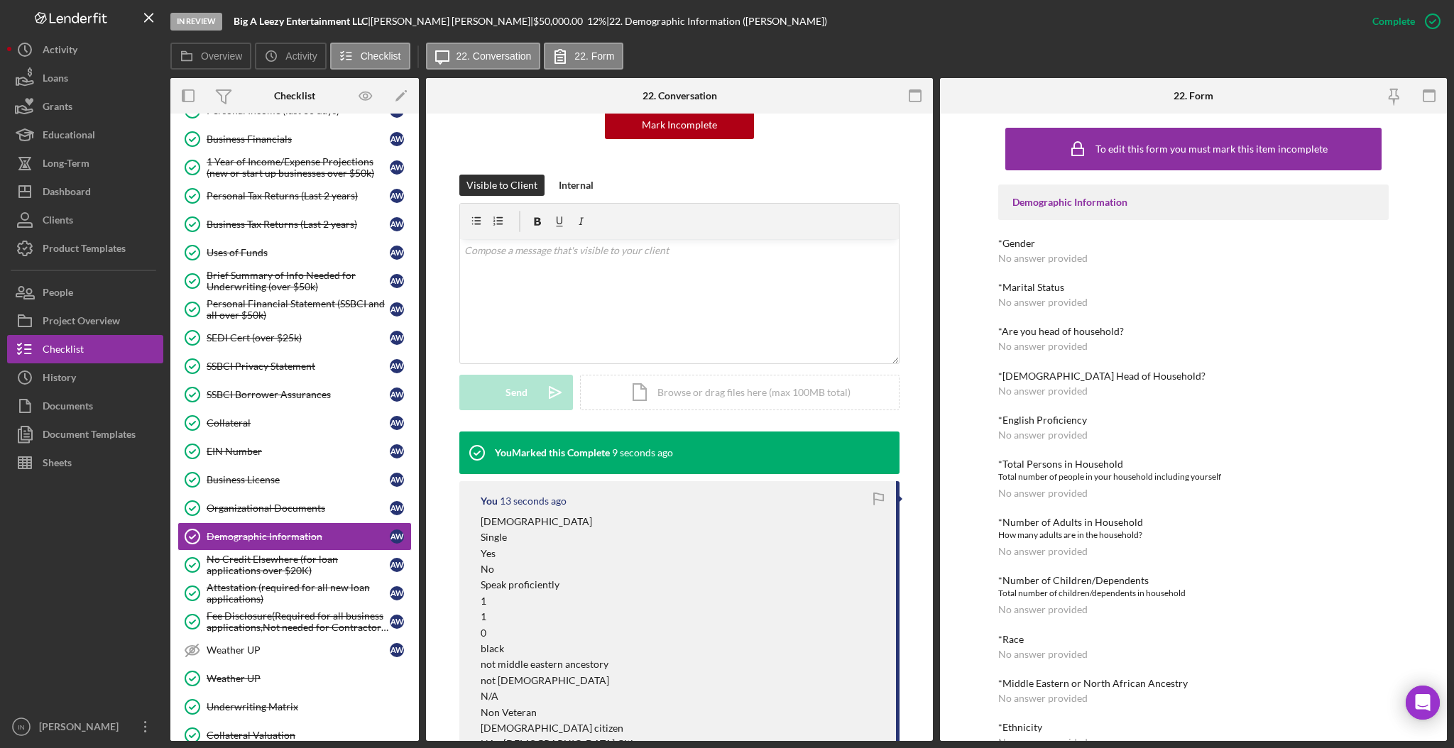
scroll to position [0, 0]
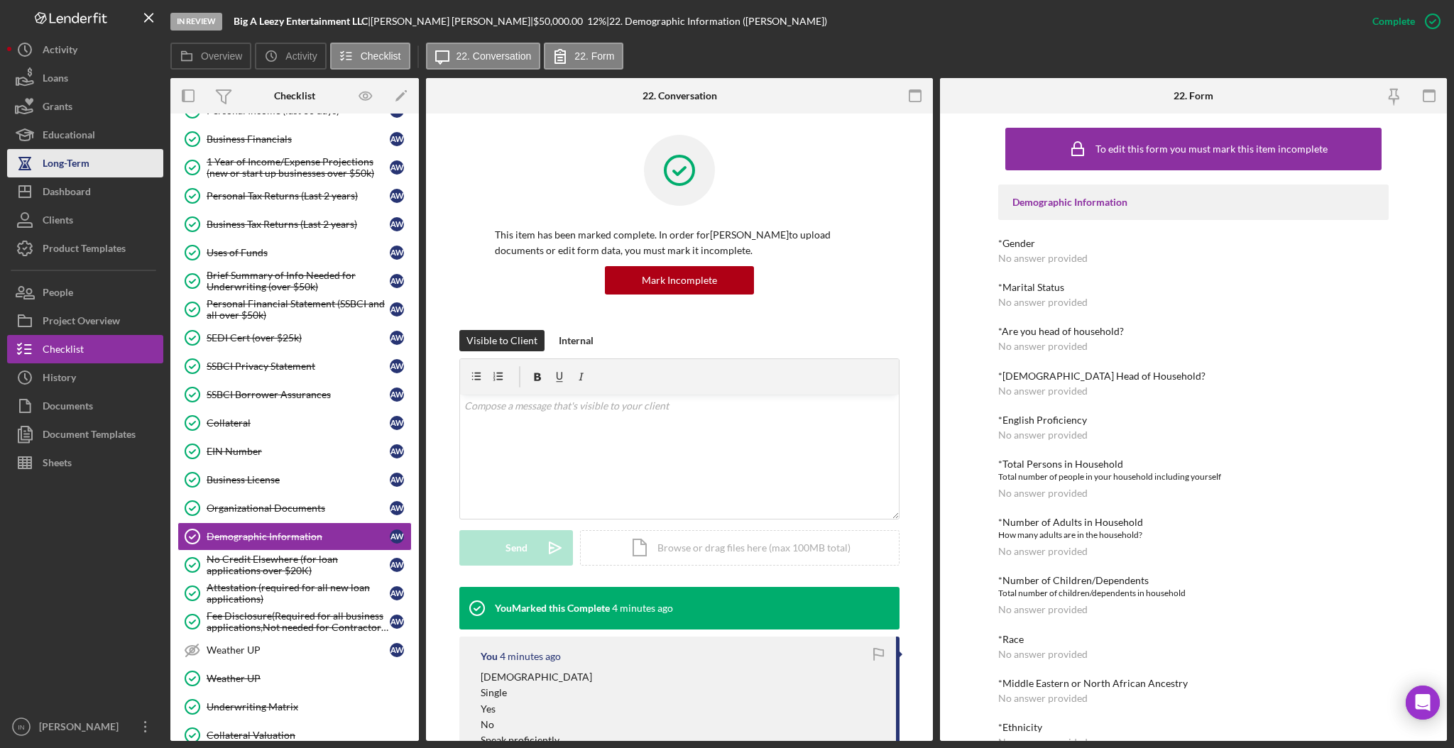
click at [83, 175] on div "Long-Term" at bounding box center [66, 165] width 47 height 32
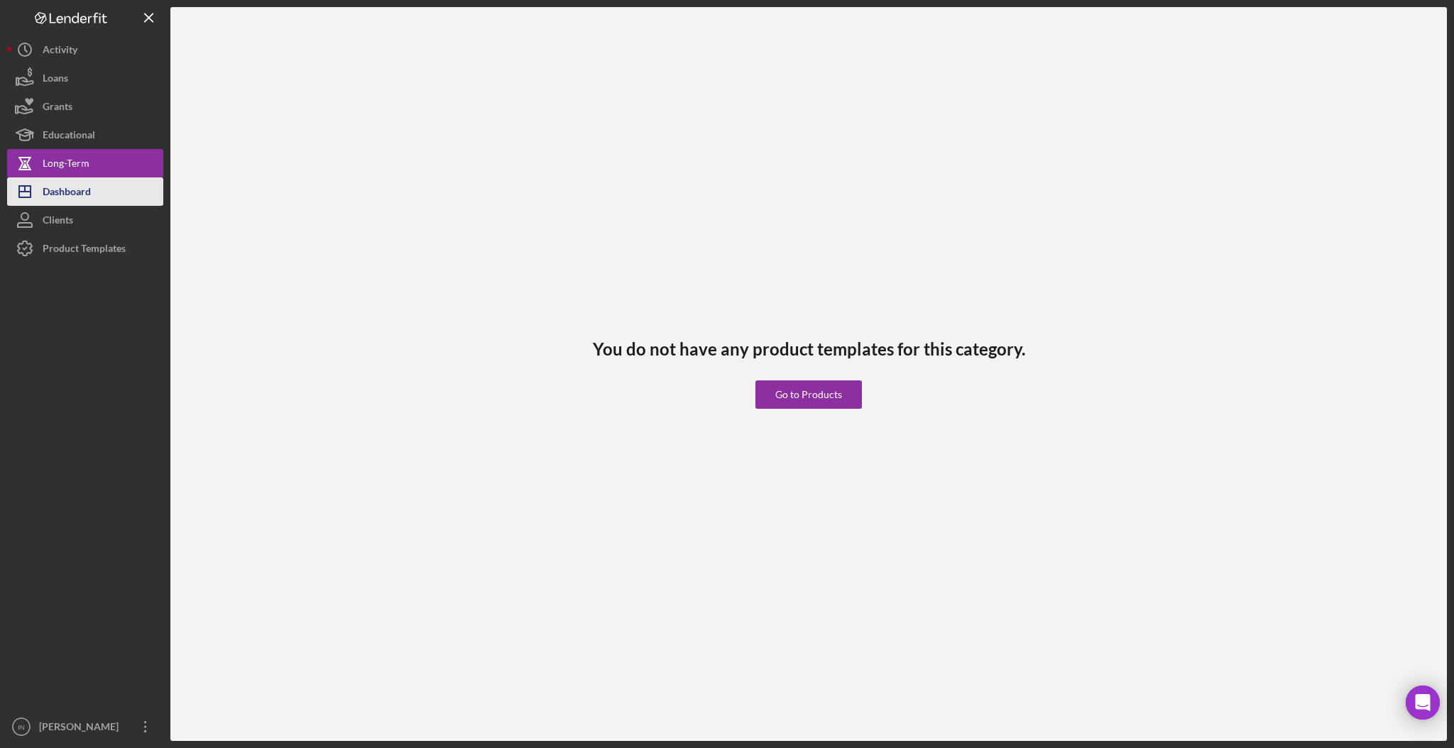
click at [75, 187] on div "Dashboard" at bounding box center [67, 193] width 48 height 32
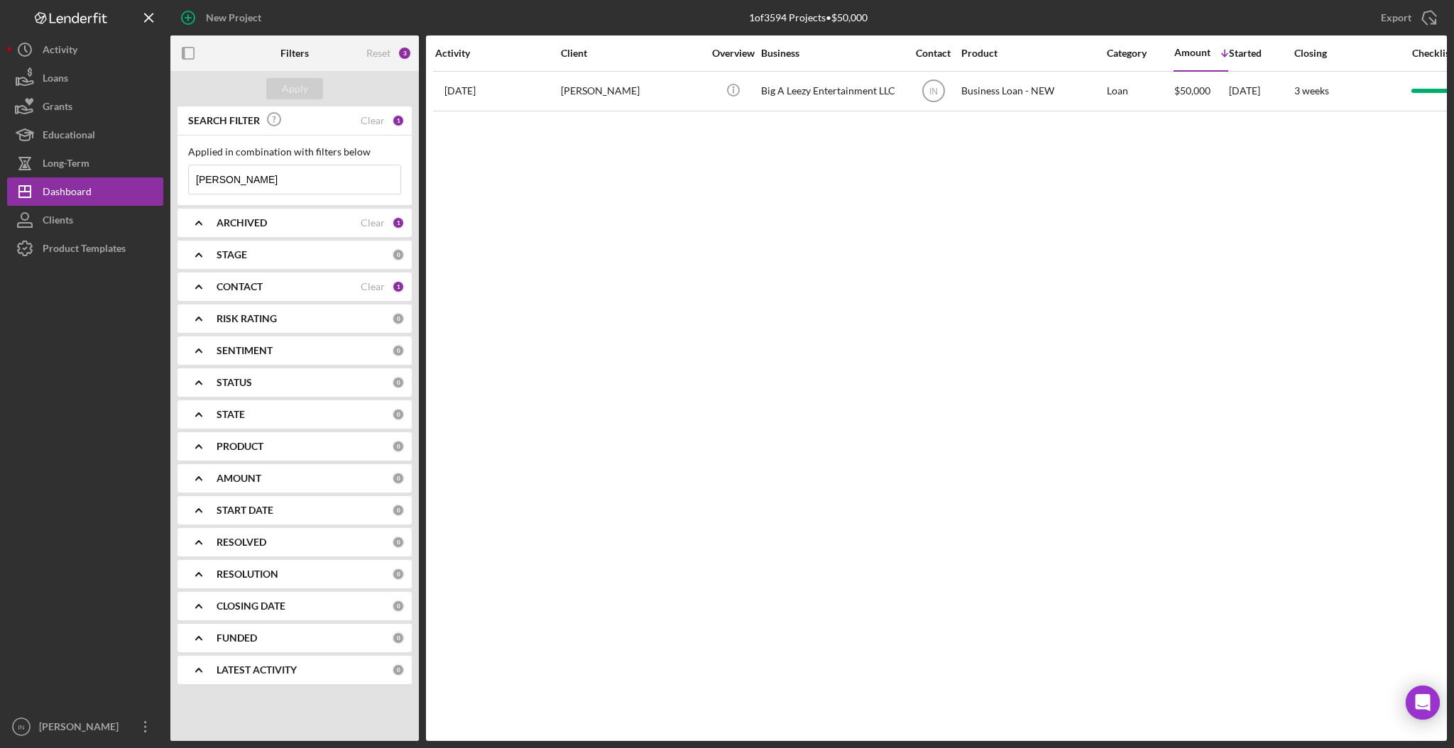
click at [289, 172] on input "[PERSON_NAME]" at bounding box center [295, 179] width 212 height 28
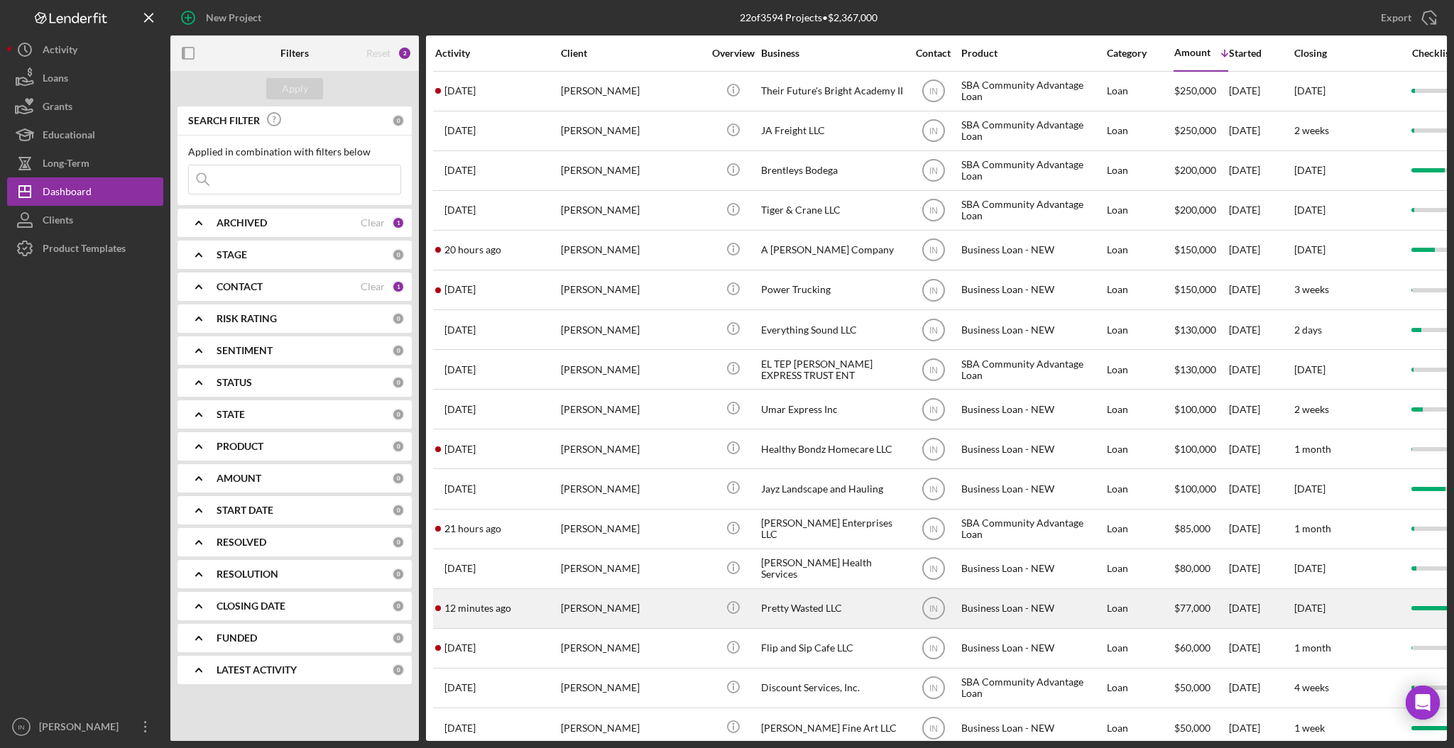
click at [561, 610] on div "[PERSON_NAME]" at bounding box center [632, 609] width 142 height 38
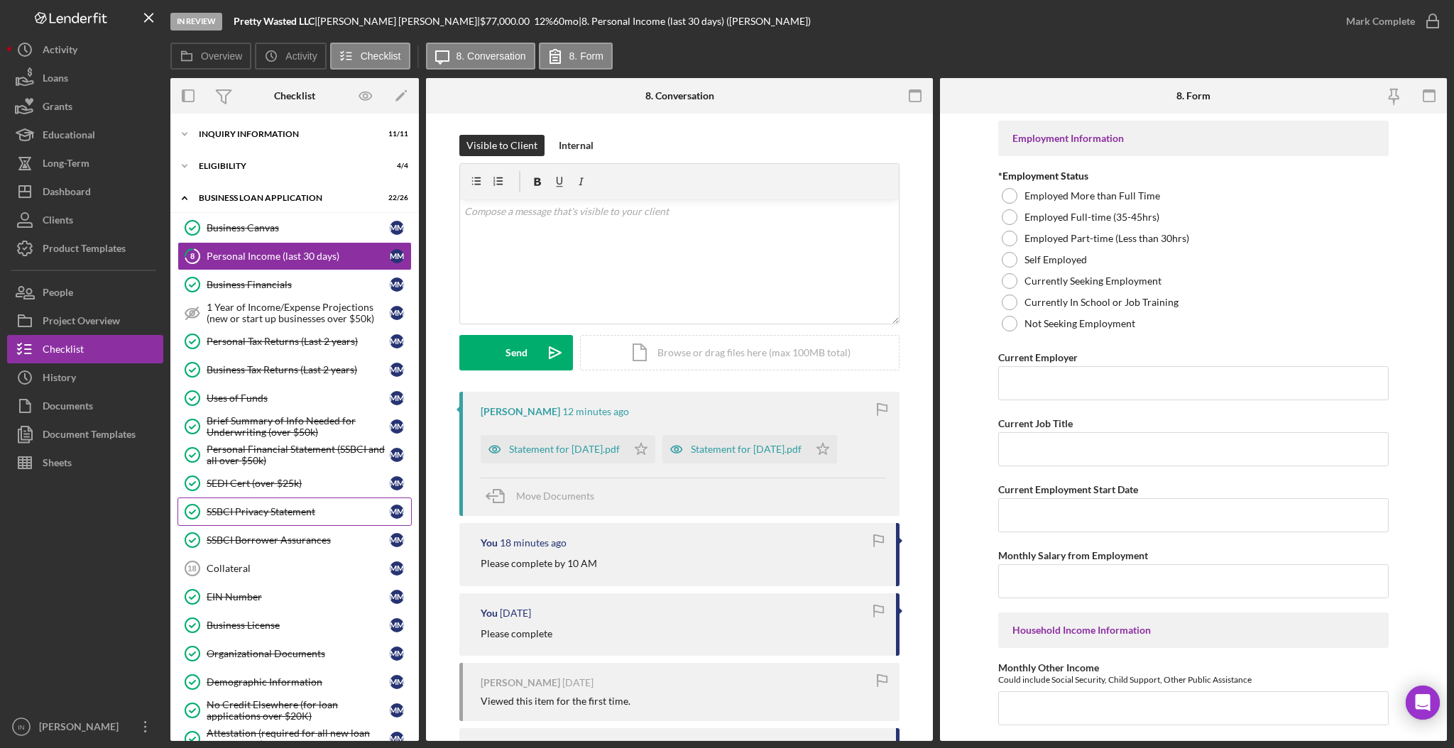
scroll to position [58, 0]
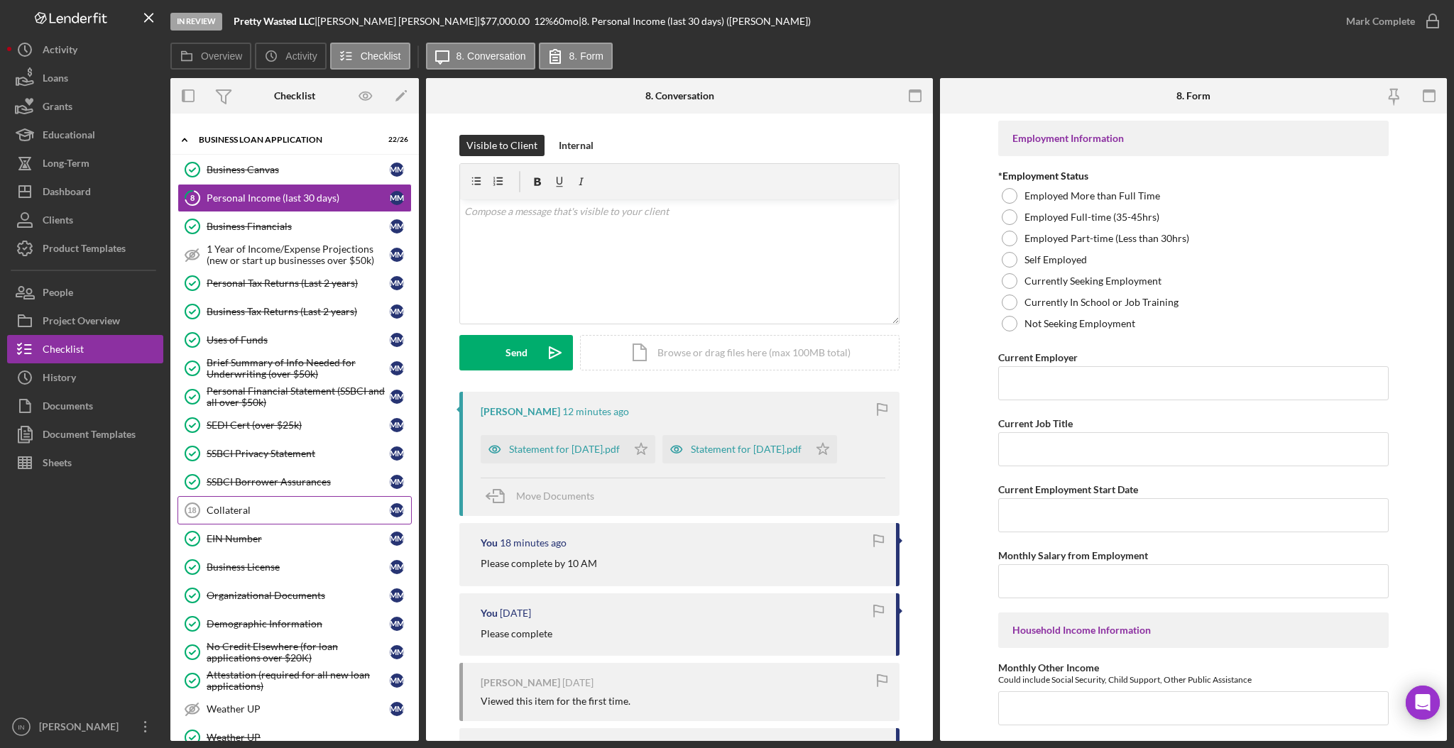
click at [282, 506] on div "Collateral" at bounding box center [298, 510] width 183 height 11
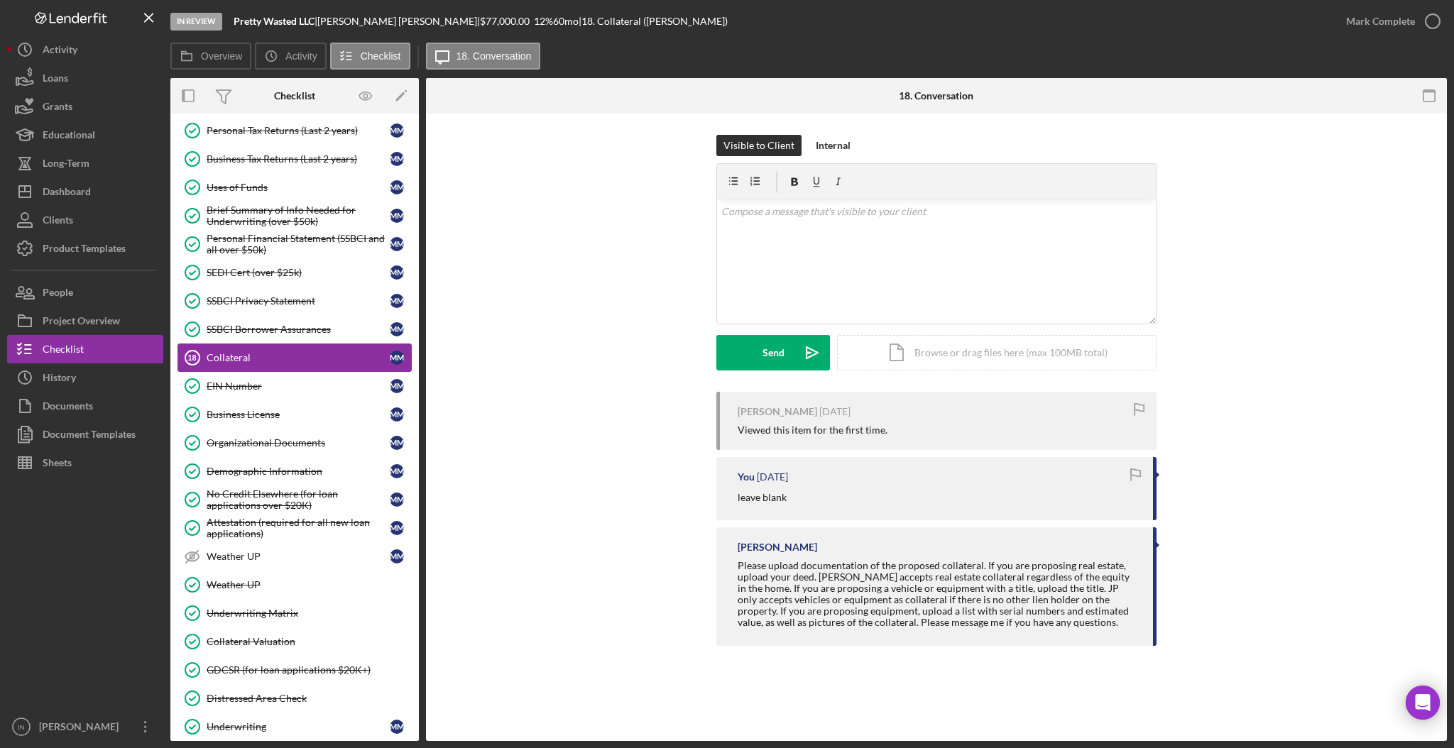
scroll to position [322, 0]
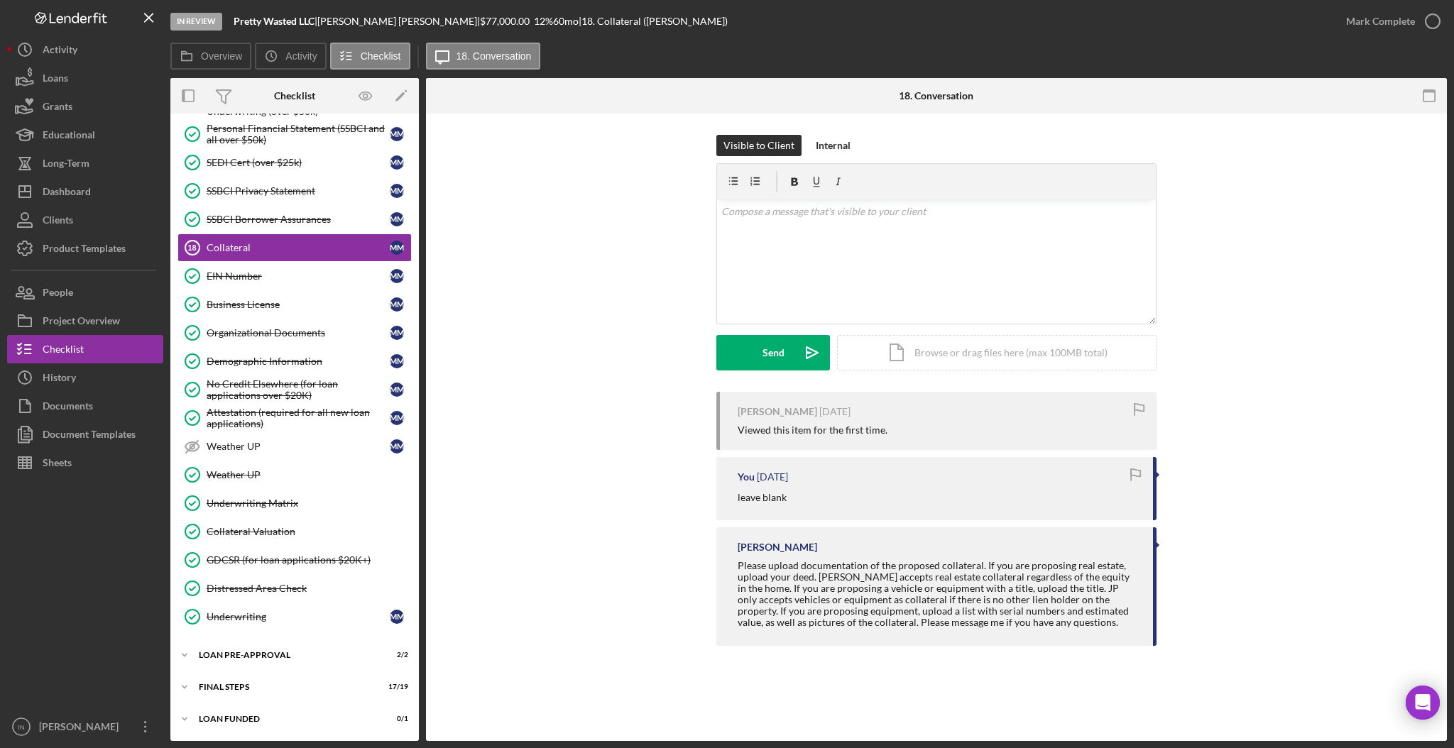
click at [593, 498] on div "[PERSON_NAME] [DATE] Viewed this item for the first time. You [DATE] leave blan…" at bounding box center [936, 522] width 978 height 261
click at [1369, 24] on div "Mark Complete" at bounding box center [1380, 21] width 69 height 28
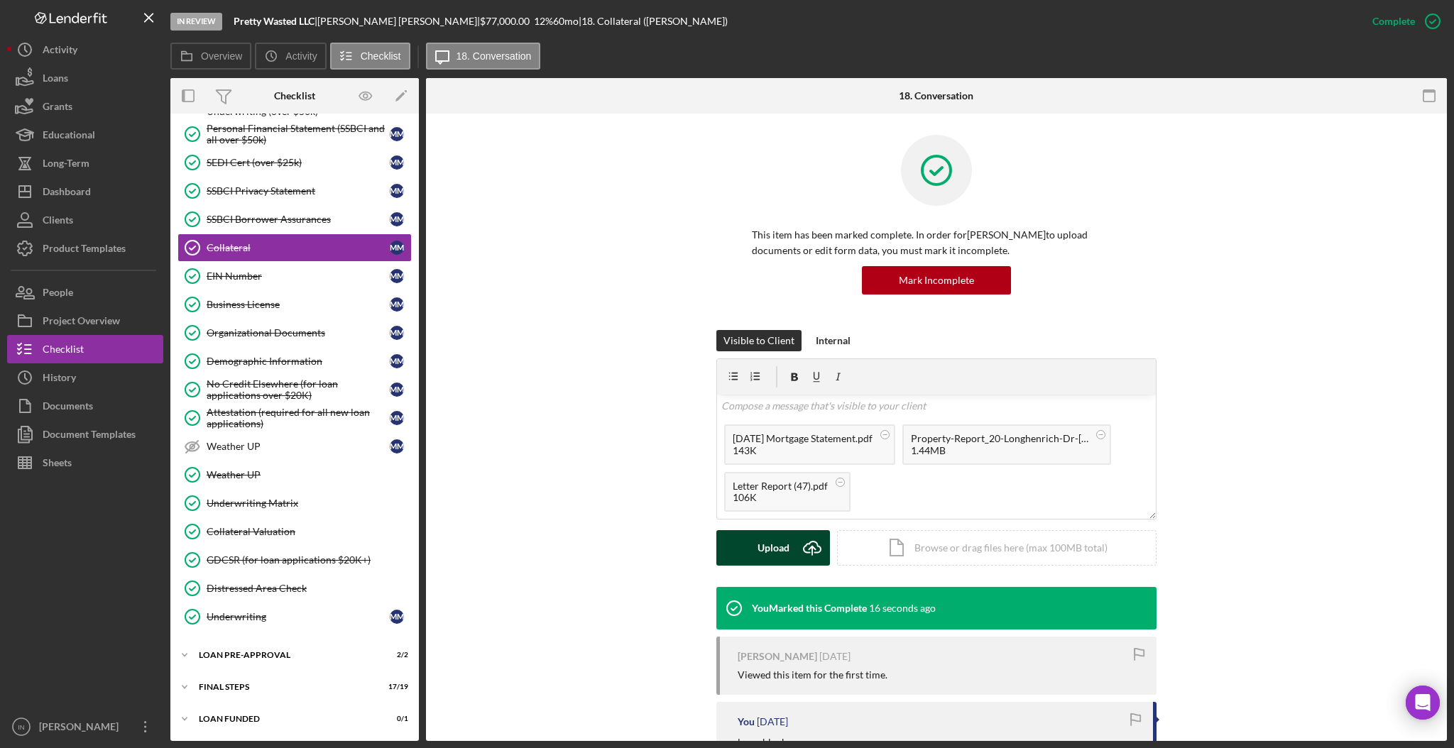
click at [769, 542] on div "Upload" at bounding box center [773, 547] width 32 height 35
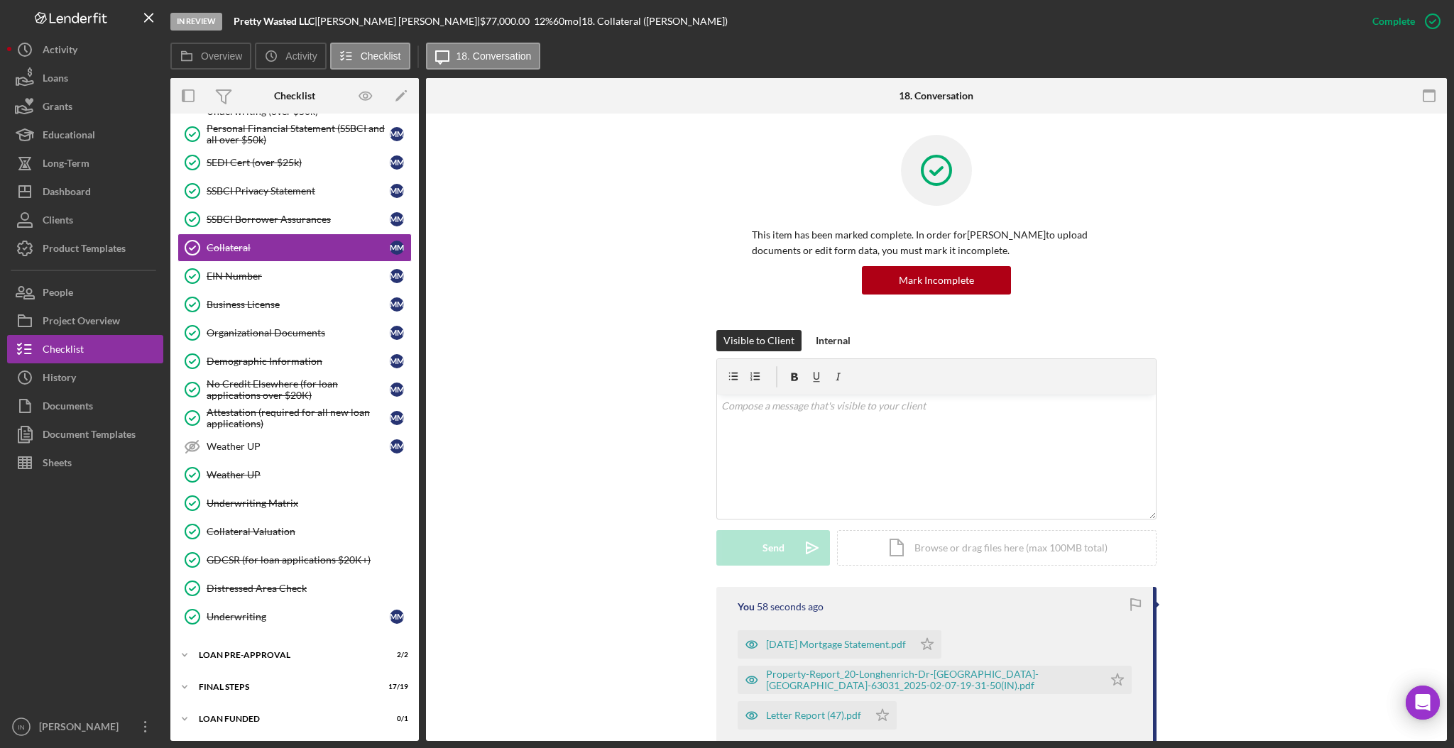
click at [1261, 439] on div "Visible to Client Internal v Color teal Color pink Remove color Add row above A…" at bounding box center [936, 458] width 978 height 257
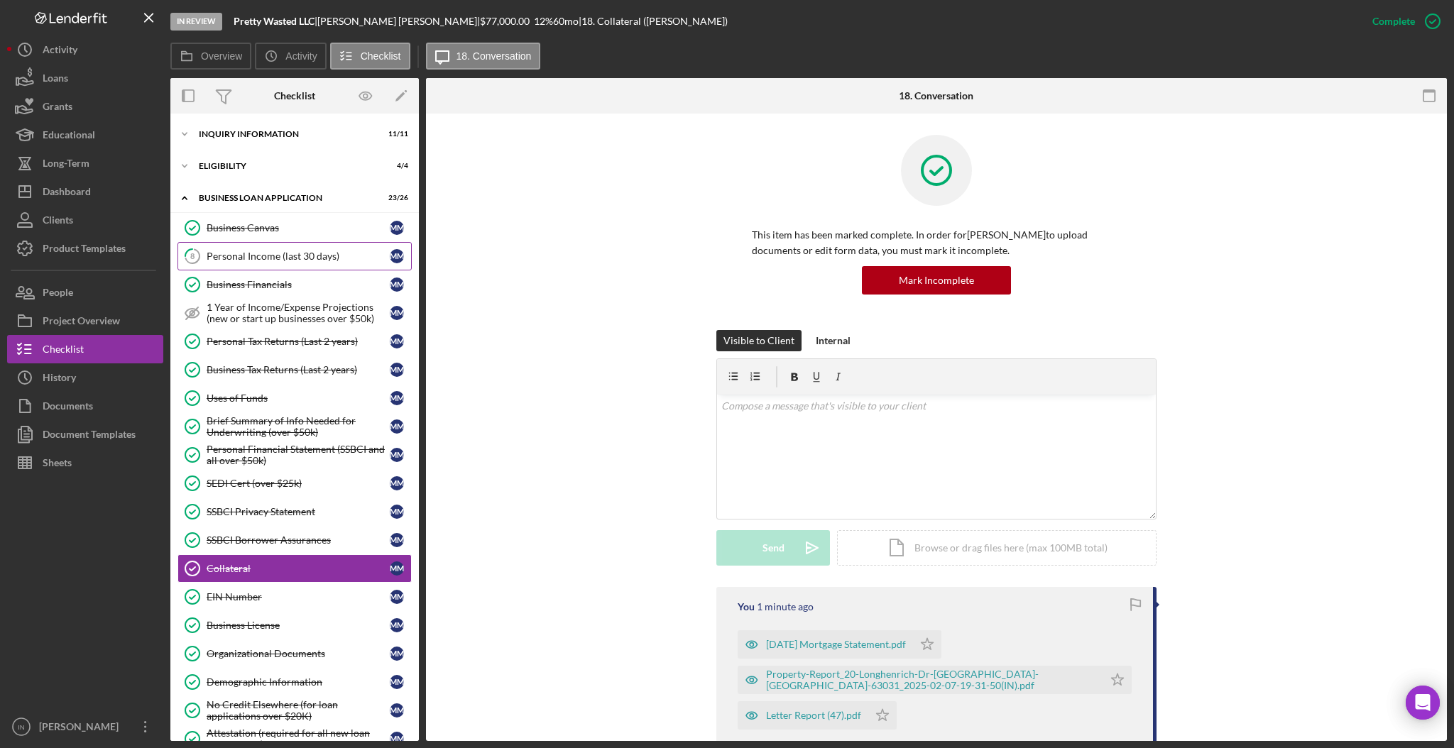
click at [268, 257] on div "Personal Income (last 30 days)" at bounding box center [298, 256] width 183 height 11
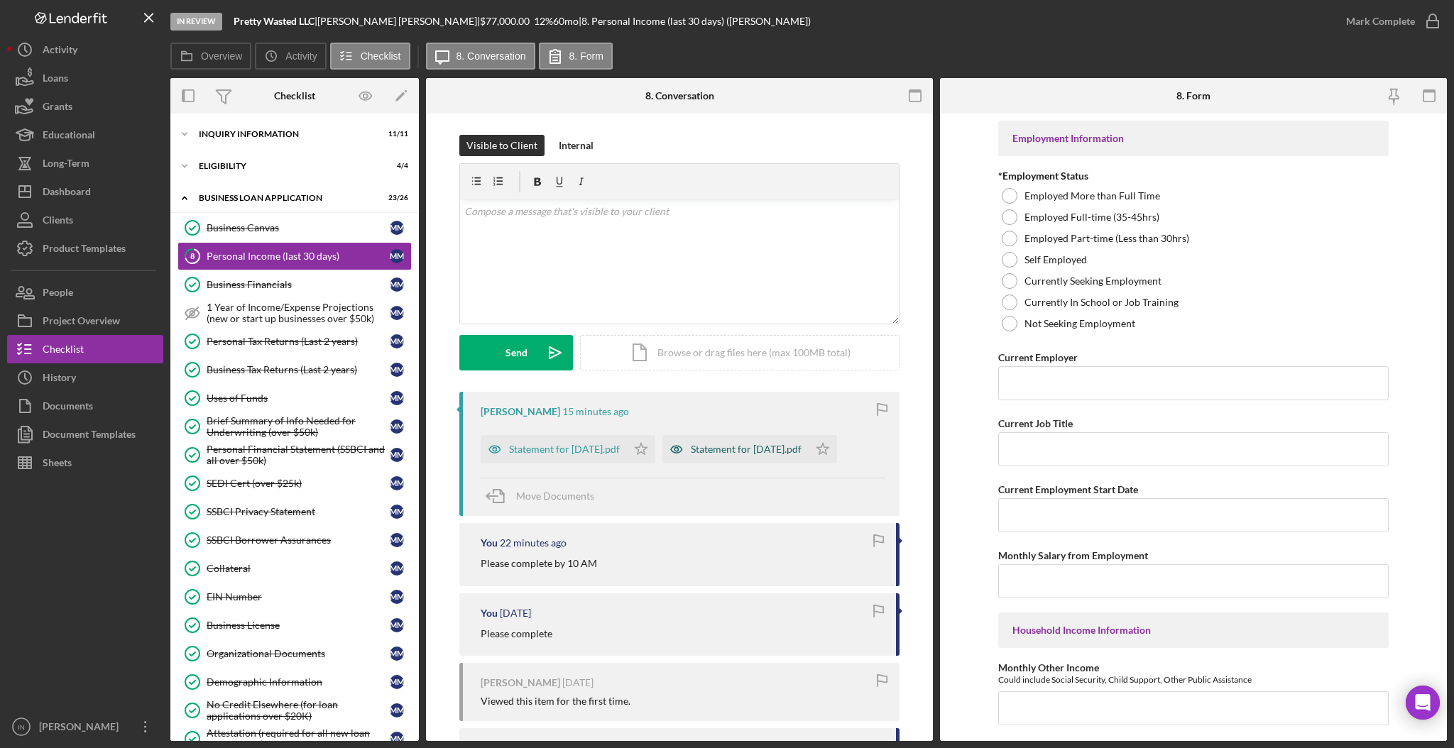
click at [691, 455] on div "Statement for [DATE].pdf" at bounding box center [746, 449] width 111 height 11
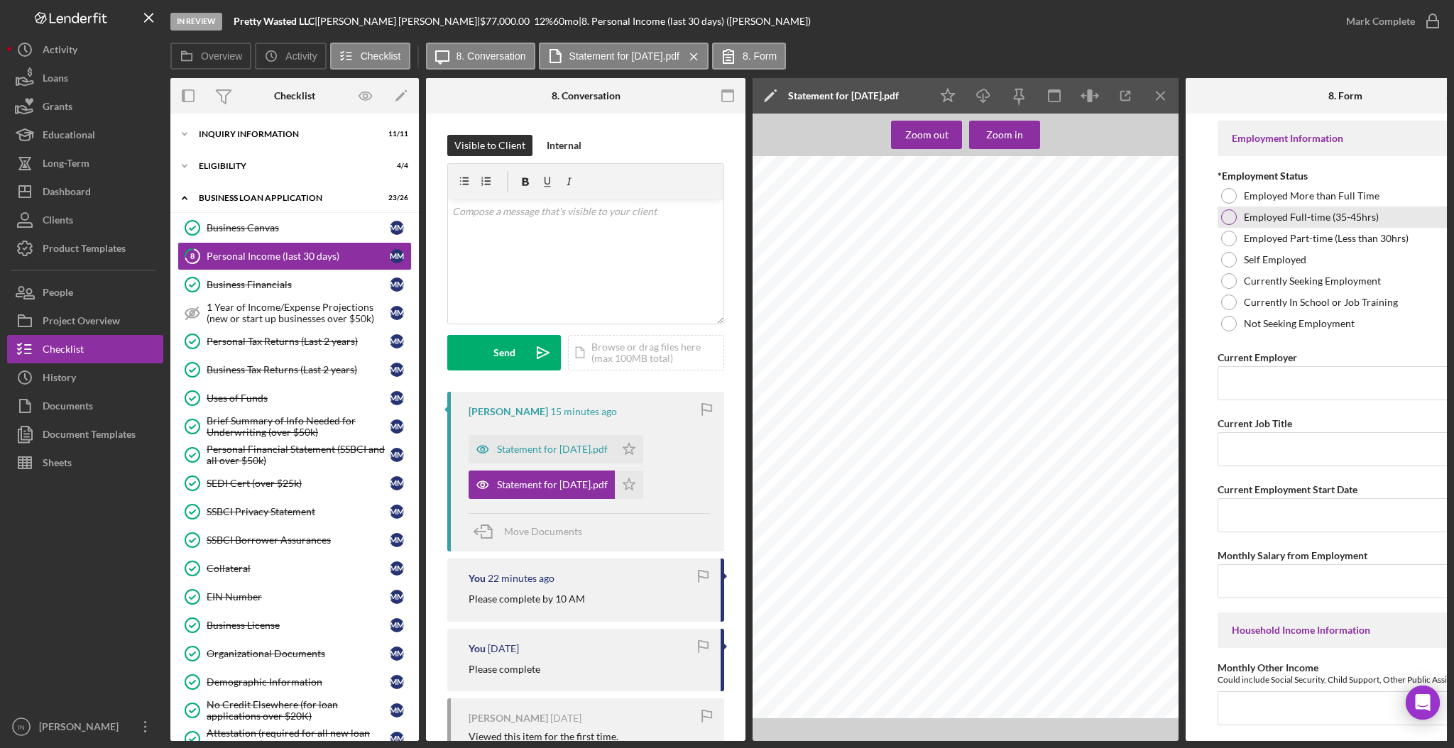
click at [1233, 211] on div at bounding box center [1229, 217] width 16 height 16
click at [987, 92] on icon "button" at bounding box center [983, 93] width 12 height 8
click at [1186, 518] on form "Employment Information *Employment Status Employed More than Full Time Employed…" at bounding box center [1344, 427] width 319 height 627
click at [1284, 383] on input "Current Employer" at bounding box center [1345, 383] width 256 height 34
type input "spine and joint centers of [GEOGRAPHIC_DATA]"
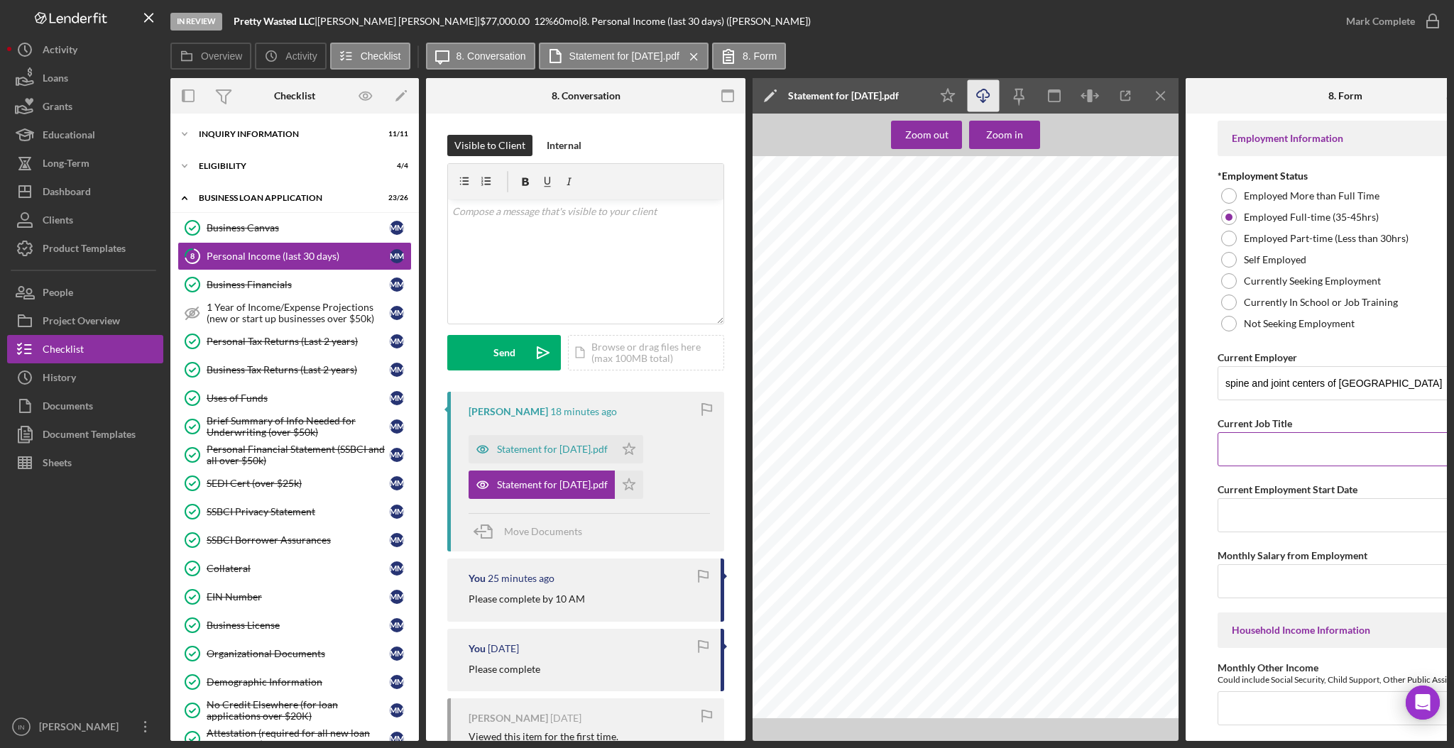
click at [1301, 458] on input "Current Job Title" at bounding box center [1345, 449] width 256 height 34
type input "associate"
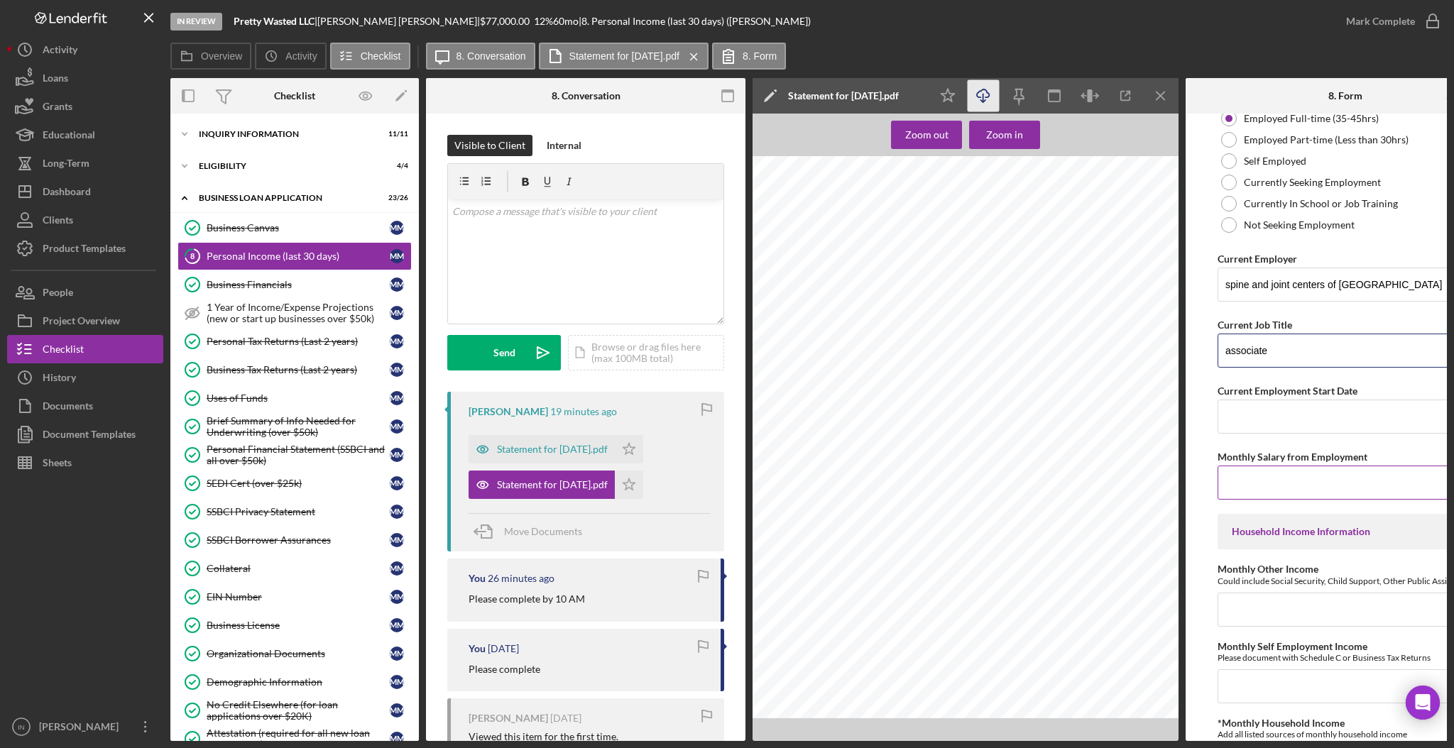
scroll to position [107, 0]
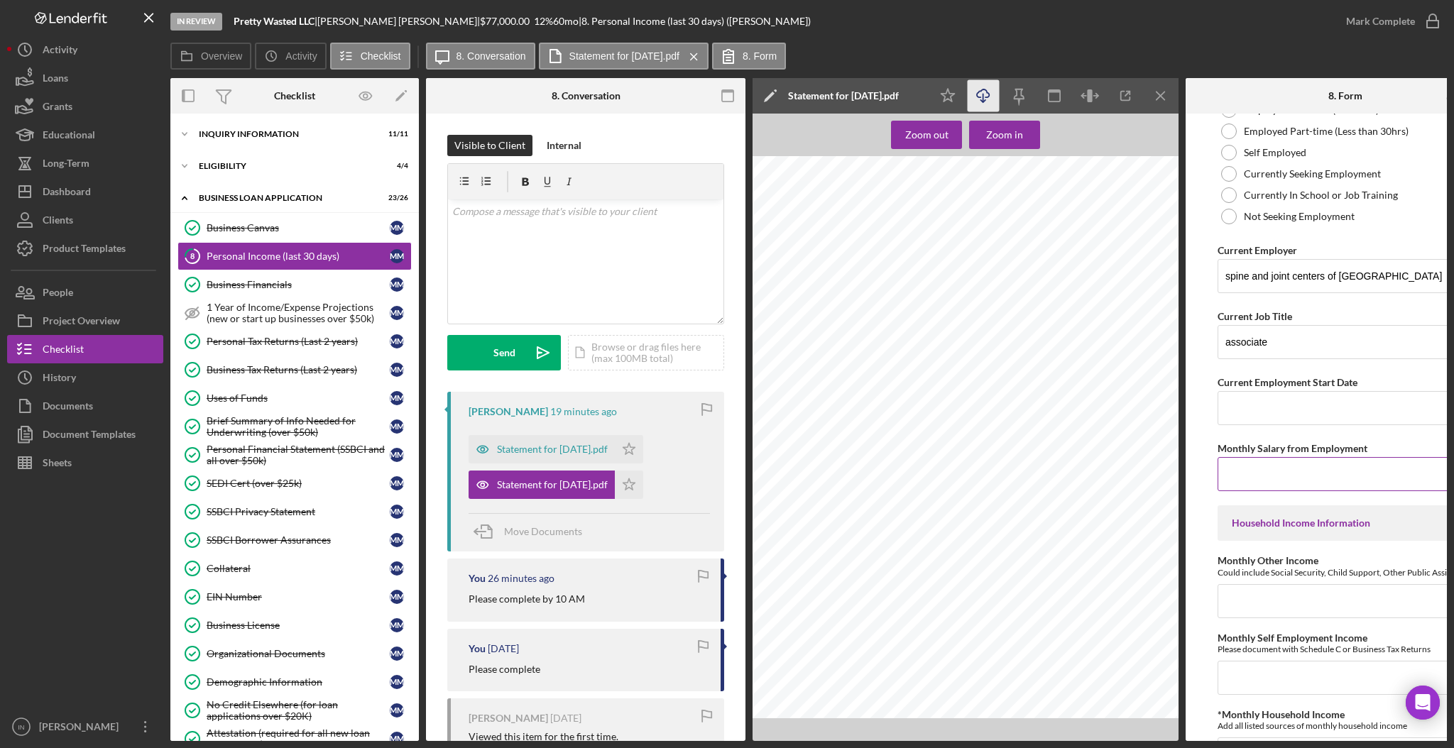
click at [1258, 480] on input "Monthly Salary from Employment" at bounding box center [1345, 474] width 256 height 34
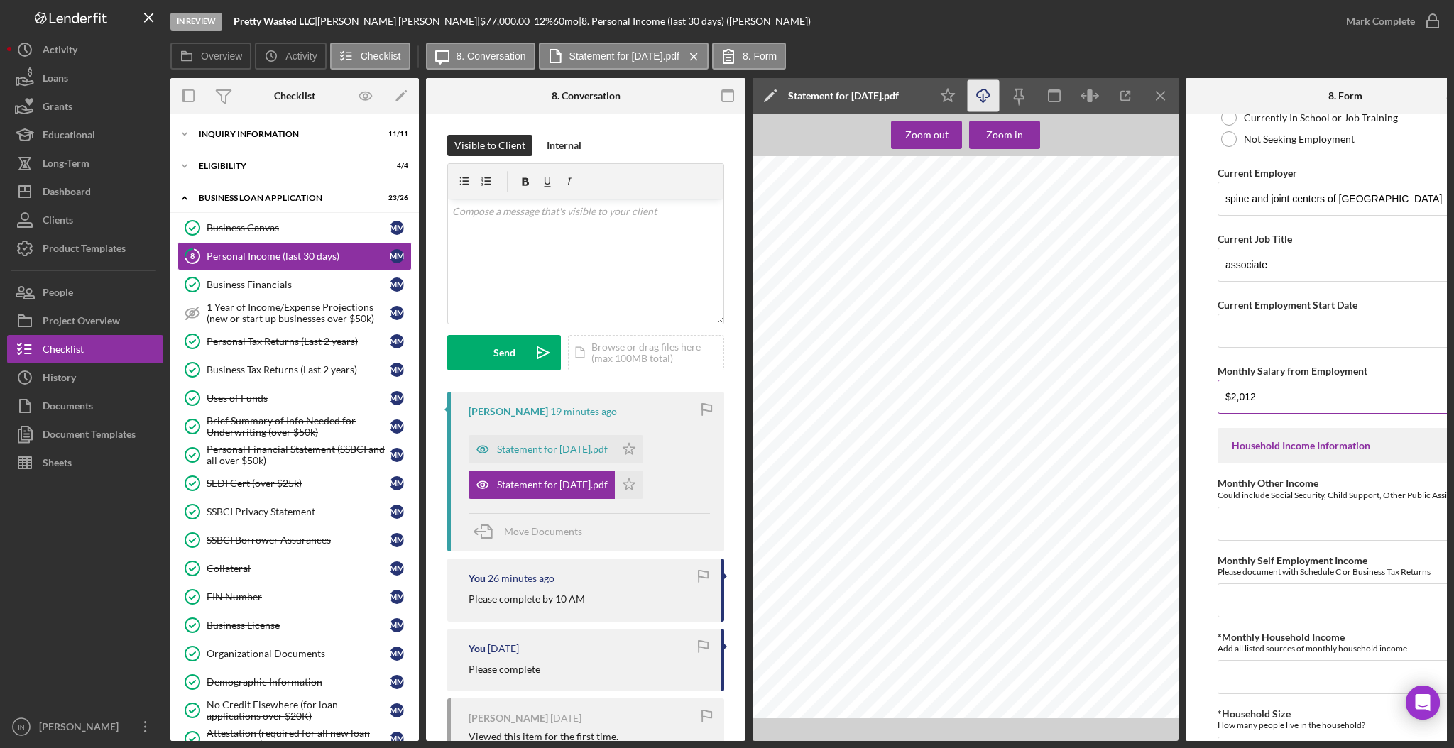
scroll to position [186, 0]
click at [1232, 395] on input "$2,012" at bounding box center [1345, 395] width 256 height 34
type input "$2"
type input "$4,000"
click at [1292, 539] on input "Monthly Other Income" at bounding box center [1345, 522] width 256 height 34
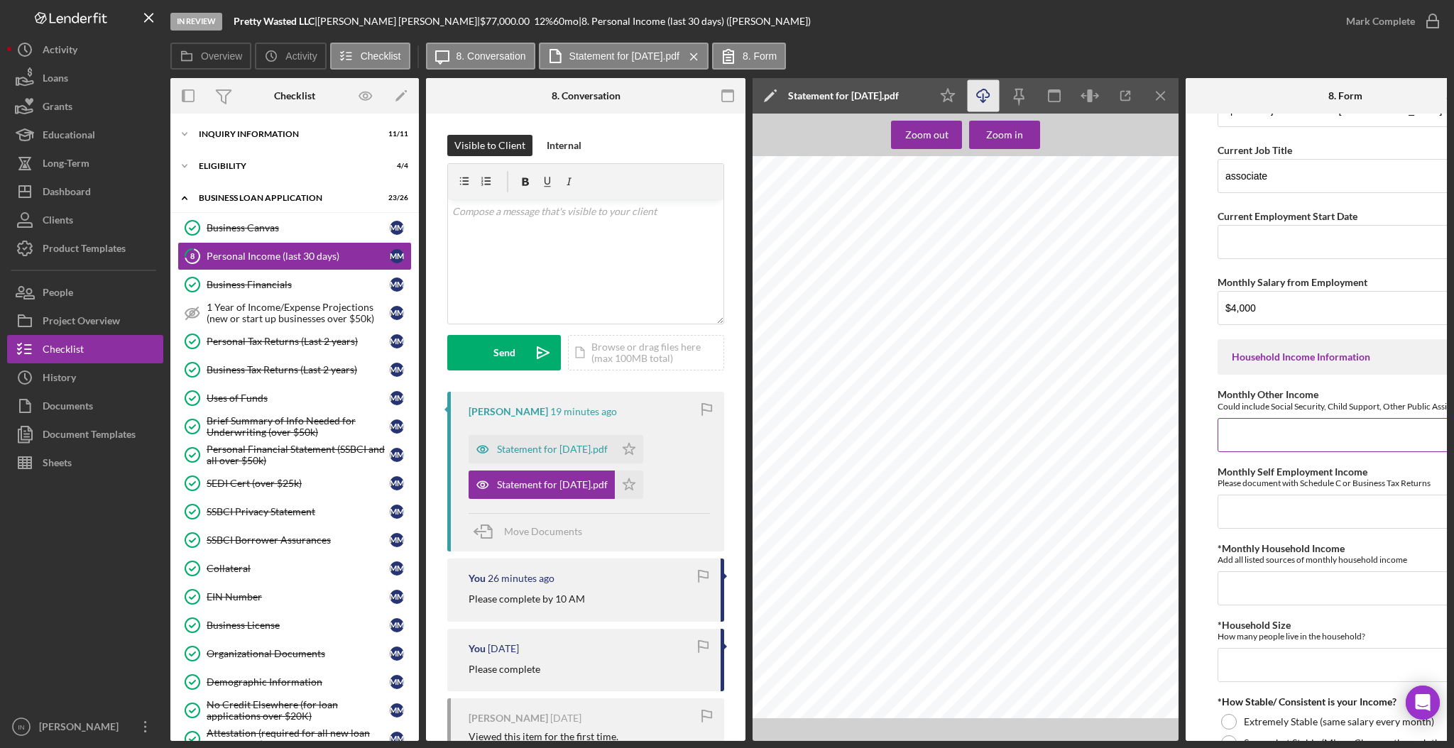
scroll to position [277, 0]
type input "$0"
click at [1275, 522] on input "Monthly Self Employment Income" at bounding box center [1345, 508] width 256 height 34
type input "$0"
click at [1267, 591] on input "*Monthly Household Income" at bounding box center [1345, 585] width 256 height 34
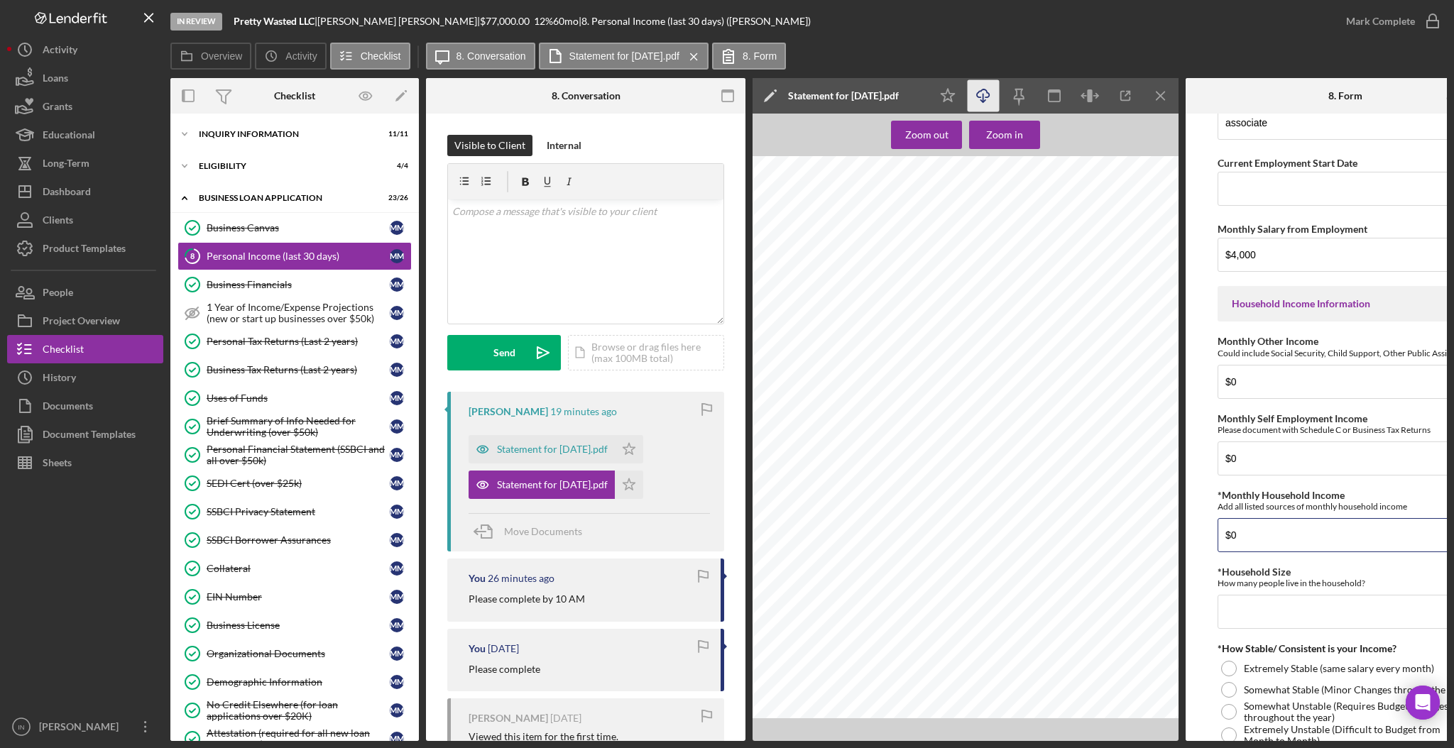
scroll to position [331, 0]
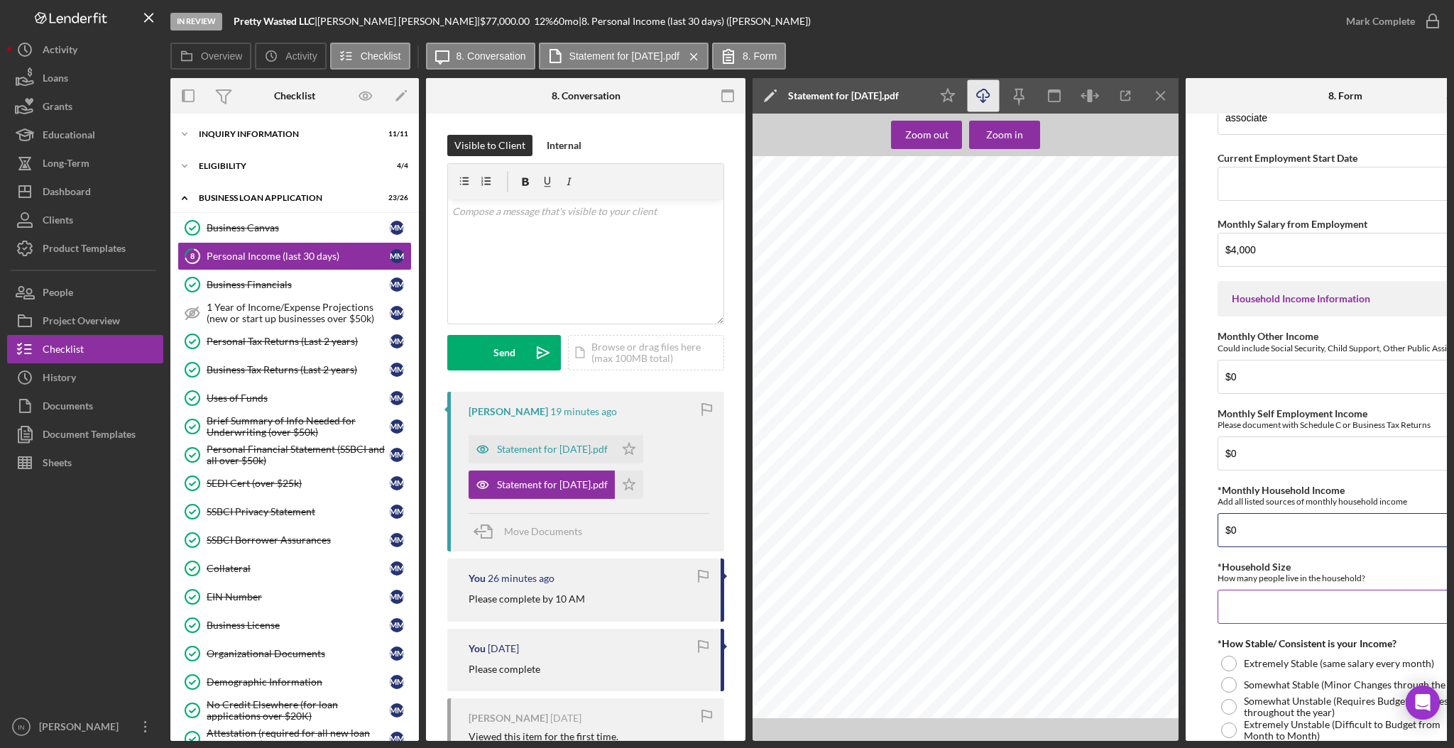
type input "$0"
click at [1239, 619] on input "*Household Size" at bounding box center [1345, 607] width 256 height 34
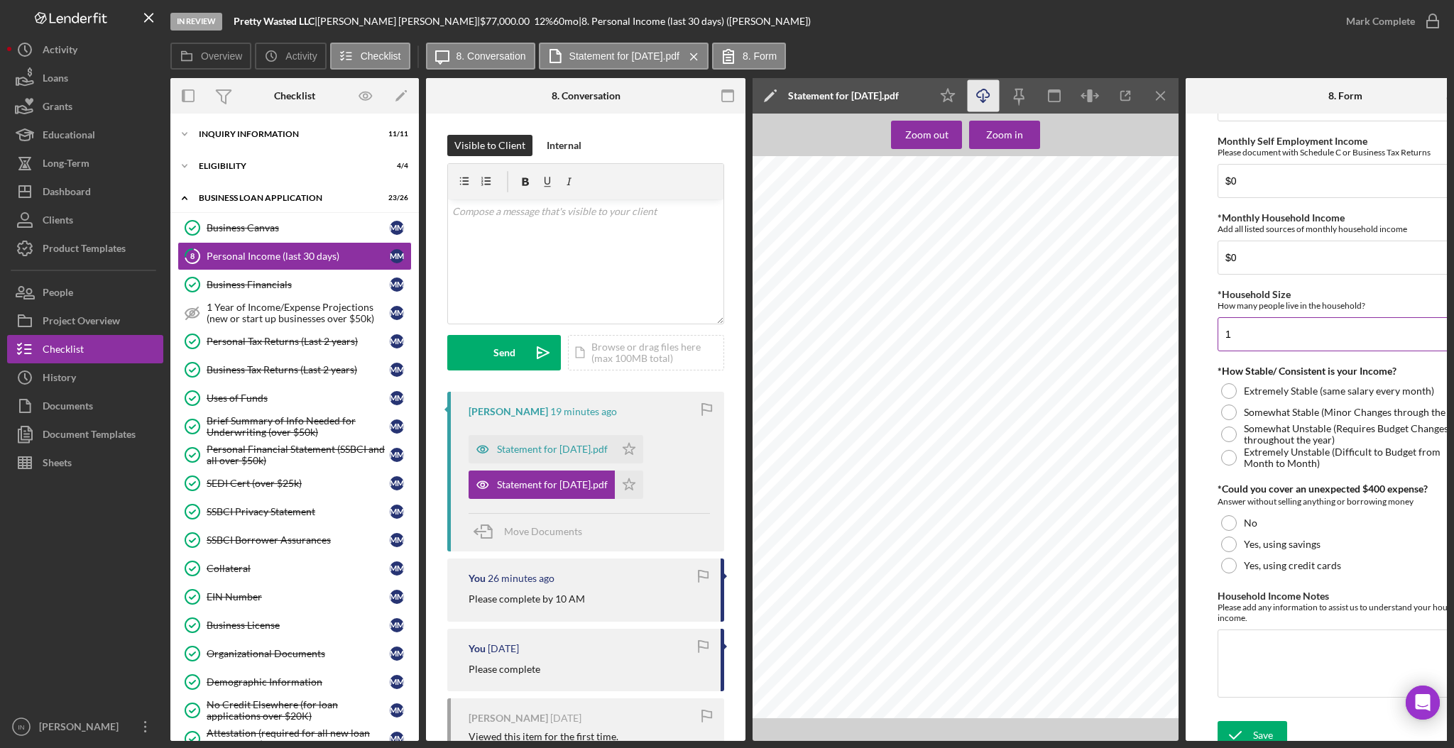
scroll to position [606, 0]
type input "1"
click at [1227, 397] on div at bounding box center [1229, 389] width 16 height 16
click at [1234, 550] on div at bounding box center [1229, 542] width 16 height 16
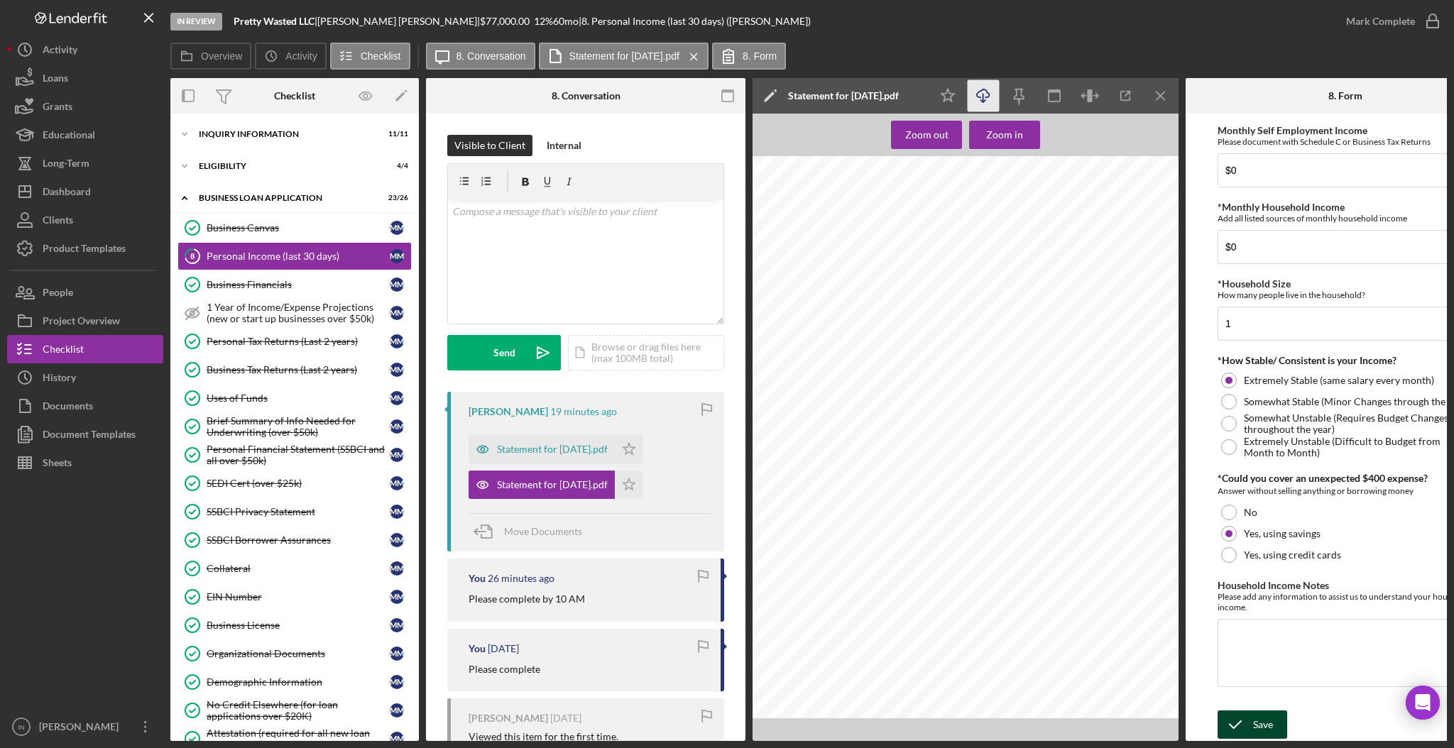
click at [1250, 722] on icon "submit" at bounding box center [1234, 724] width 35 height 35
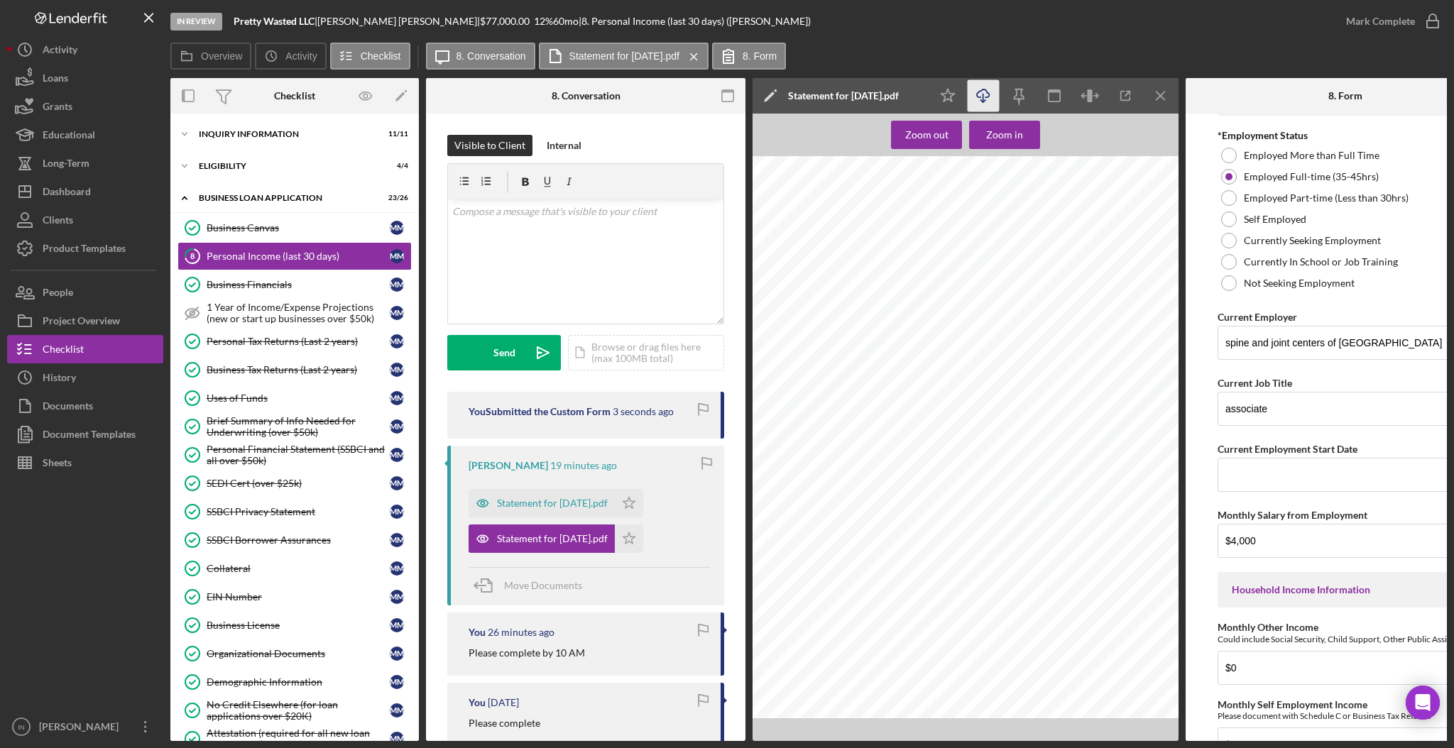
scroll to position [0, 0]
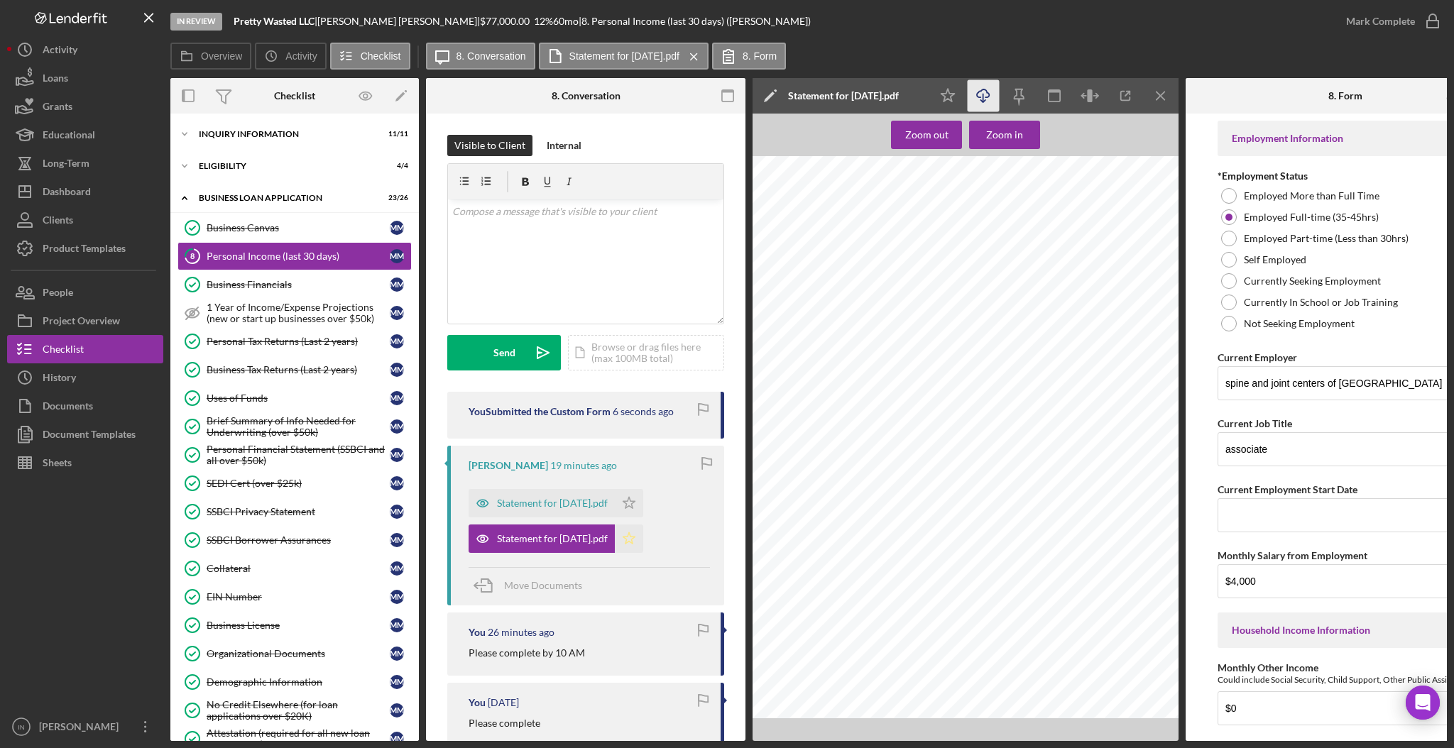
click at [643, 542] on icon "Icon/Star" at bounding box center [629, 539] width 28 height 28
click at [1369, 18] on div "Mark Complete" at bounding box center [1380, 21] width 69 height 28
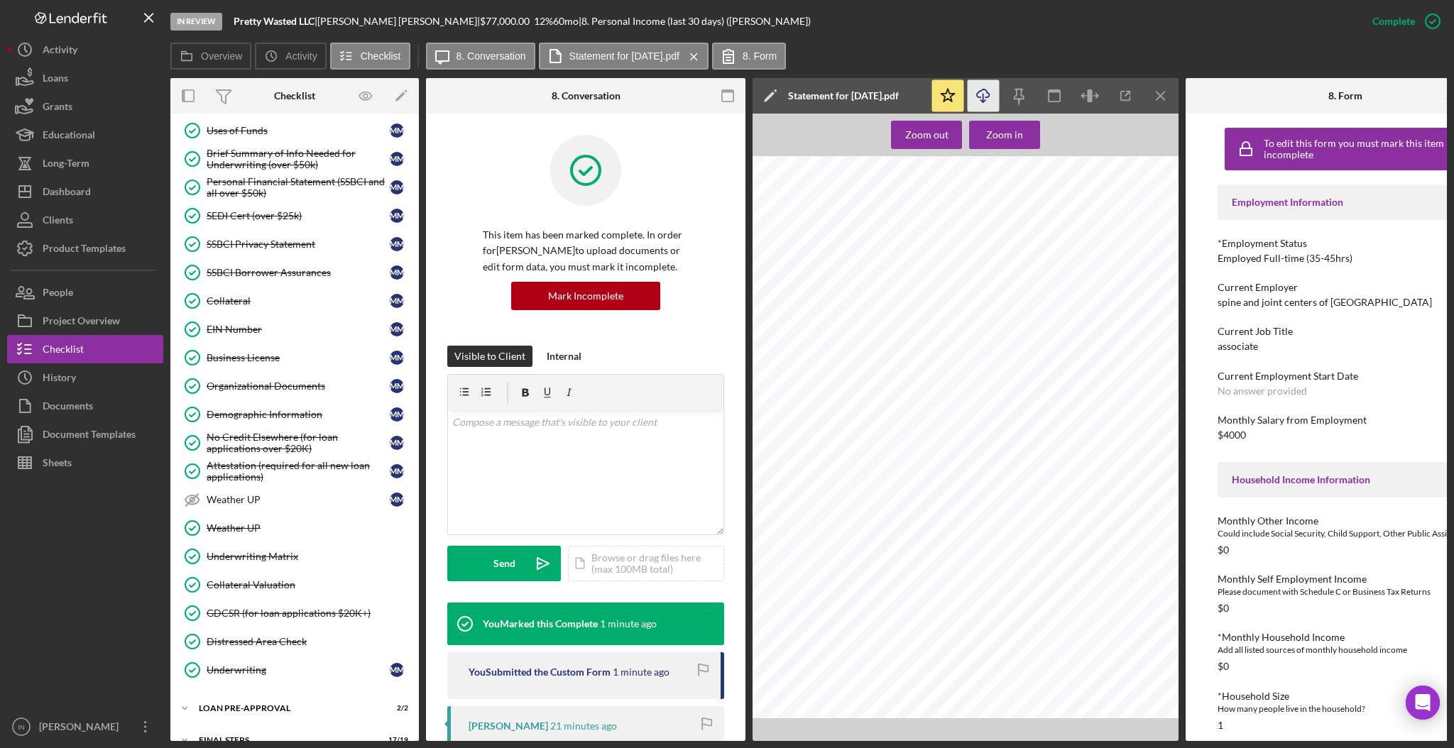
scroll to position [326, 0]
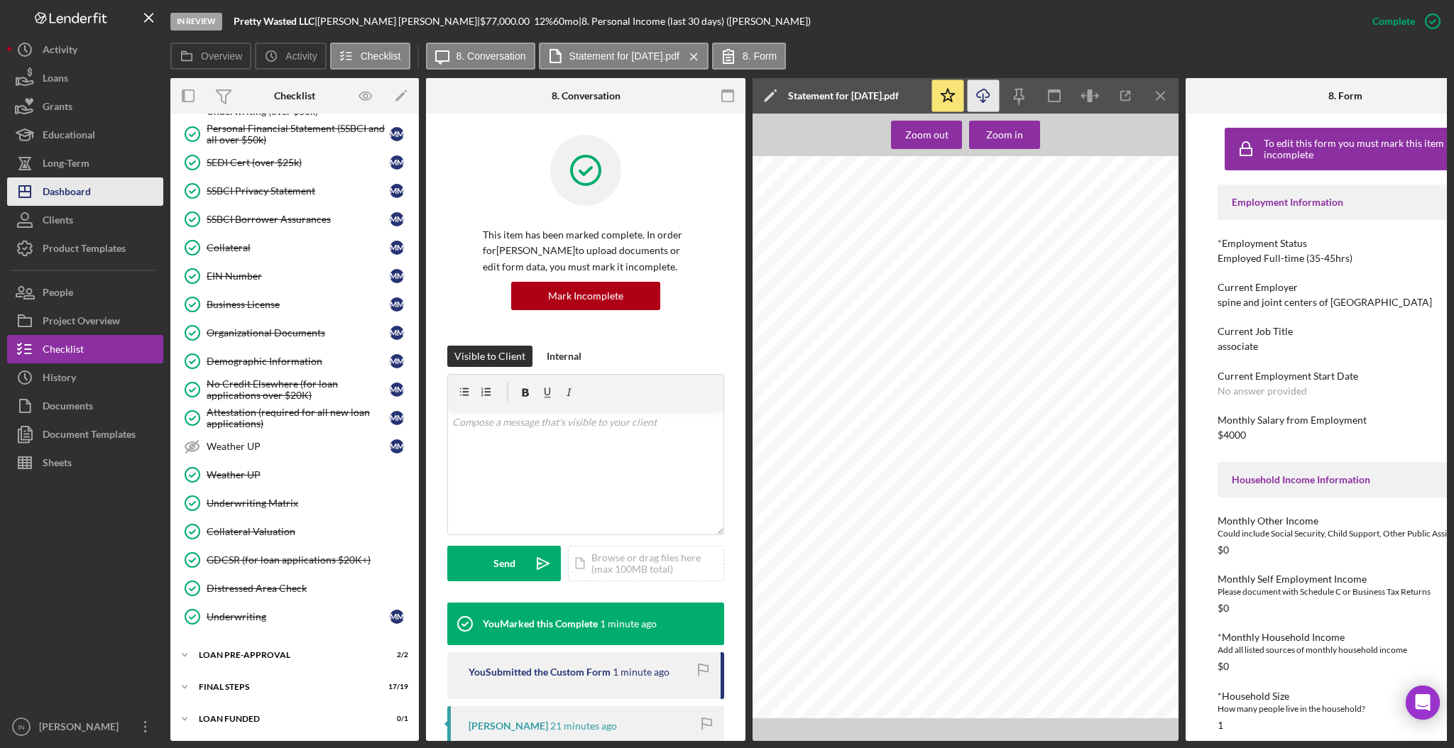
click at [77, 194] on div "Dashboard" at bounding box center [67, 193] width 48 height 32
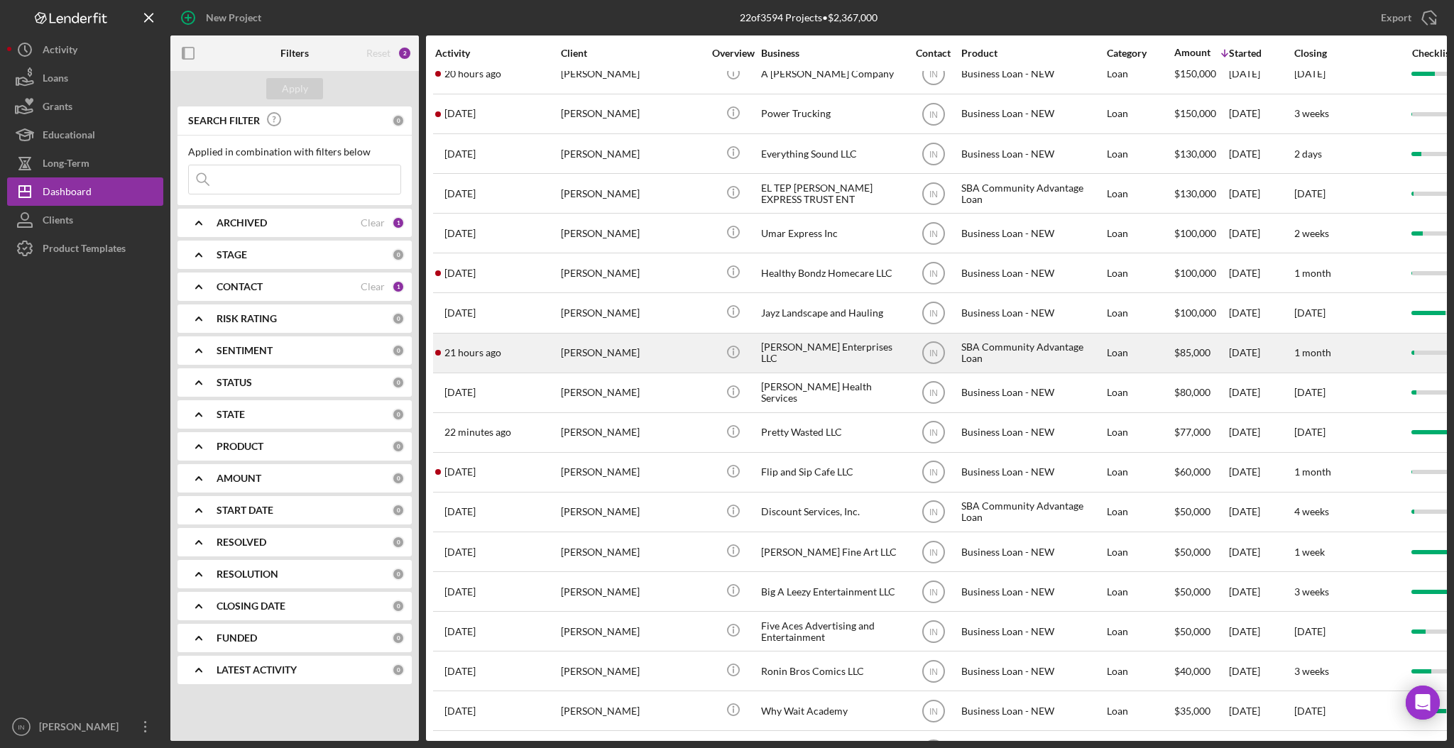
scroll to position [231, 0]
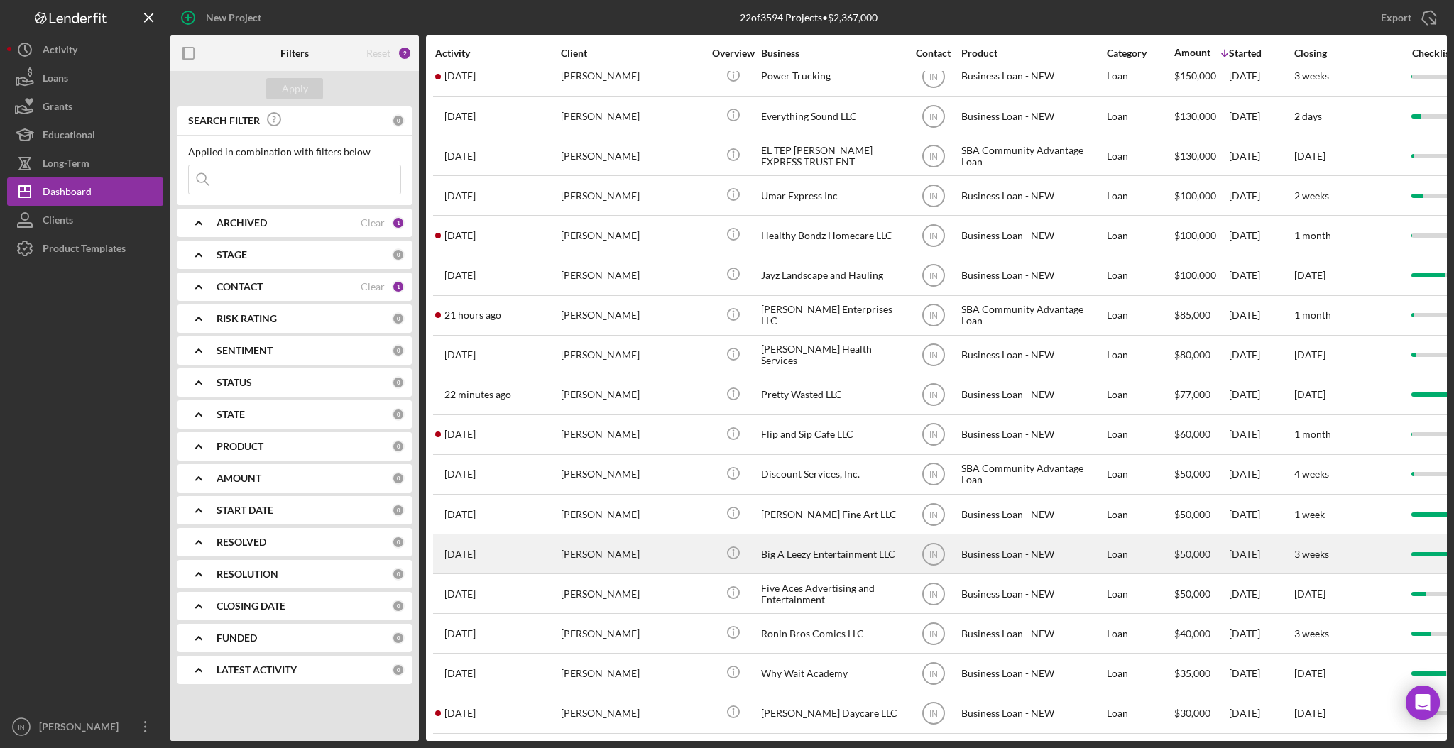
click at [607, 537] on div "[PERSON_NAME]" at bounding box center [632, 554] width 142 height 38
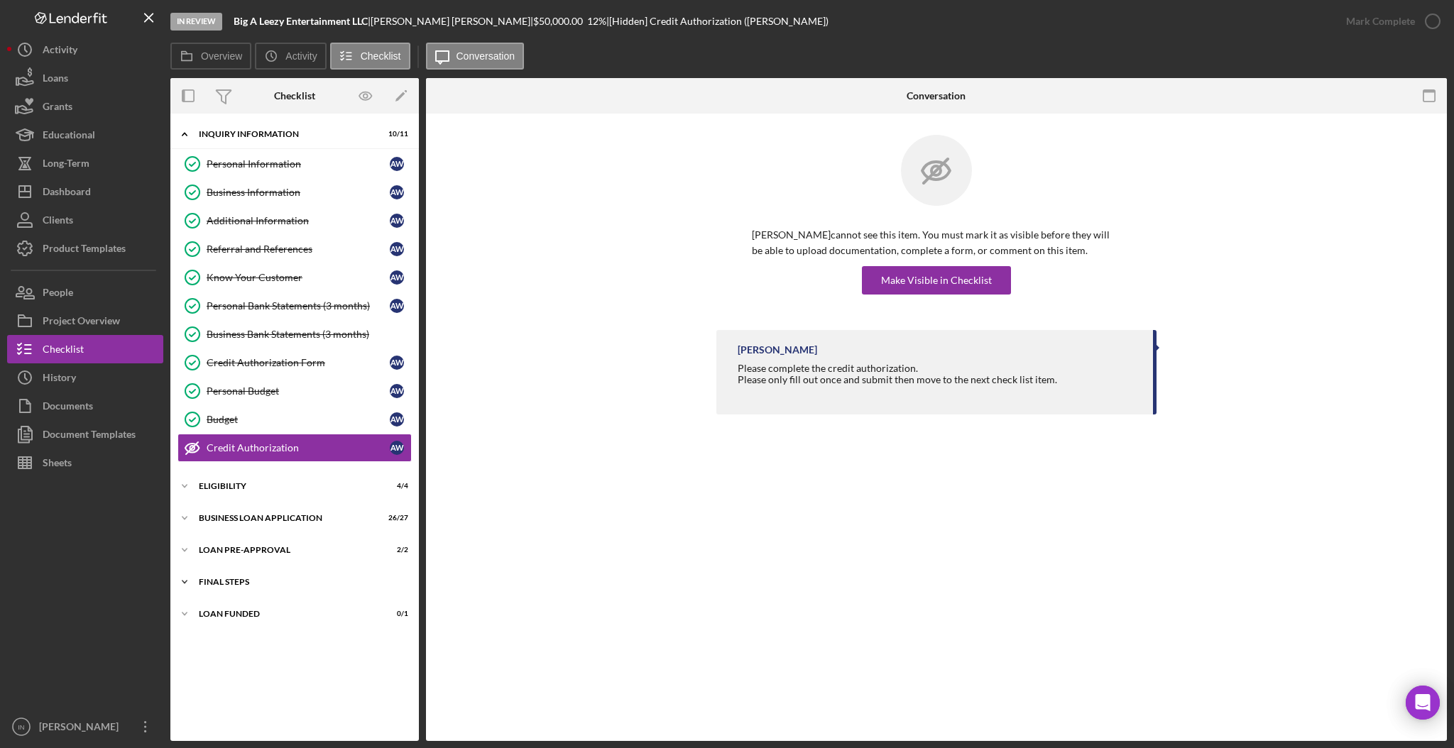
click at [256, 569] on div "Icon/Expander FINAL STEPS 15 / 19" at bounding box center [294, 582] width 248 height 28
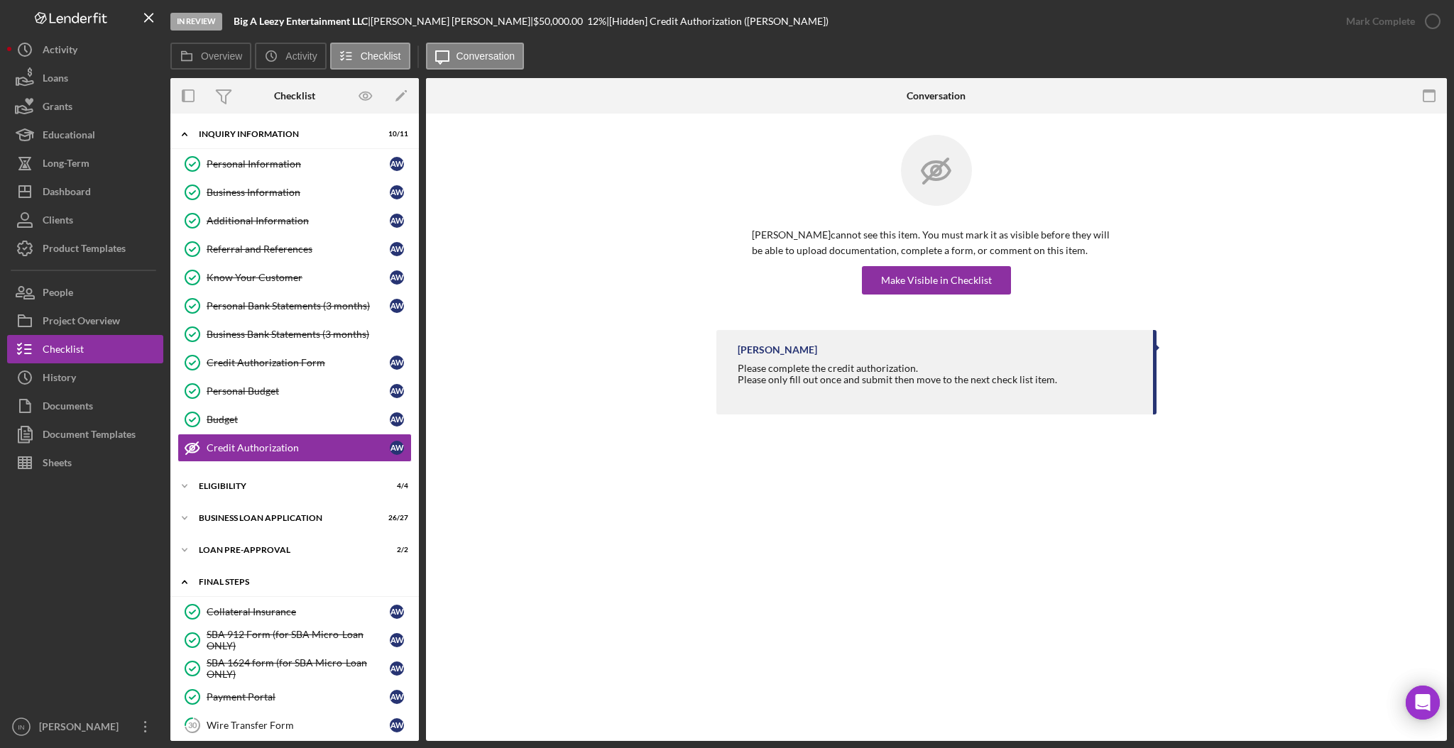
scroll to position [444, 0]
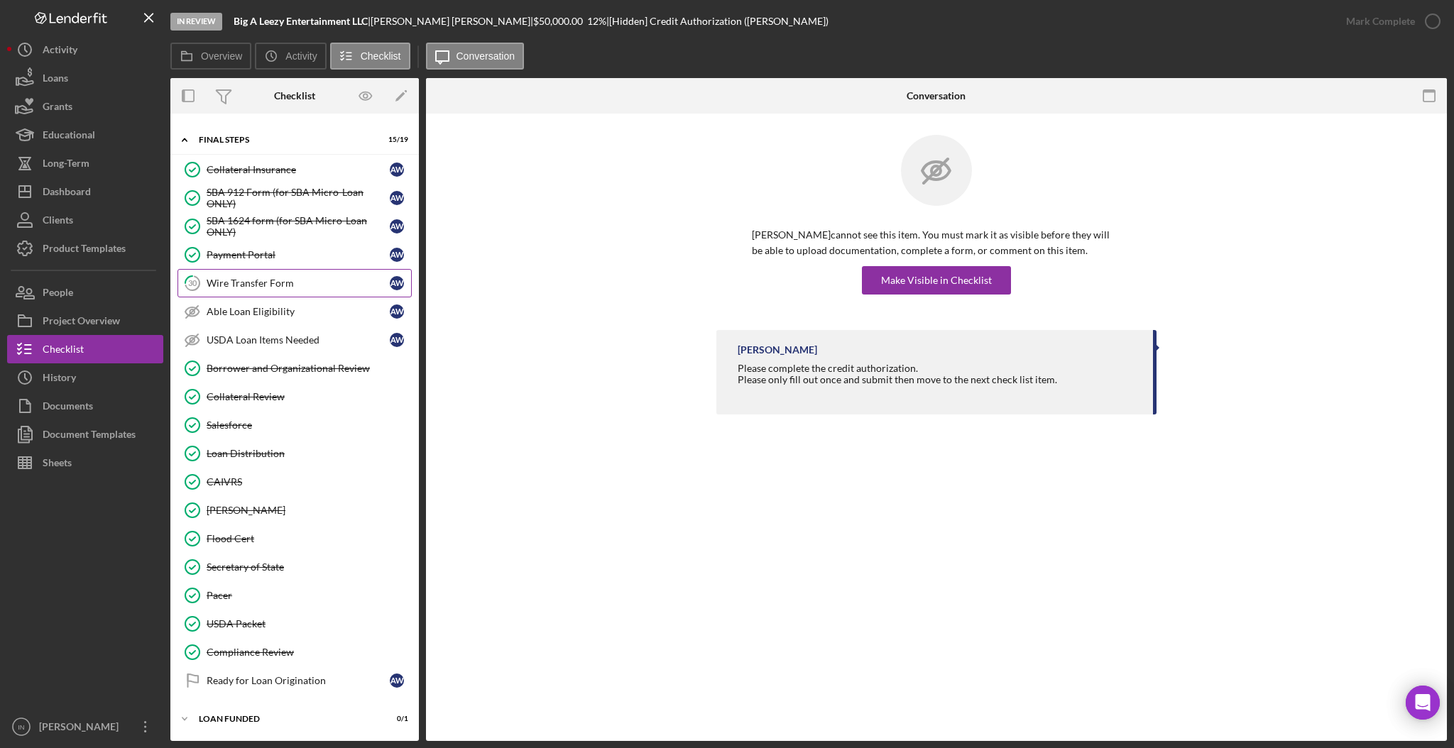
click at [273, 279] on div "Wire Transfer Form" at bounding box center [298, 283] width 183 height 11
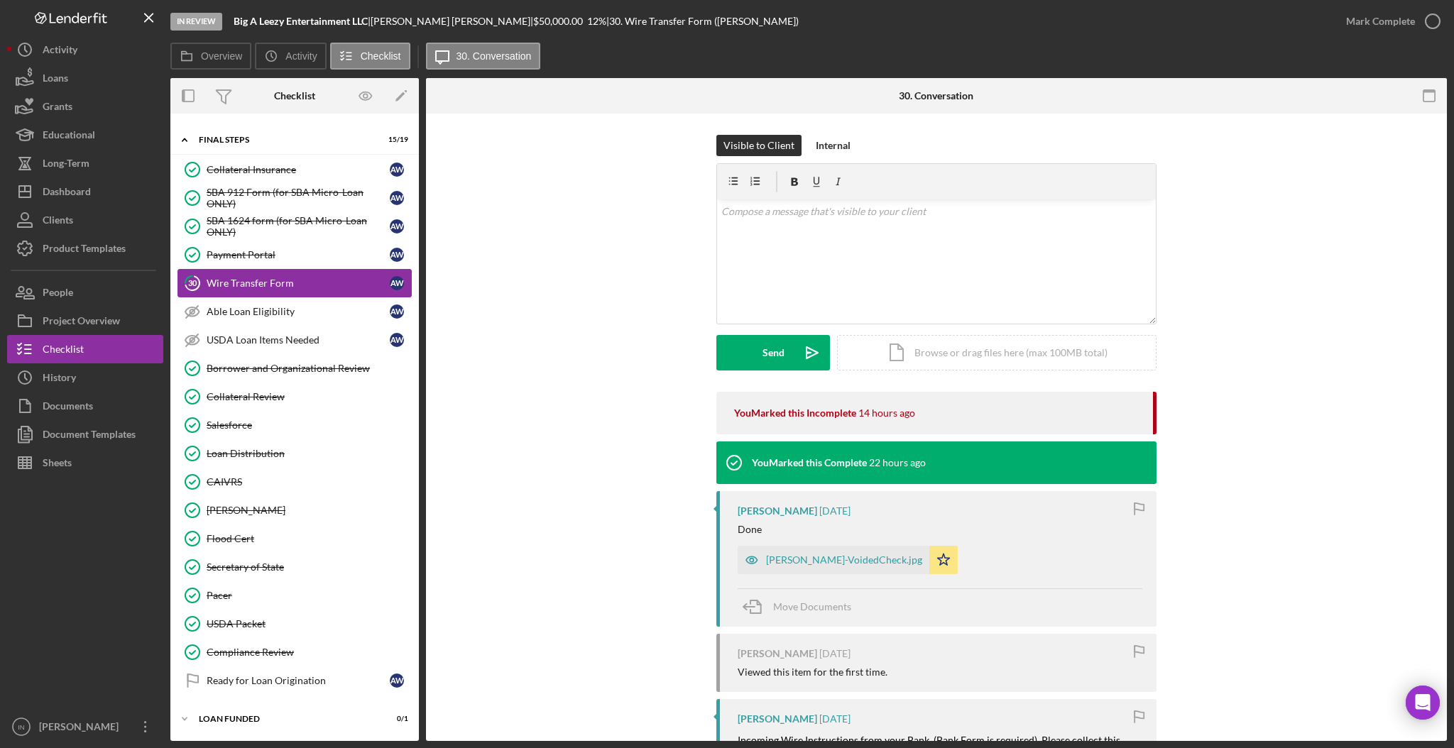
scroll to position [444, 0]
click at [784, 556] on div "[PERSON_NAME]-VoidedCheck.jpg" at bounding box center [844, 559] width 156 height 11
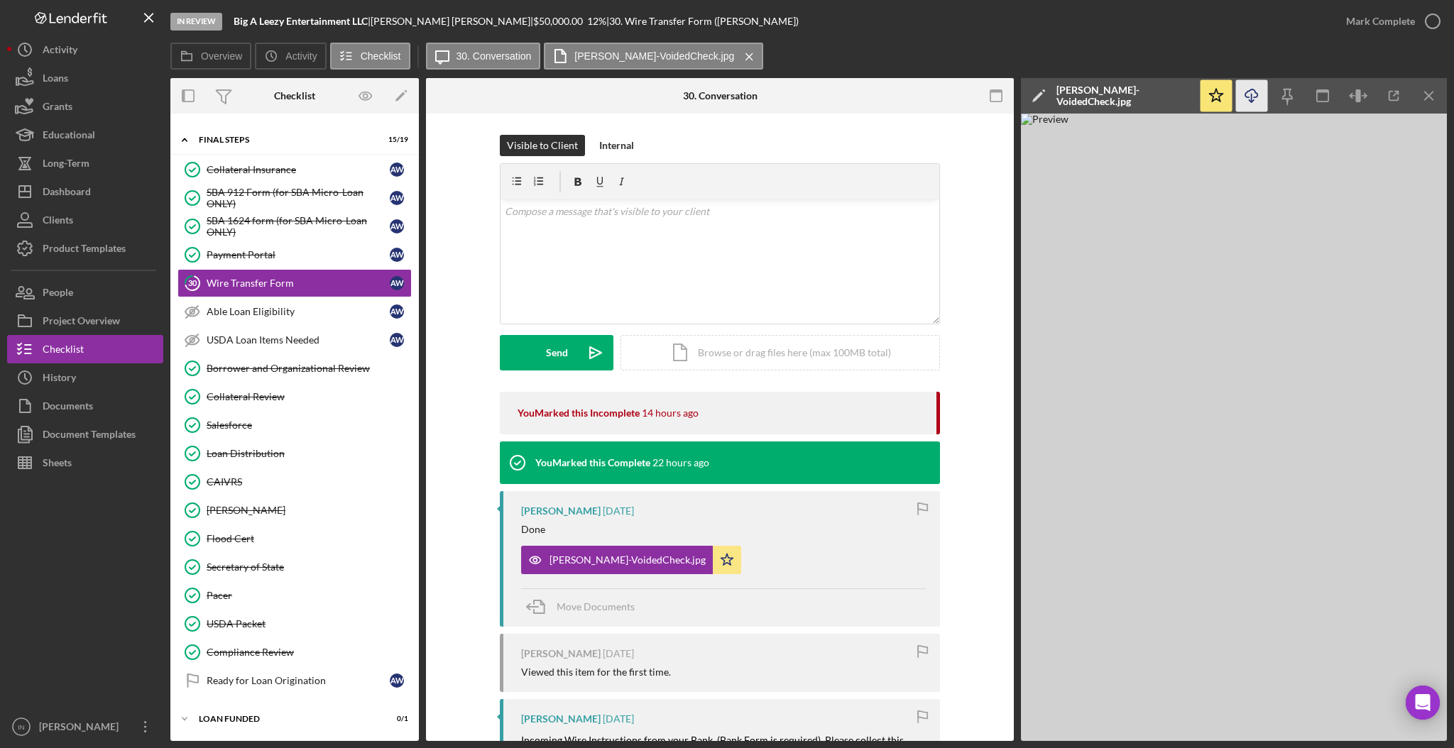
click at [1257, 94] on icon "Icon/Download" at bounding box center [1252, 96] width 32 height 32
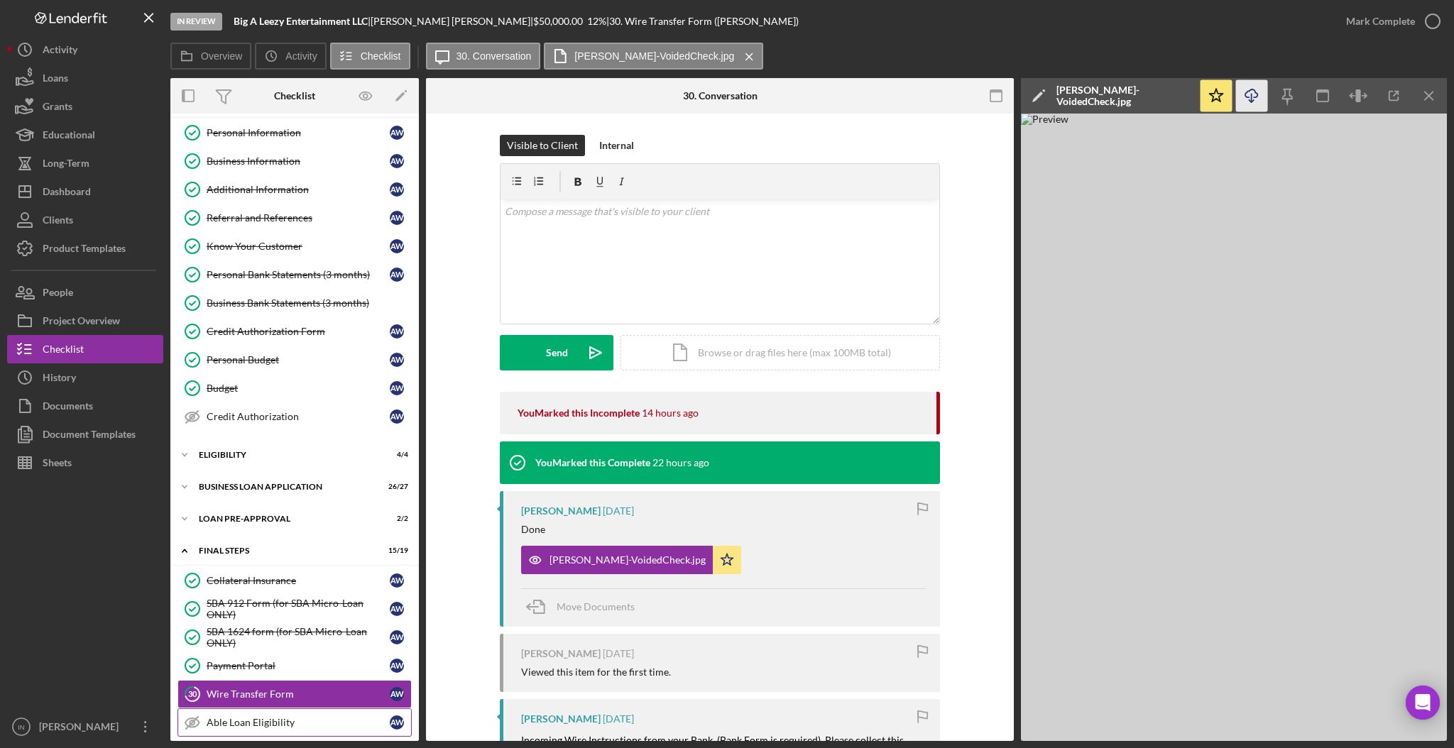
scroll to position [0, 0]
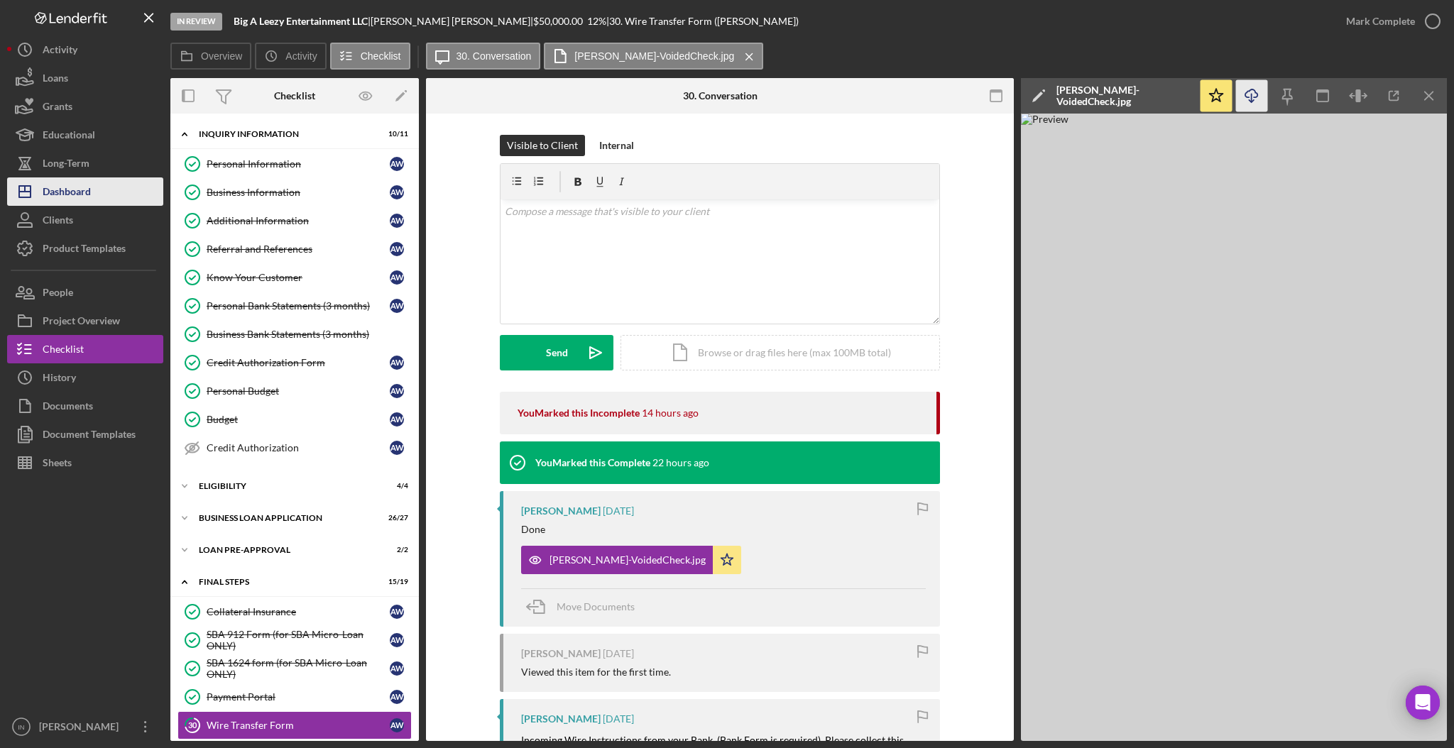
click at [94, 191] on button "Icon/Dashboard Dashboard" at bounding box center [85, 191] width 156 height 28
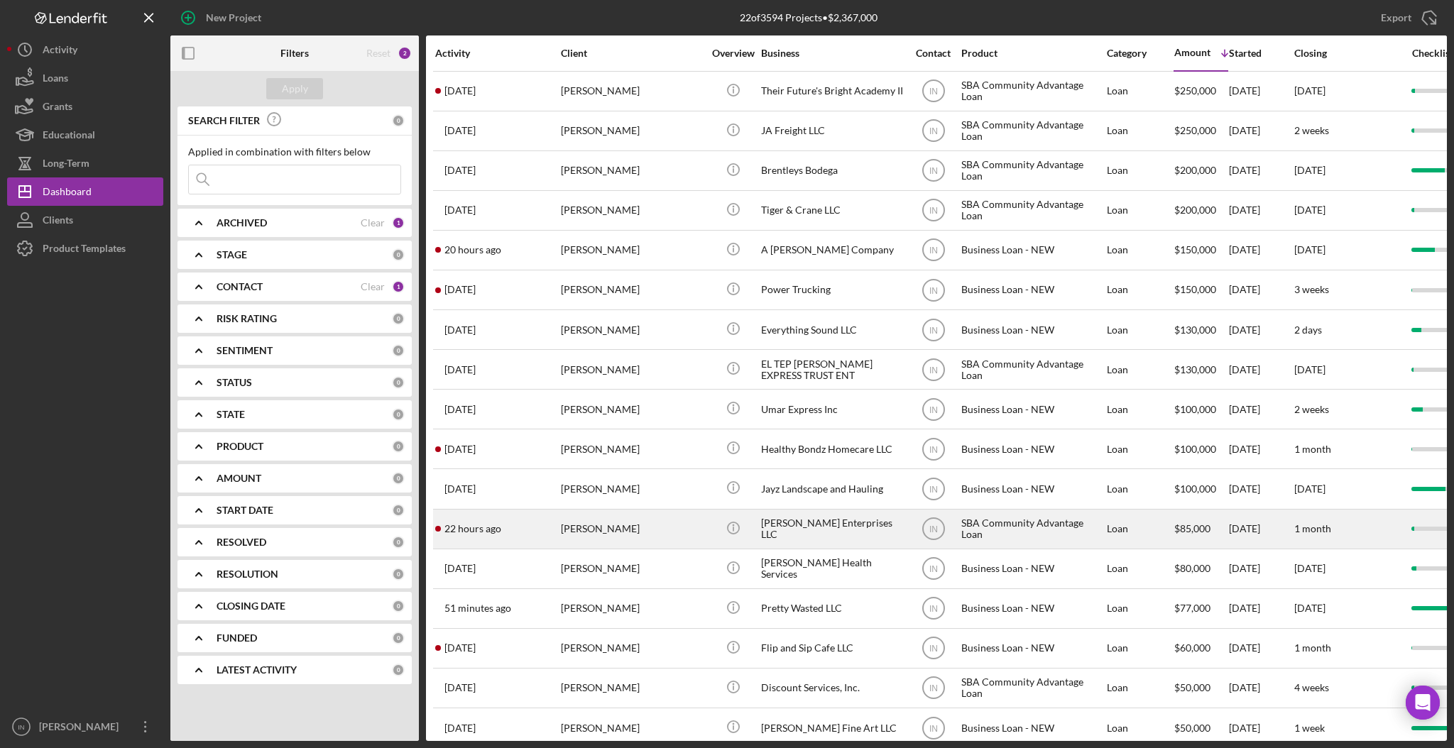
click at [650, 523] on div "[PERSON_NAME]" at bounding box center [632, 529] width 142 height 38
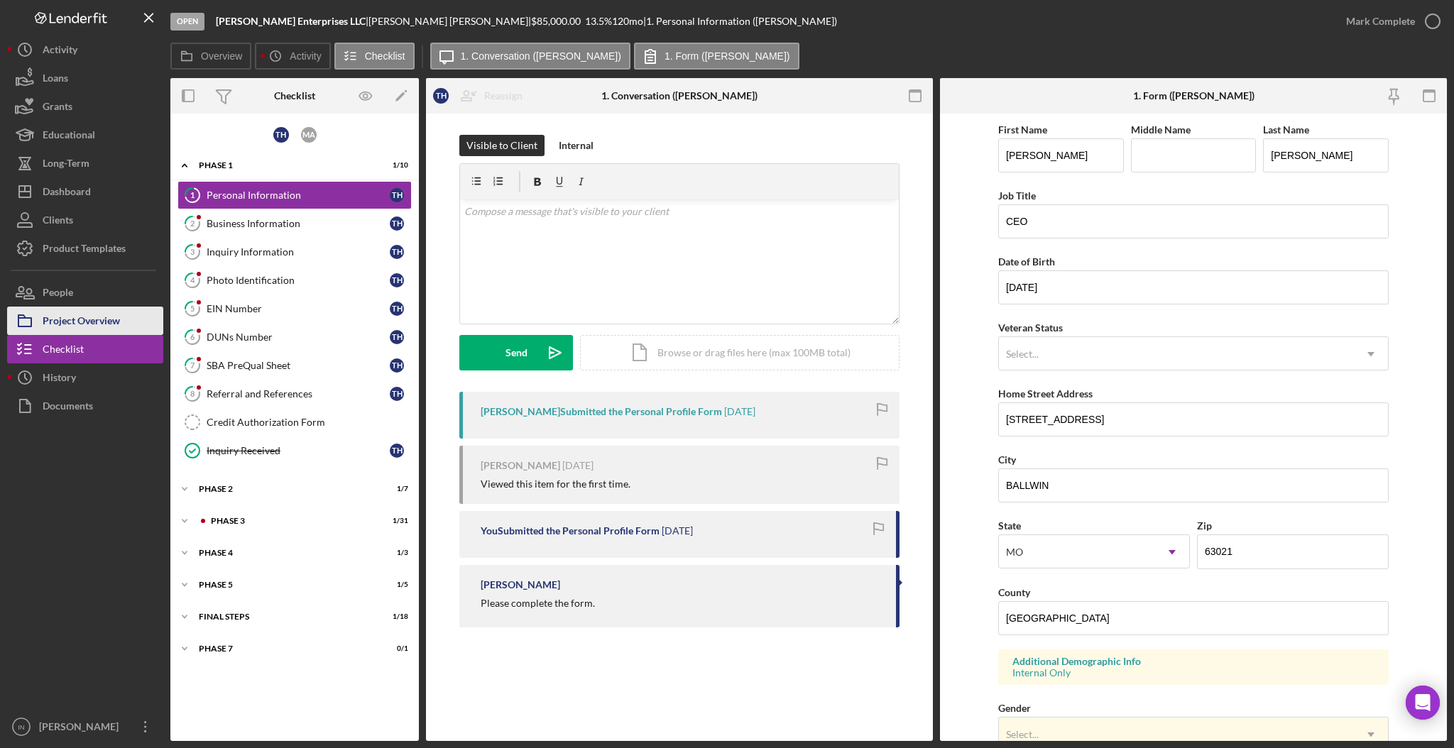
click at [91, 314] on div "Project Overview" at bounding box center [81, 323] width 77 height 32
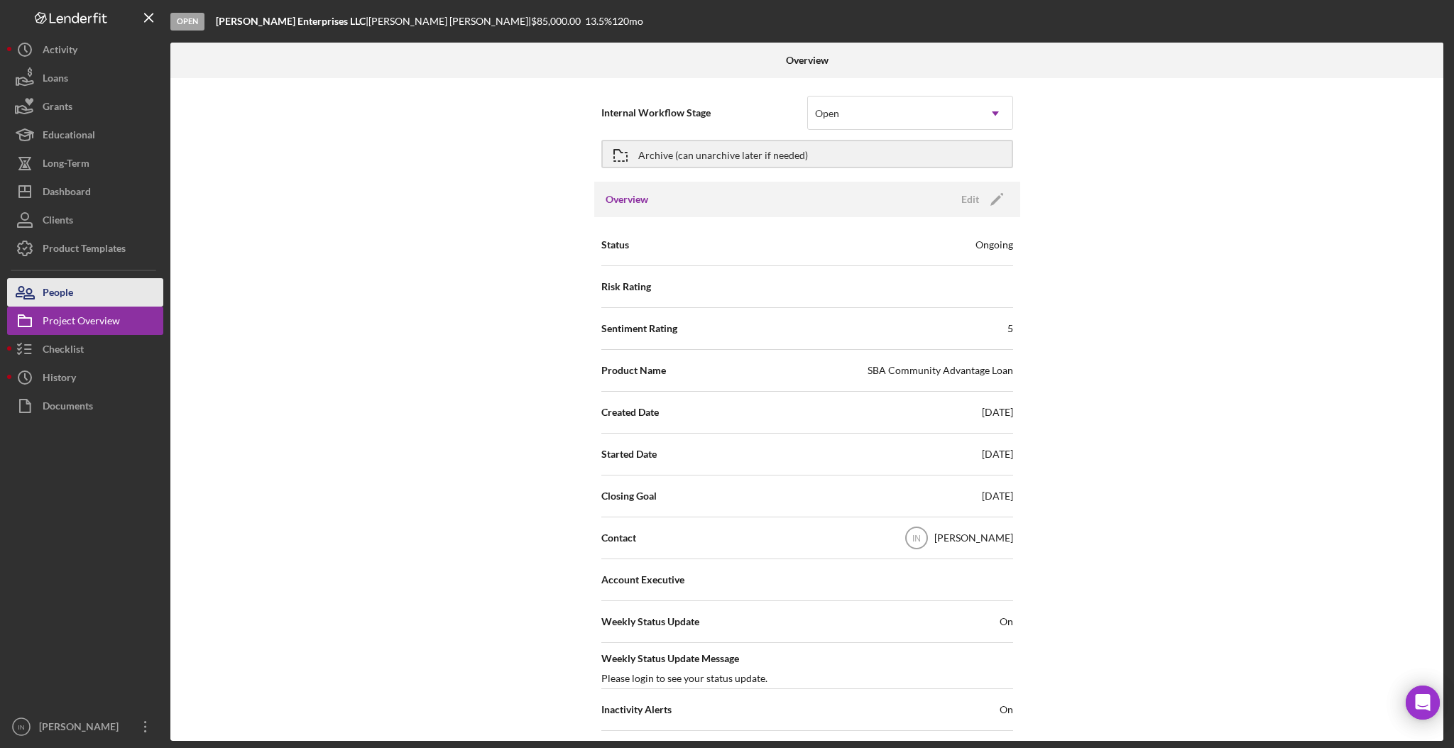
click at [75, 302] on button "People" at bounding box center [85, 292] width 156 height 28
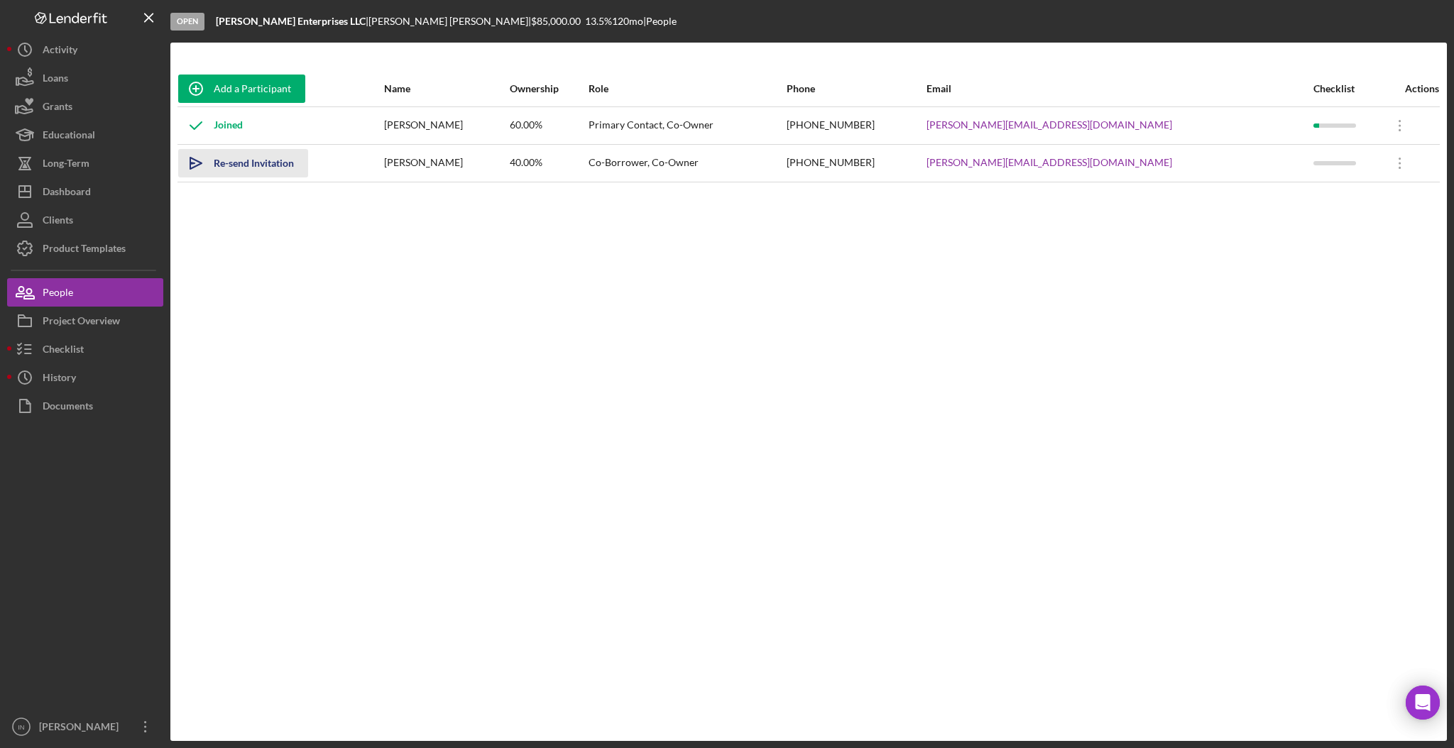
click at [240, 167] on div "Re-send Invitation" at bounding box center [254, 163] width 80 height 28
